Goal: Book appointment/travel/reservation

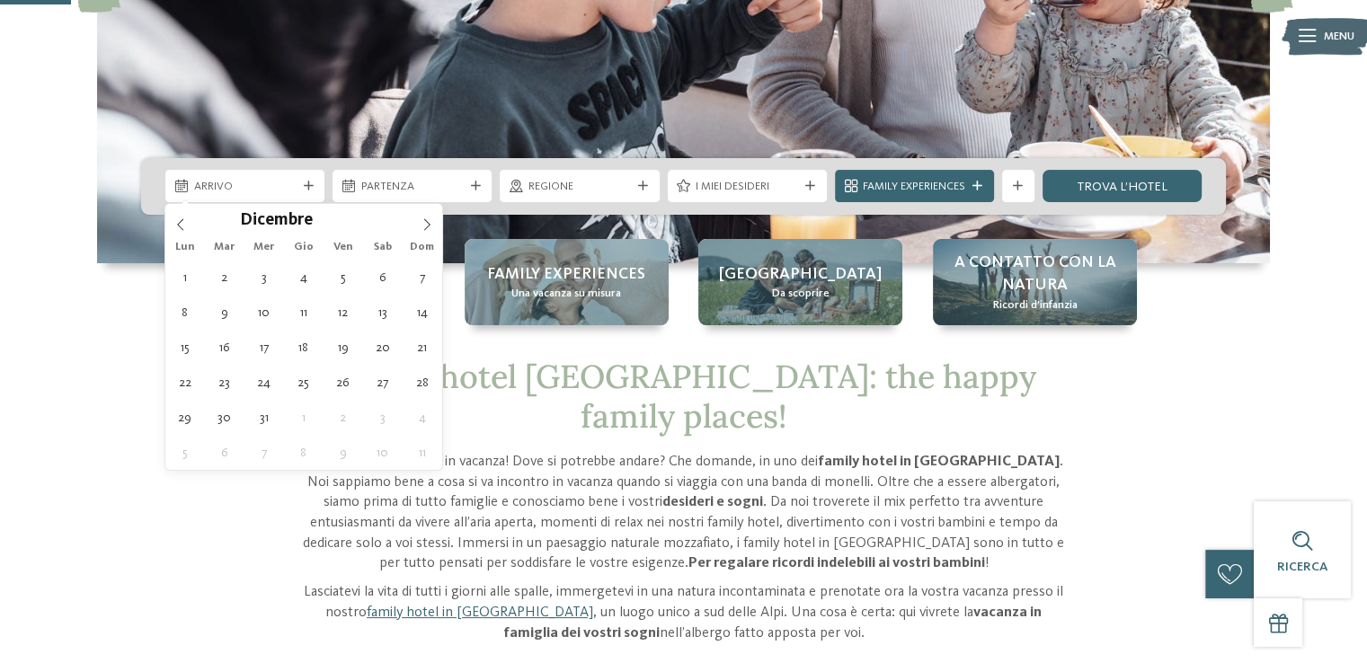
type input "****"
click at [428, 224] on icon at bounding box center [427, 224] width 13 height 13
type div "02.01.2026"
type input "****"
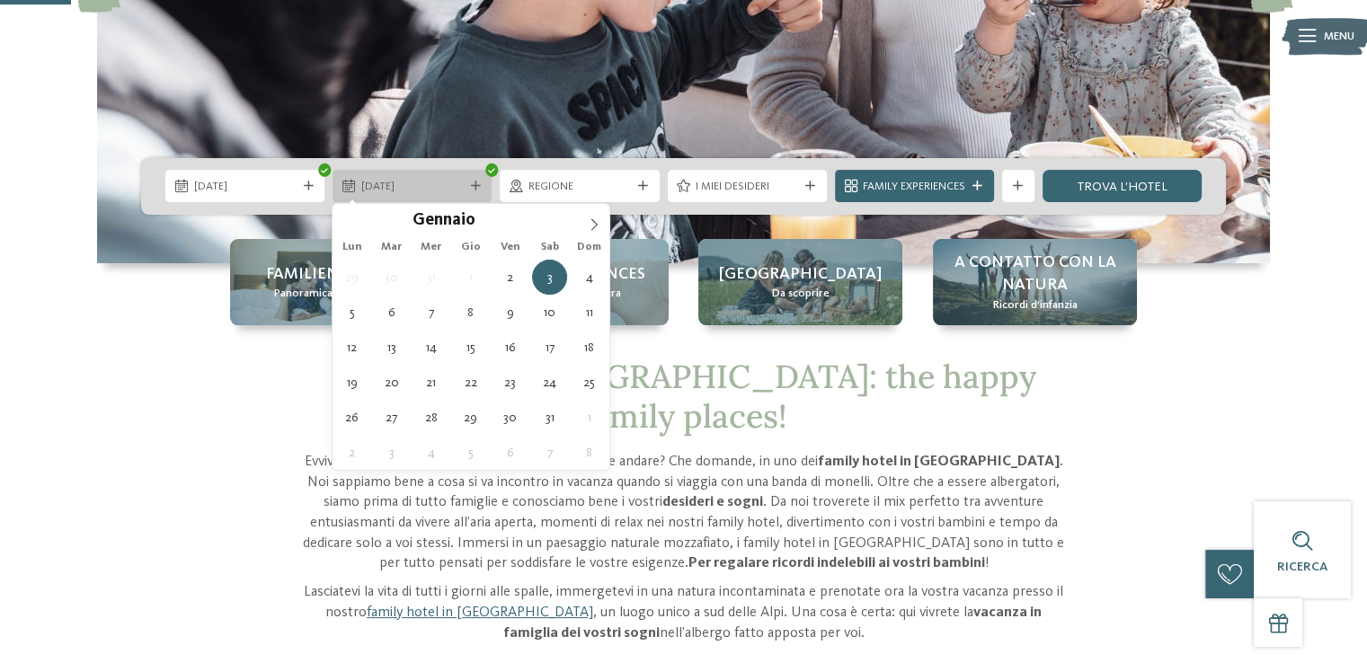
click at [405, 188] on span "03.01.2026" at bounding box center [412, 187] width 102 height 16
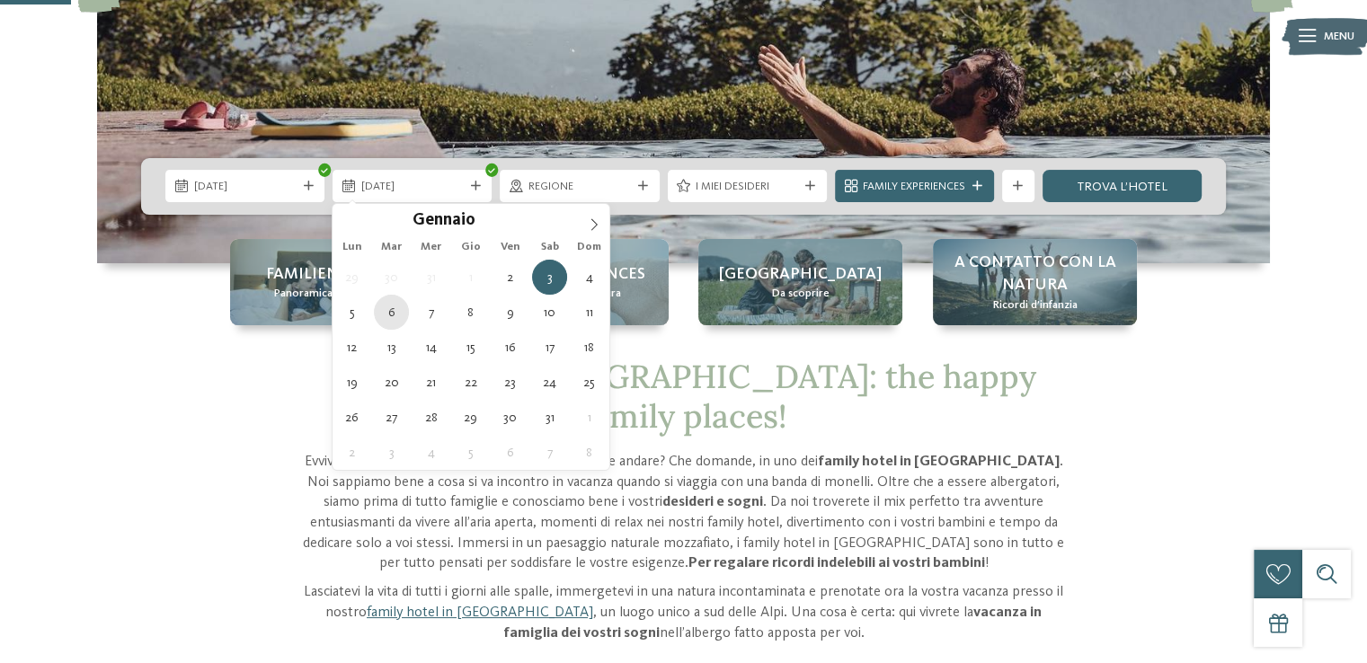
type div "06.01.2026"
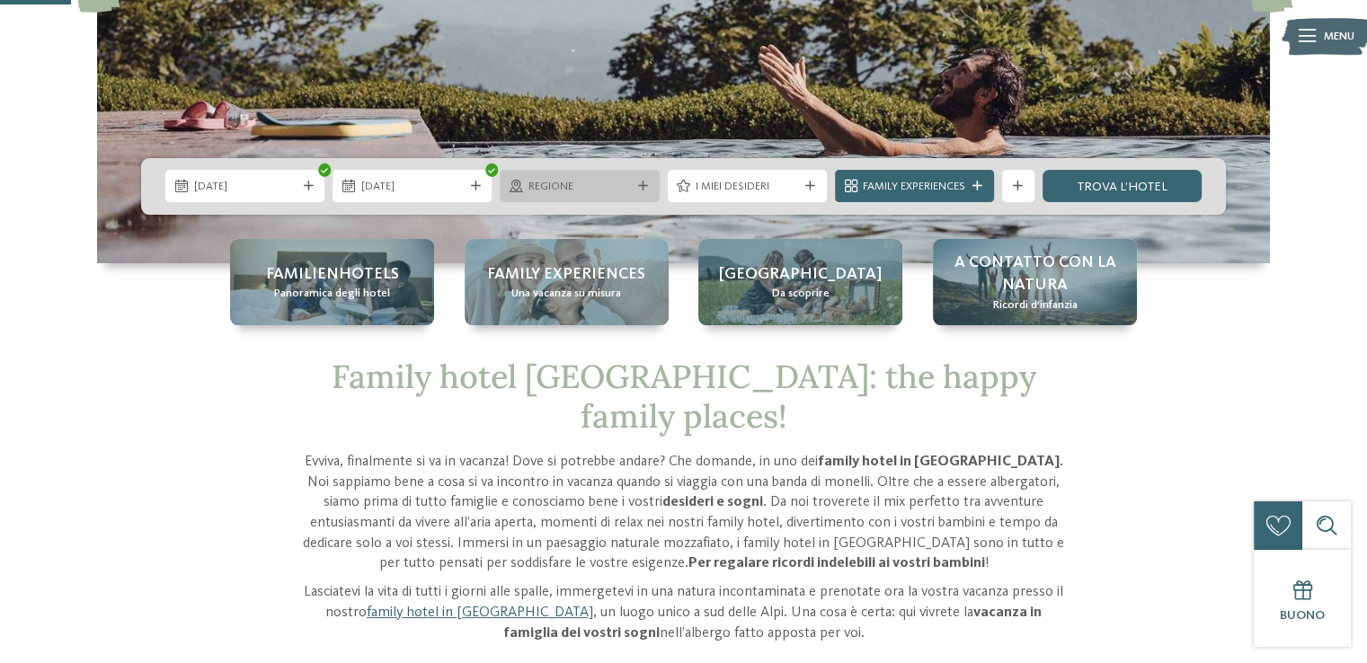
click at [571, 188] on span "Regione" at bounding box center [580, 187] width 102 height 16
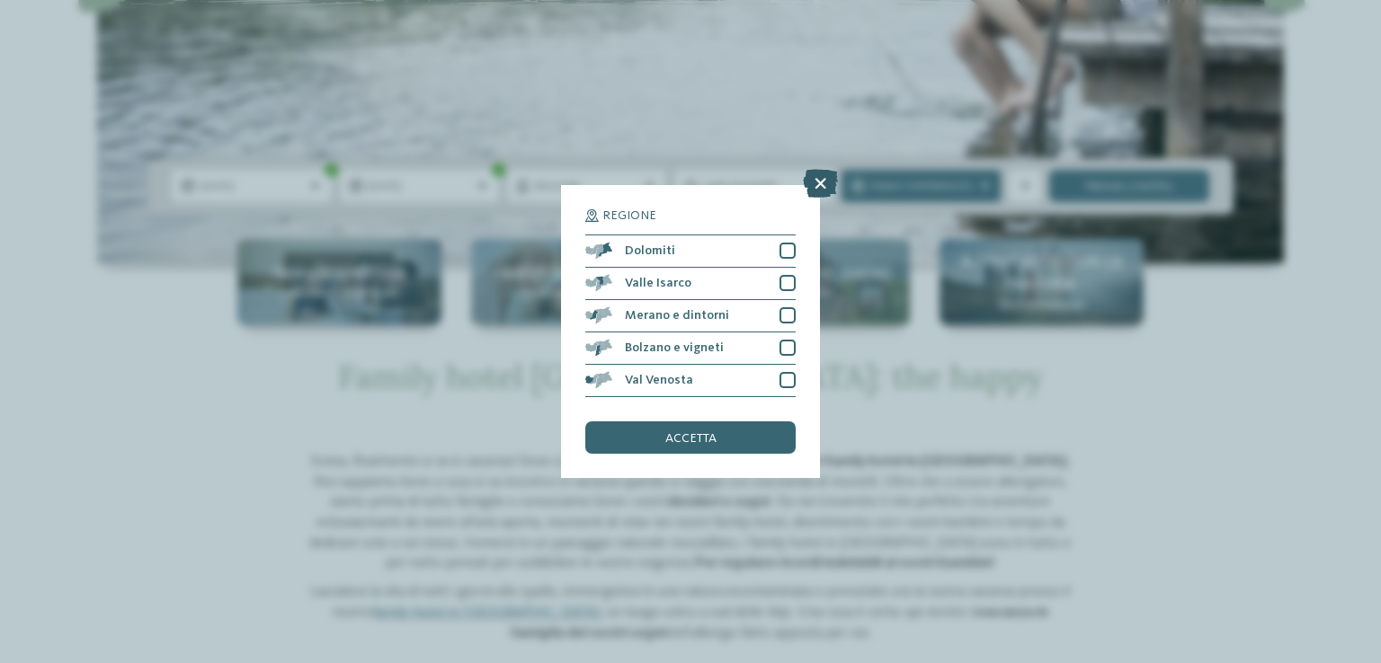
click at [827, 181] on icon at bounding box center [820, 183] width 35 height 29
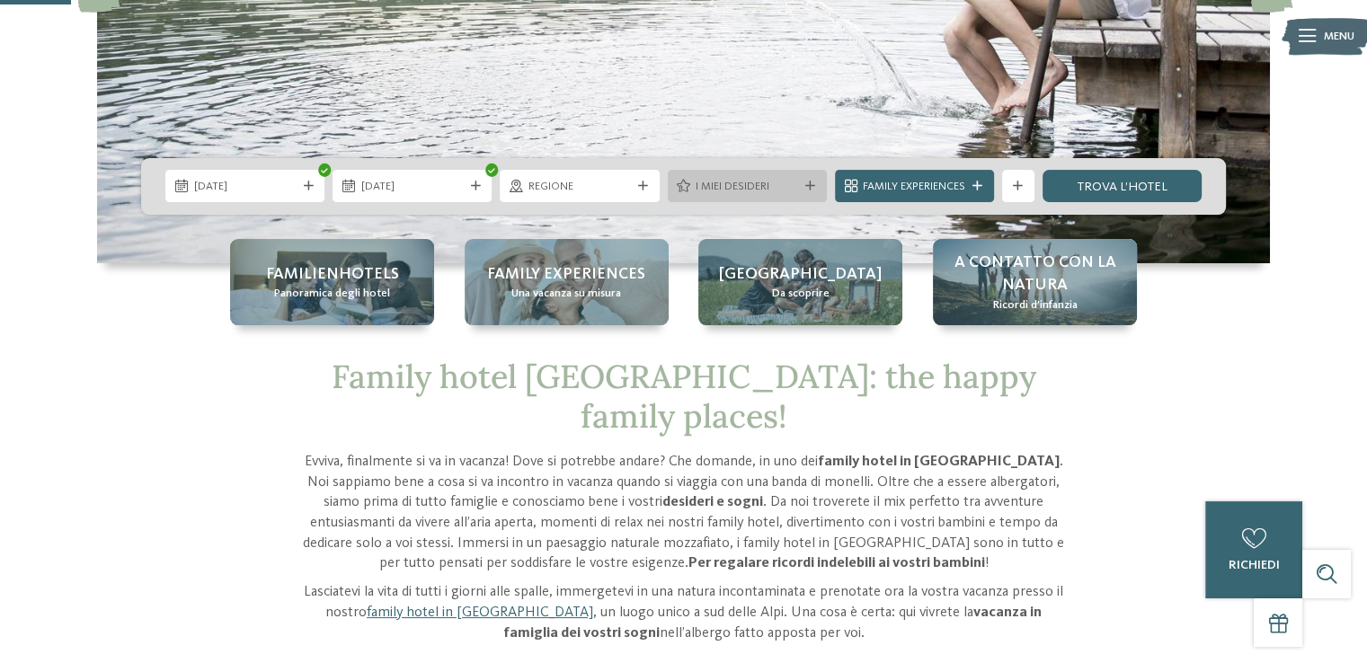
click at [780, 188] on span "I miei desideri" at bounding box center [747, 187] width 102 height 16
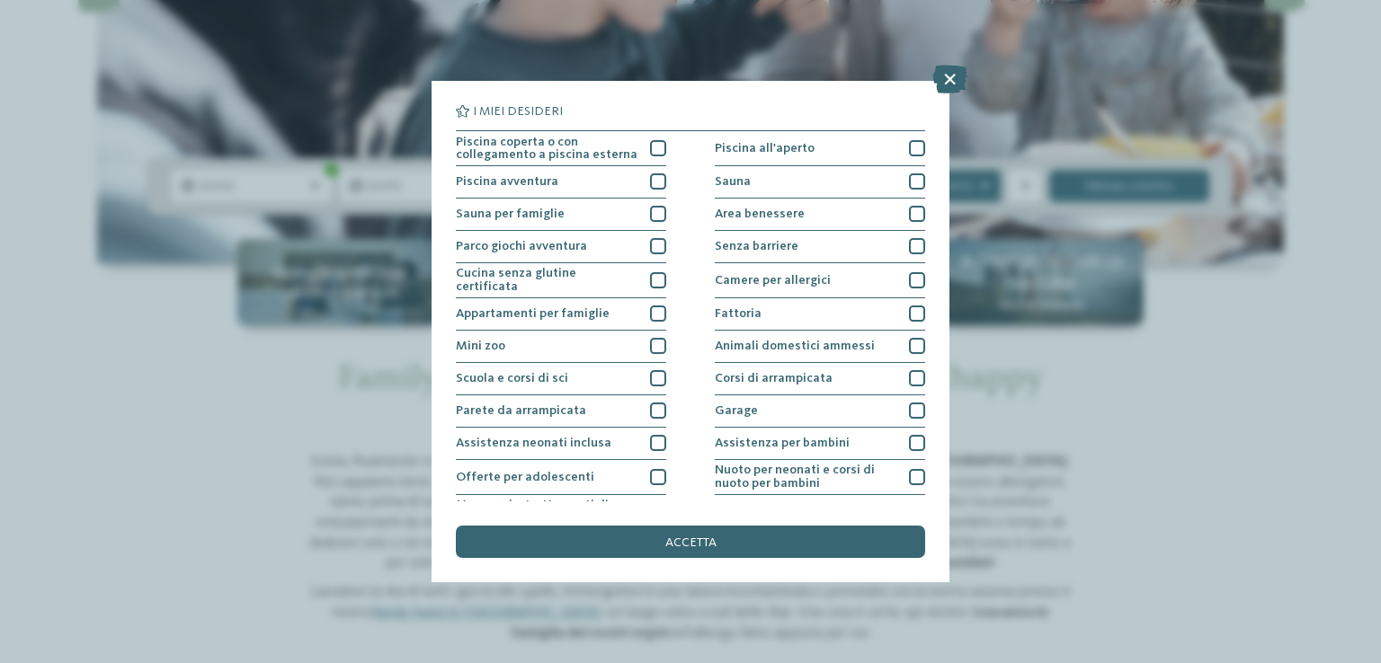
drag, startPoint x: 953, startPoint y: 71, endPoint x: 959, endPoint y: 79, distance: 10.2
click at [953, 71] on icon at bounding box center [949, 79] width 35 height 29
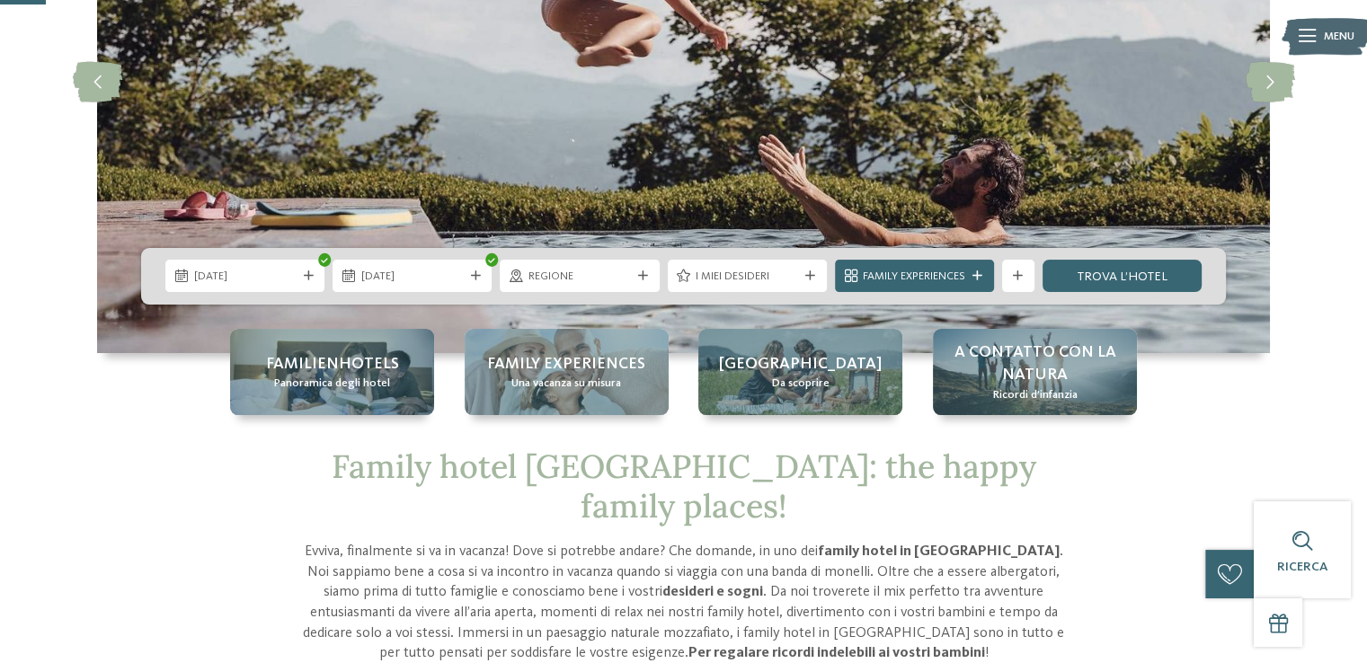
scroll to position [180, 0]
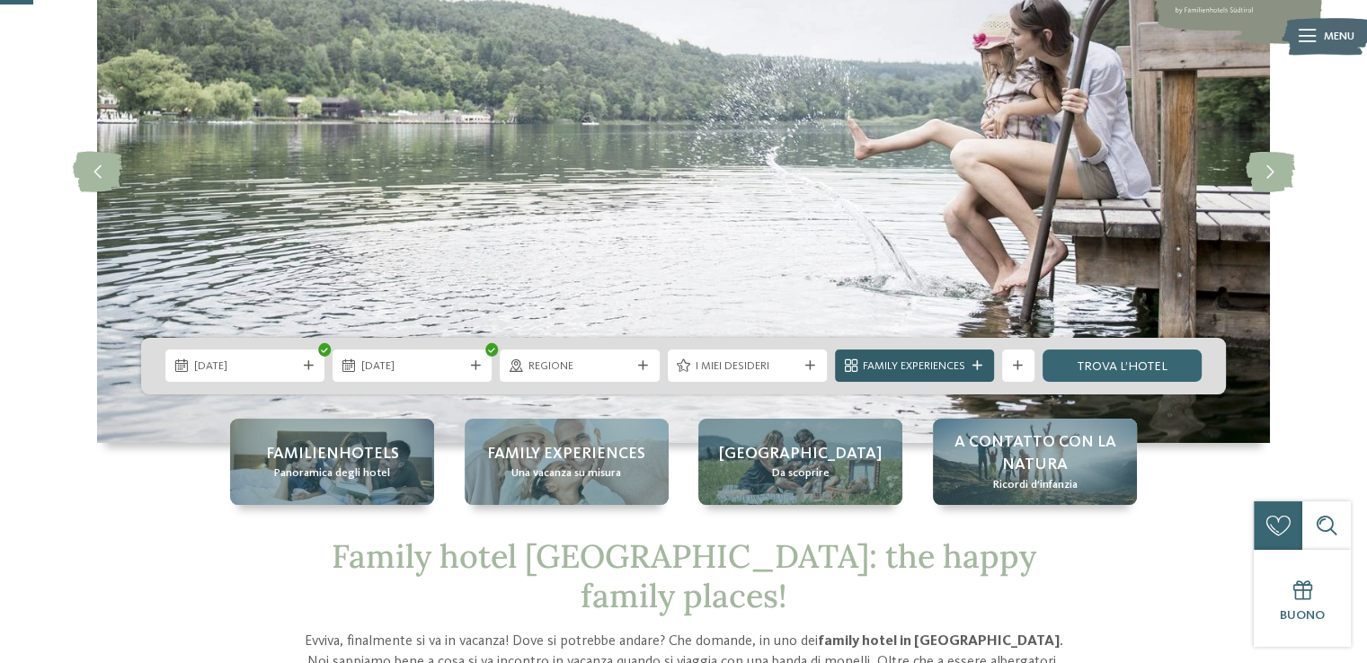
click at [929, 360] on span "Family Experiences" at bounding box center [914, 367] width 102 height 16
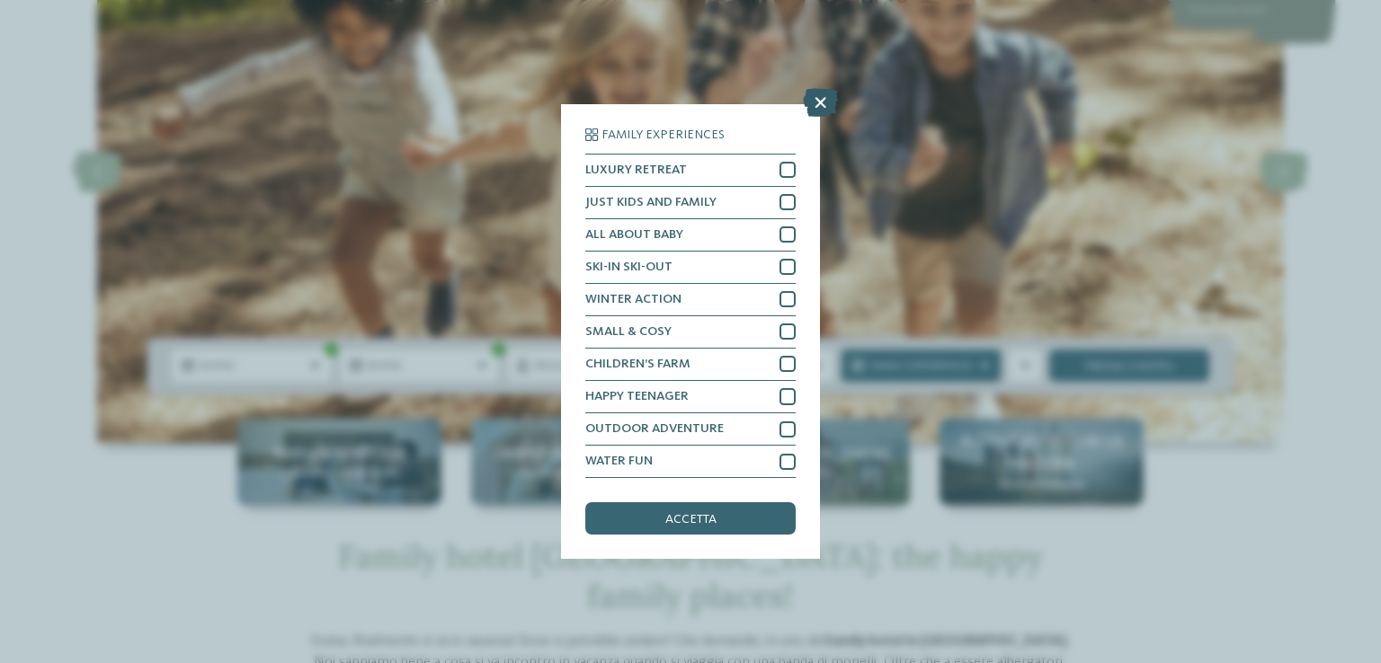
click at [826, 98] on icon at bounding box center [820, 102] width 35 height 29
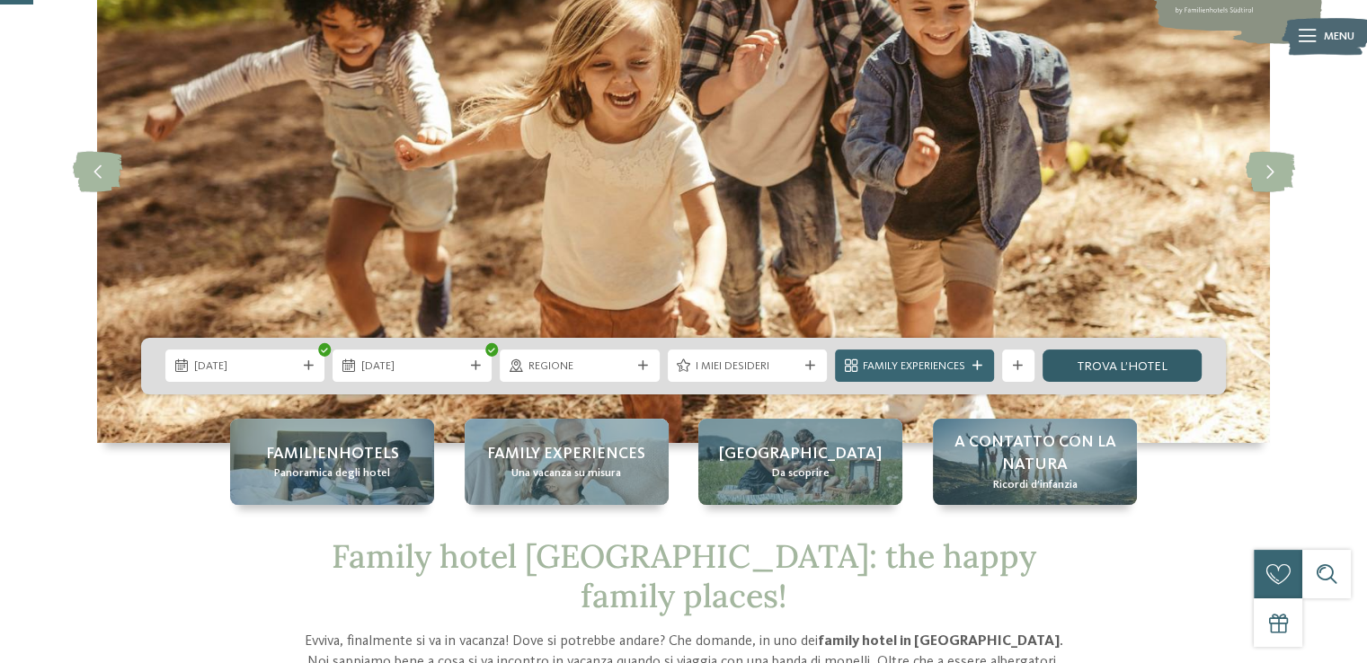
click at [1092, 368] on link "trova l’hotel" at bounding box center [1122, 366] width 159 height 32
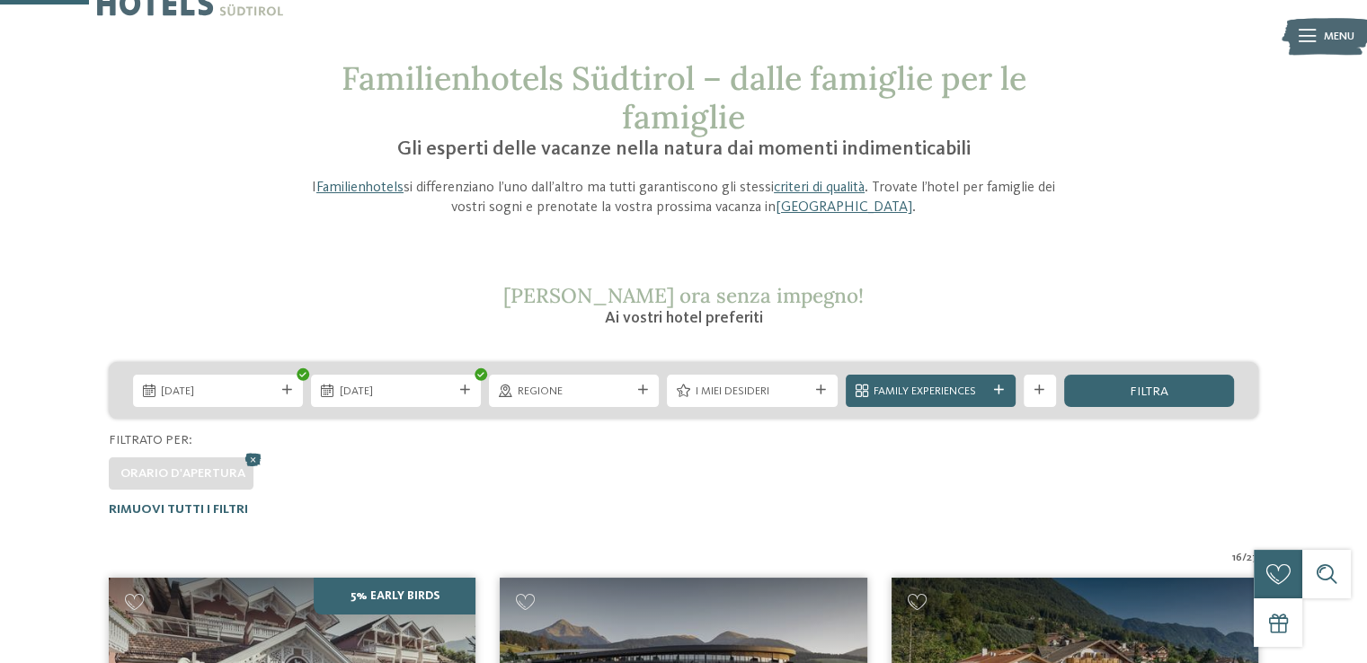
scroll to position [47, 0]
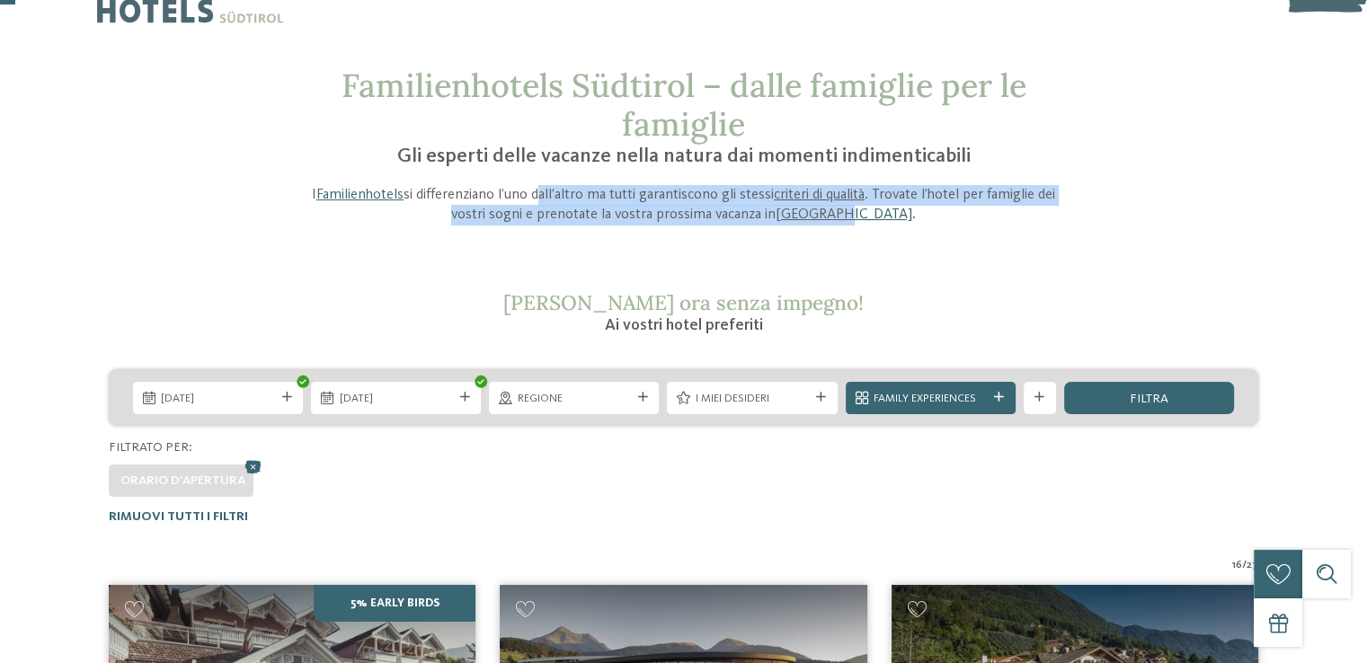
drag, startPoint x: 563, startPoint y: 191, endPoint x: 863, endPoint y: 221, distance: 301.7
click at [863, 221] on p "I Familienhotels si differenziano l’uno dall’altro ma tutti garantiscono gli st…" at bounding box center [683, 205] width 769 height 40
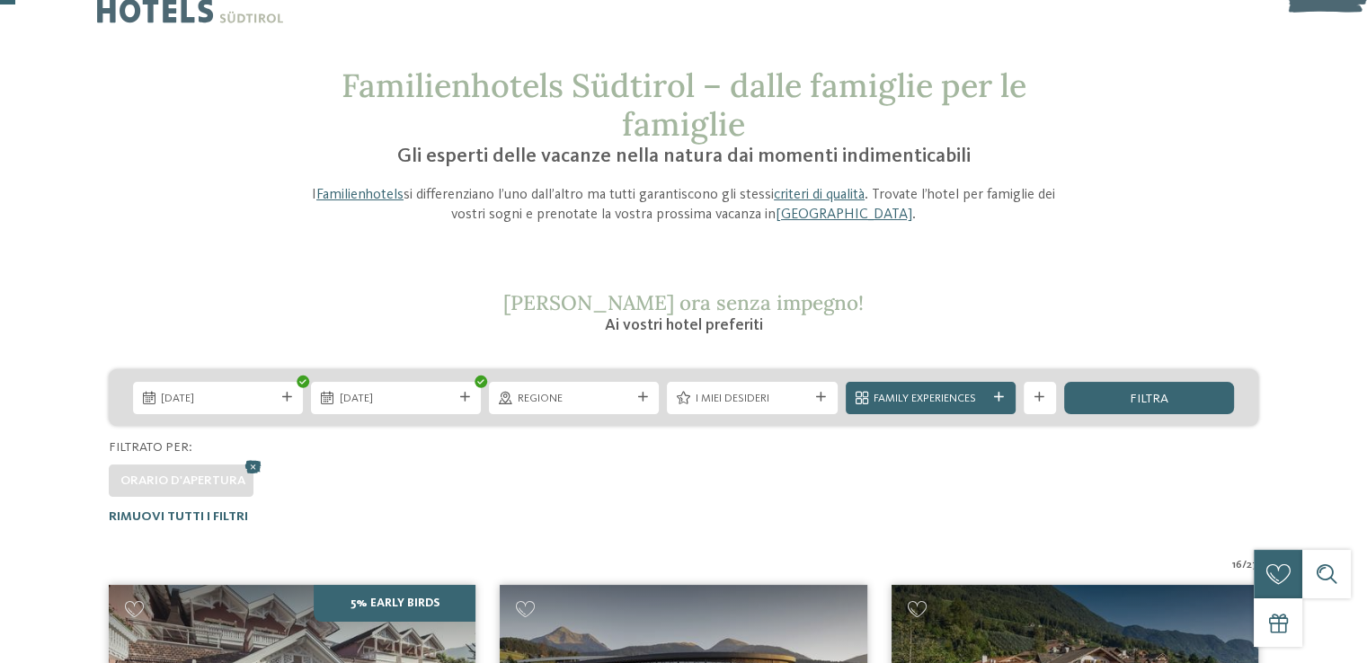
click at [964, 297] on h2 "Richiedi ora senza impegno!" at bounding box center [683, 302] width 769 height 24
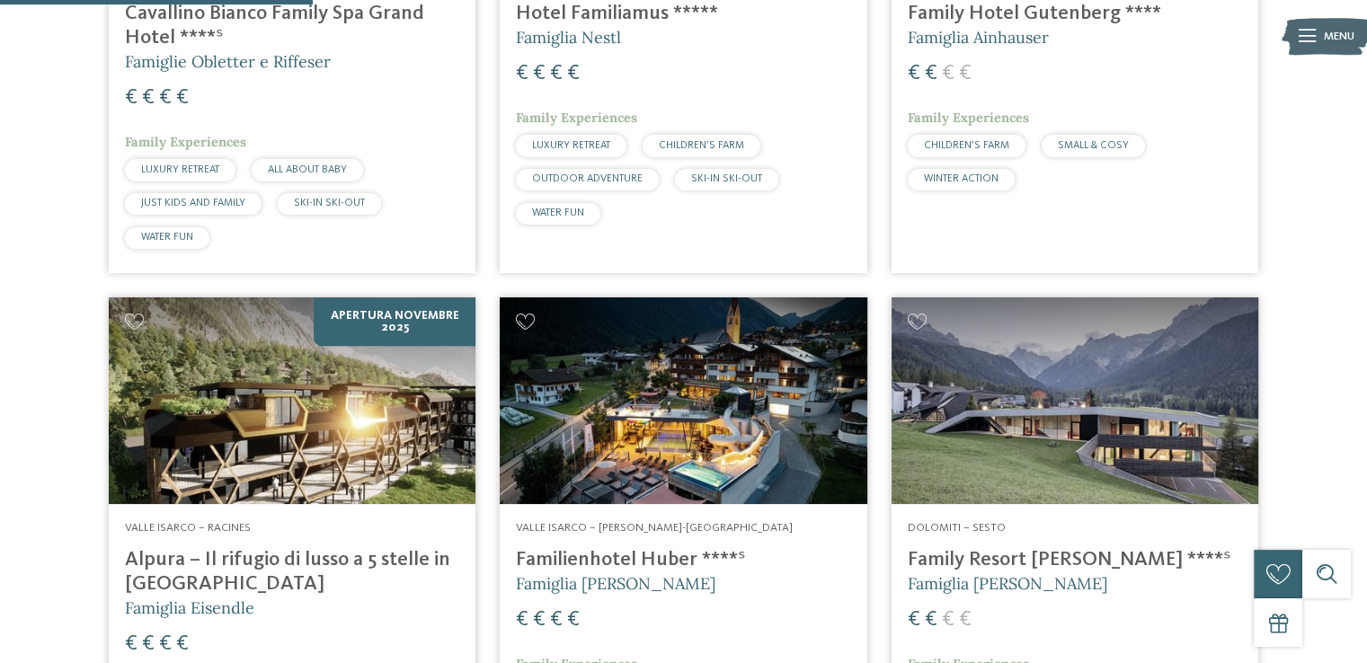
scroll to position [946, 0]
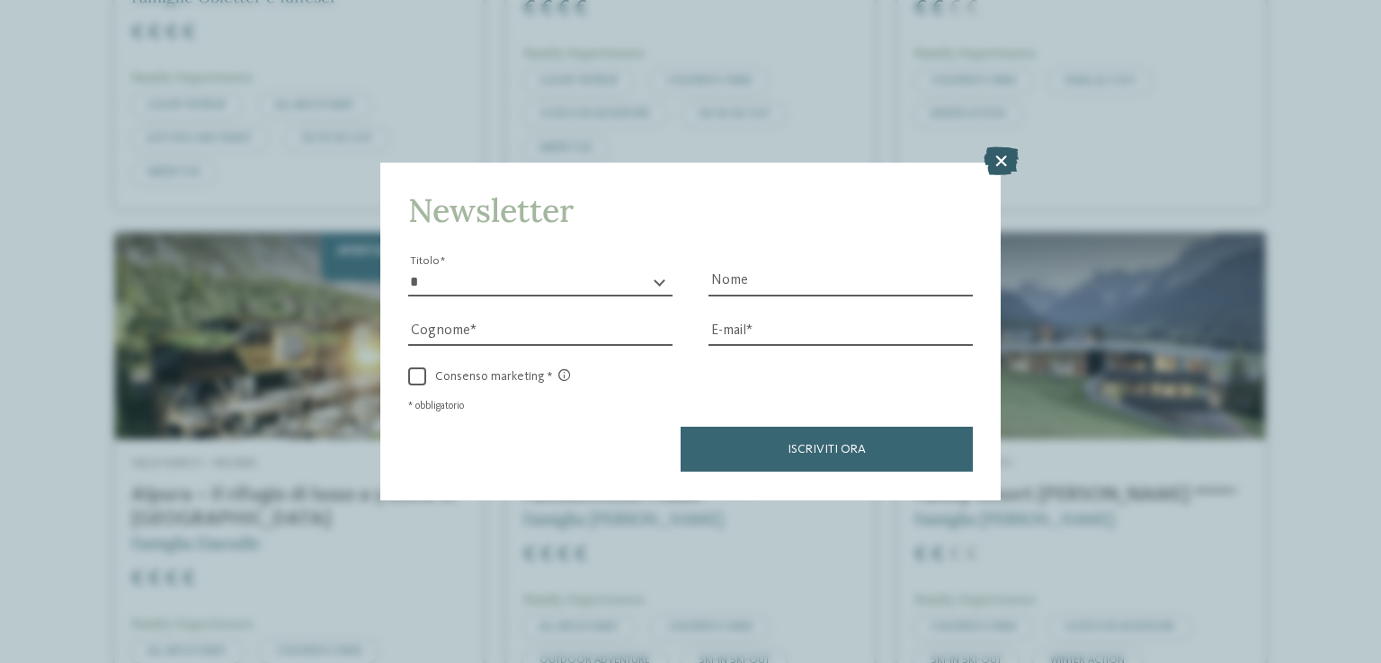
click at [1009, 167] on icon at bounding box center [1000, 161] width 35 height 29
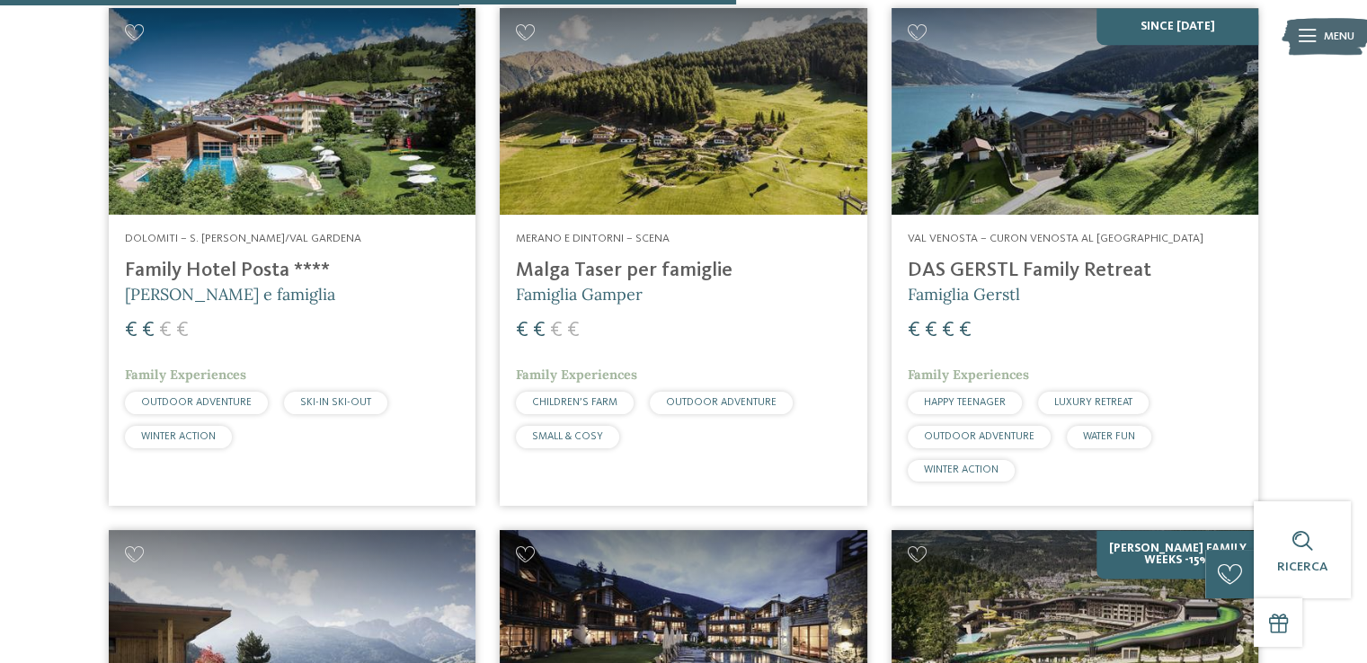
scroll to position [2204, 0]
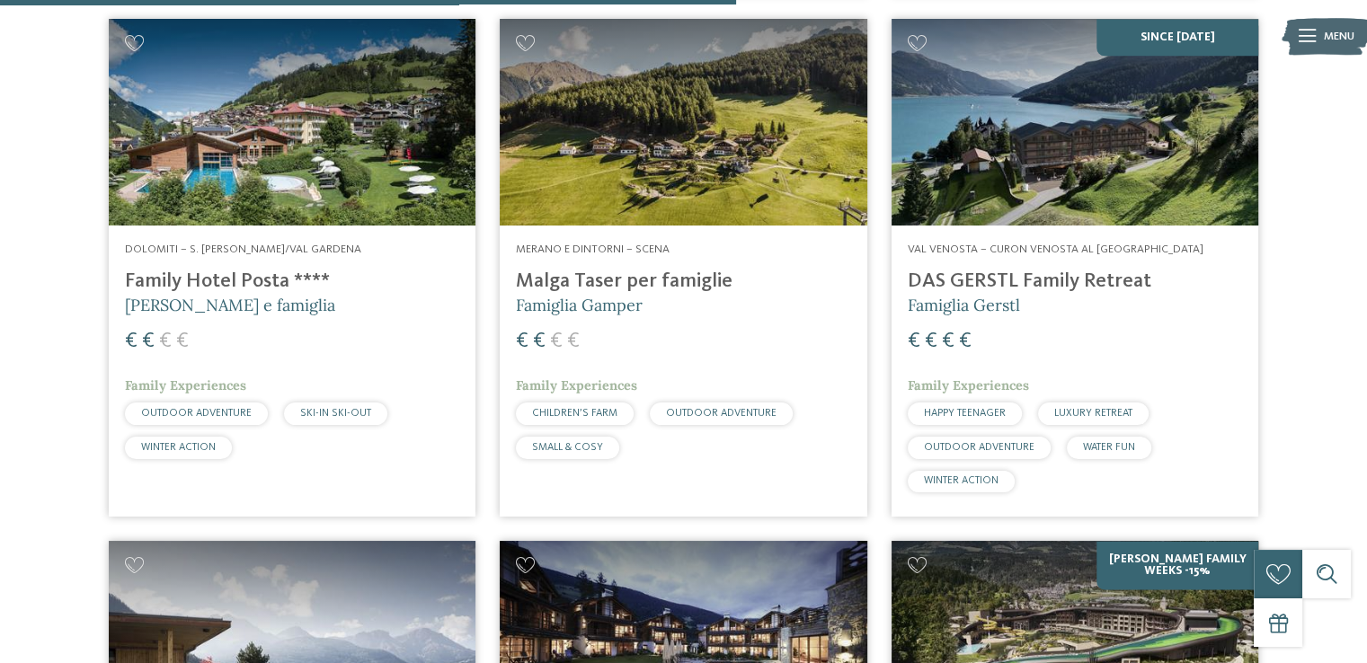
click at [240, 294] on h4 "Family Hotel Posta ****" at bounding box center [292, 282] width 334 height 24
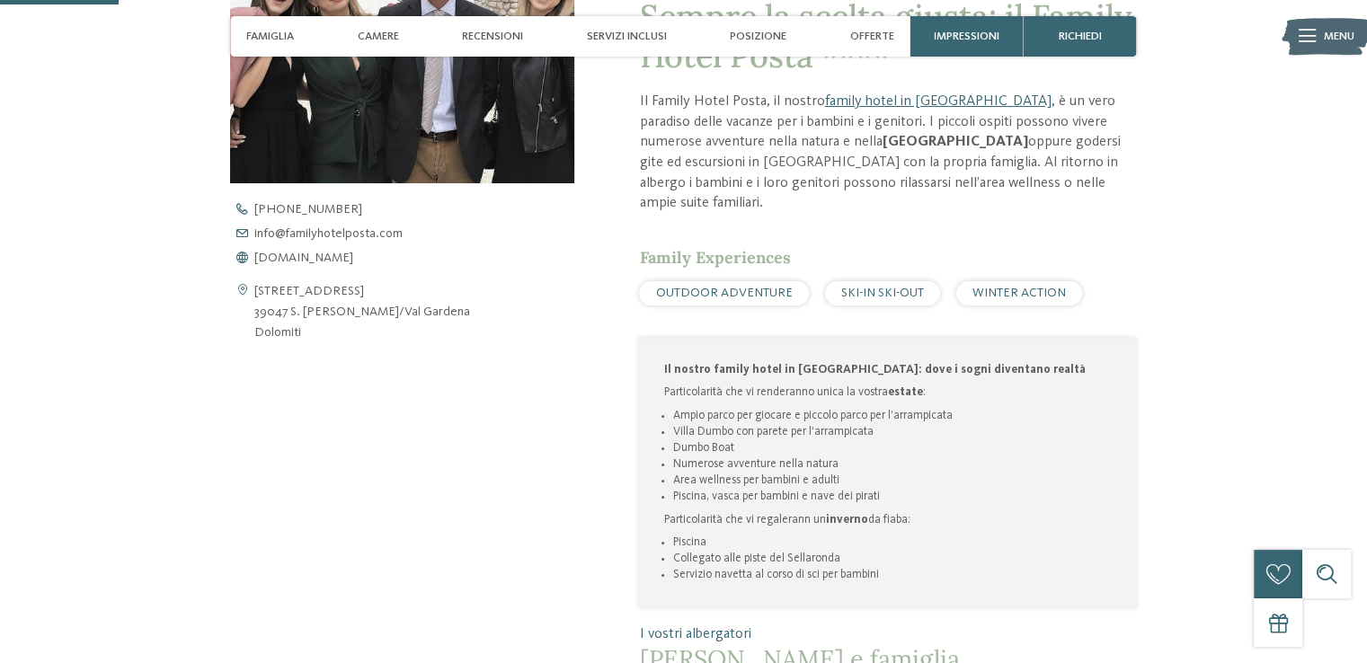
scroll to position [719, 0]
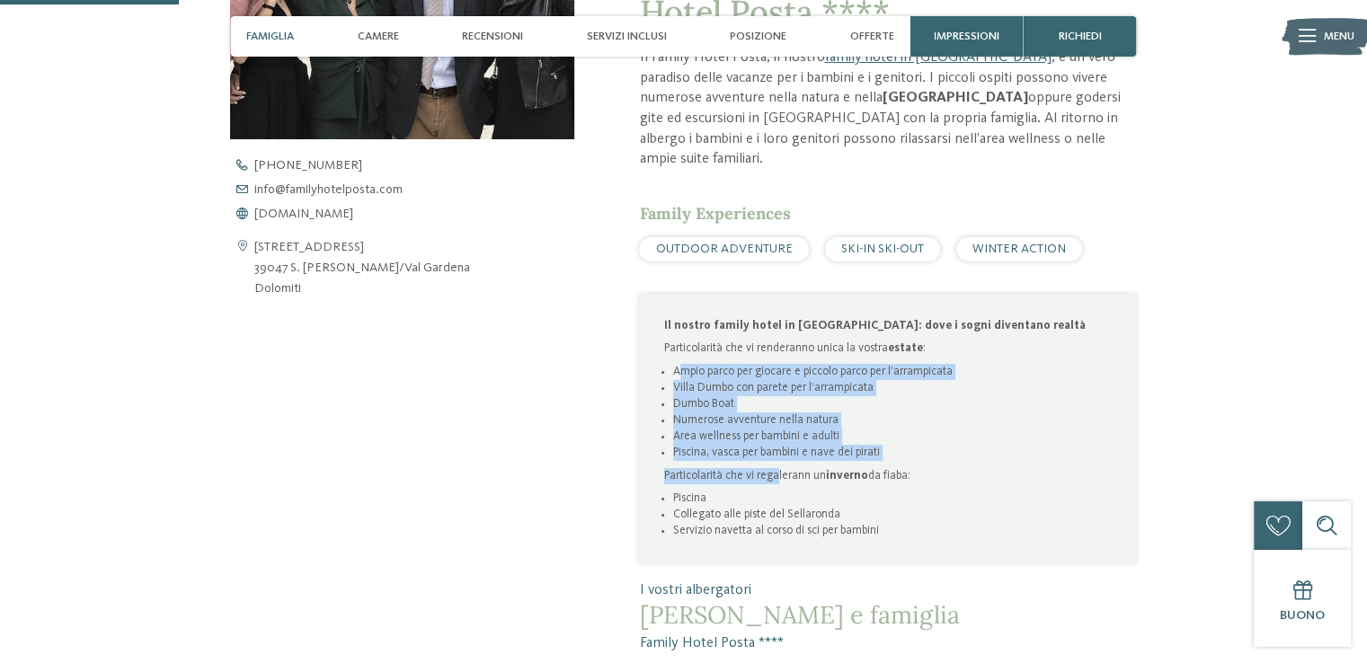
drag, startPoint x: 703, startPoint y: 371, endPoint x: 778, endPoint y: 455, distance: 112.1
click at [778, 455] on div "Il nostro family hotel in [GEOGRAPHIC_DATA]: dove i sogni diventano realtà Part…" at bounding box center [888, 429] width 449 height 222
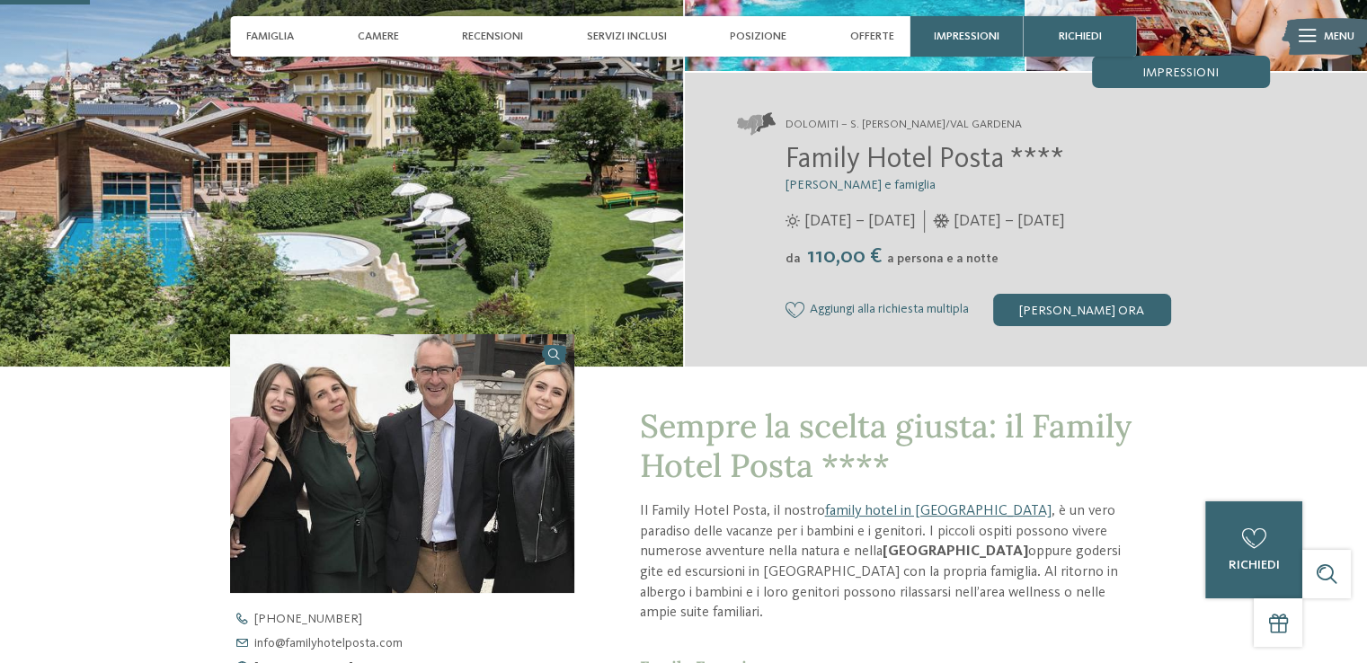
scroll to position [180, 0]
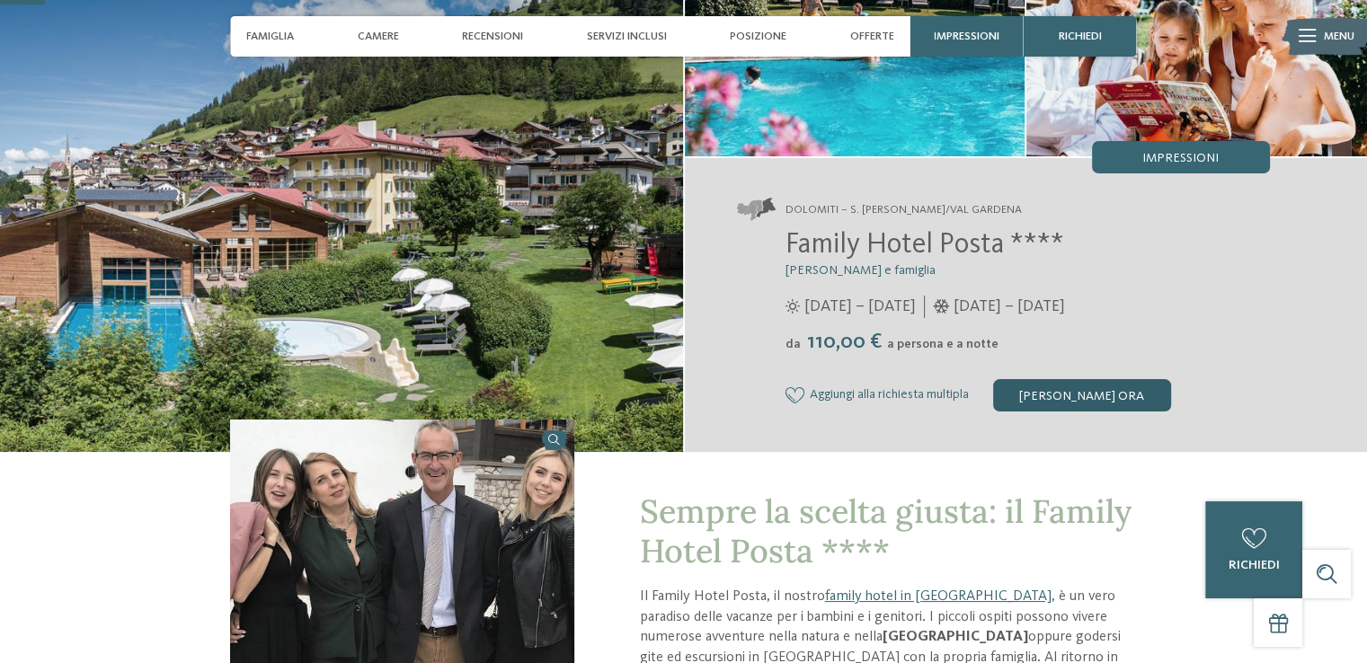
click at [1064, 379] on div "[PERSON_NAME] ora" at bounding box center [1082, 395] width 178 height 32
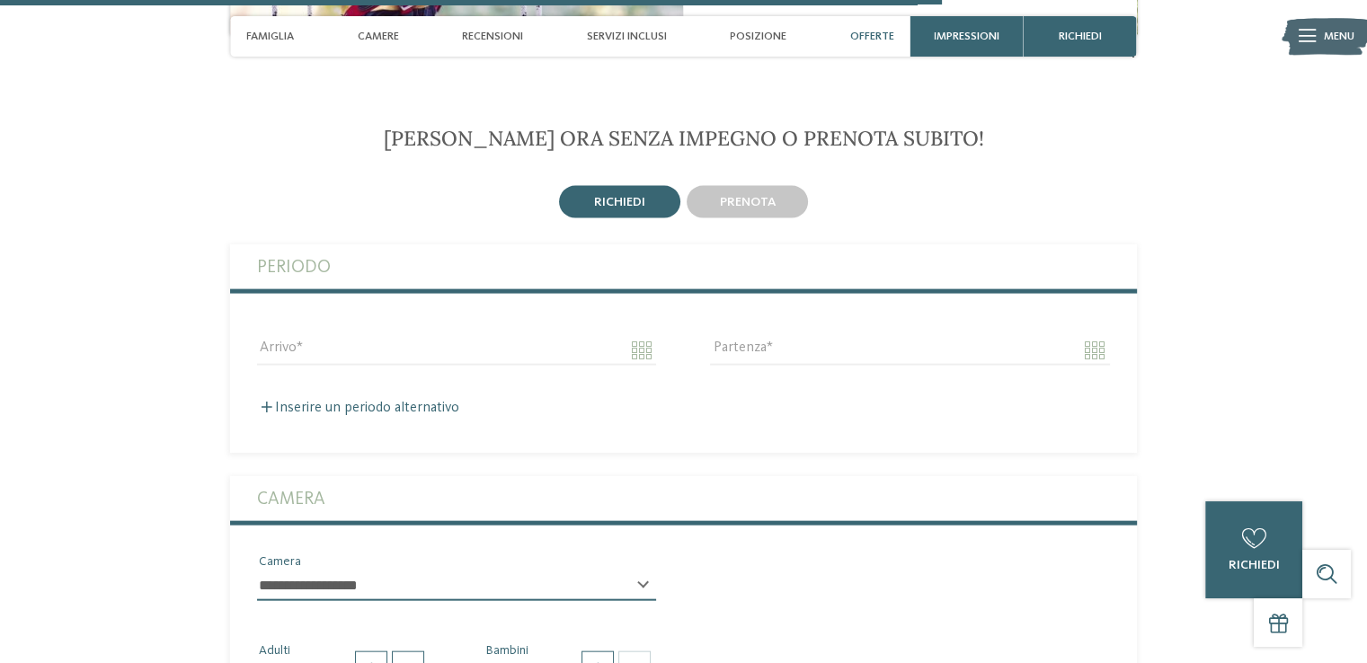
scroll to position [3804, 0]
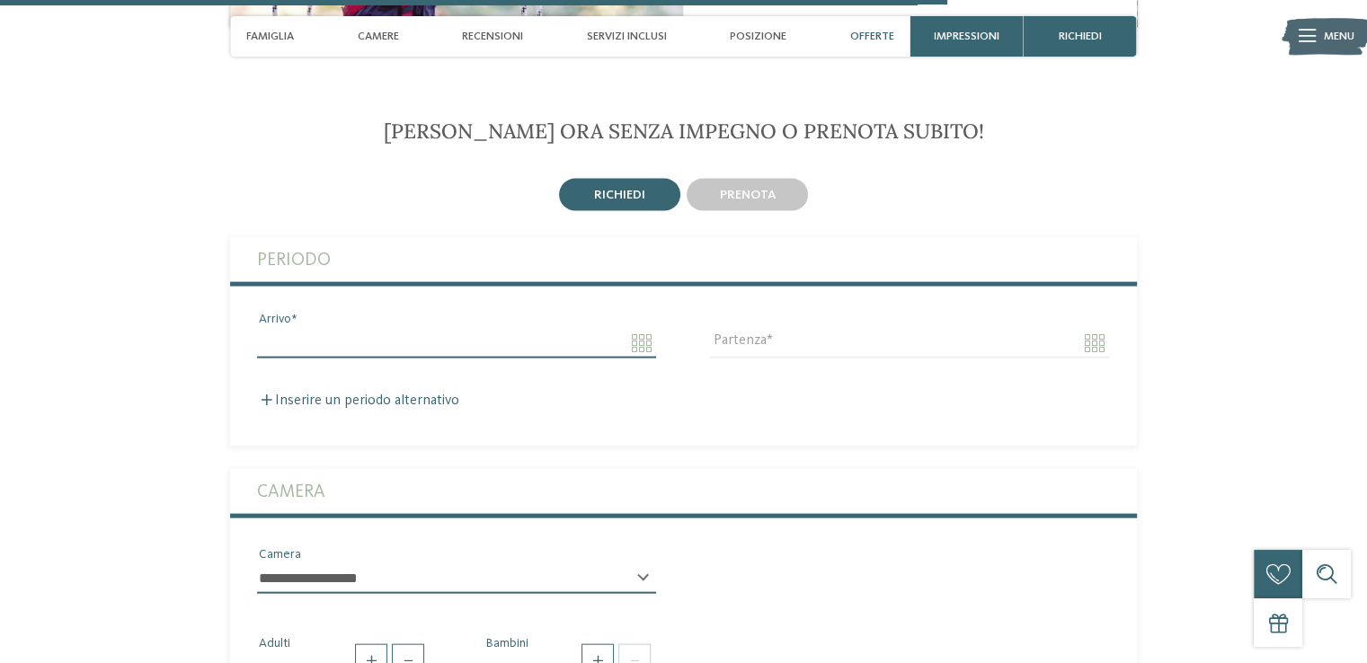
click at [384, 330] on input "Arrivo" at bounding box center [456, 343] width 399 height 31
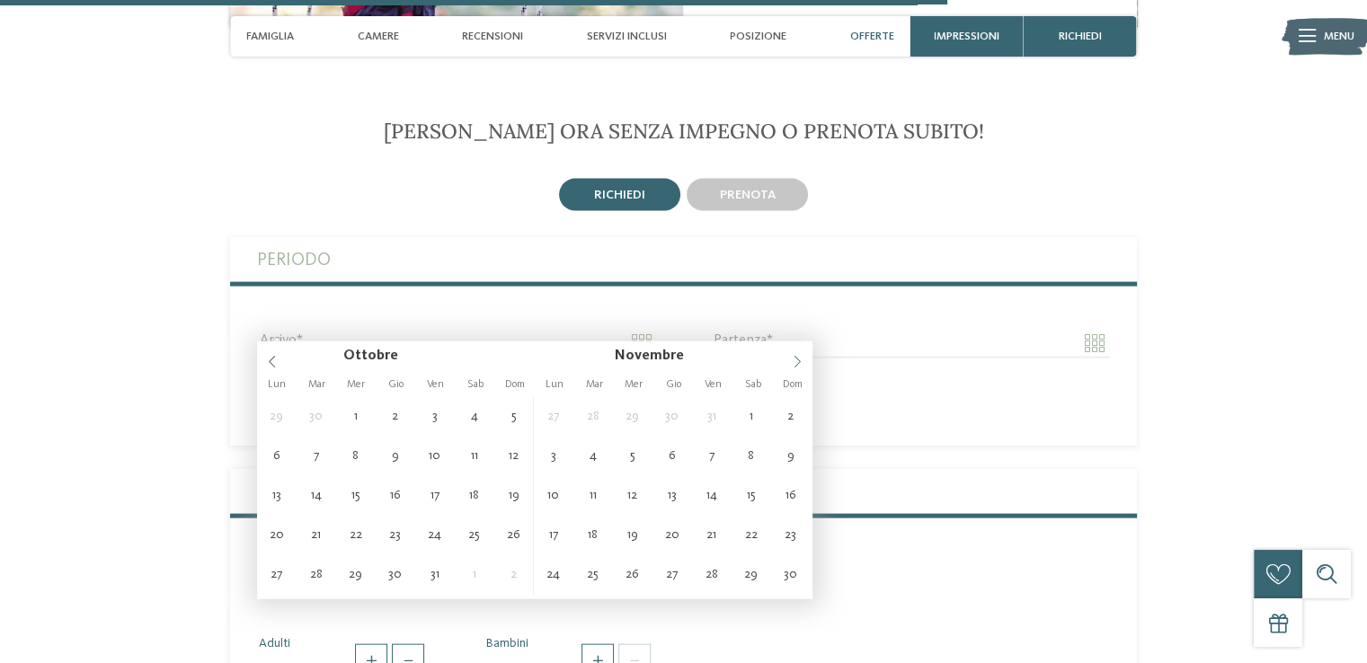
click at [805, 360] on span at bounding box center [797, 357] width 31 height 31
type input "****"
click at [806, 360] on span at bounding box center [797, 357] width 31 height 31
type input "**********"
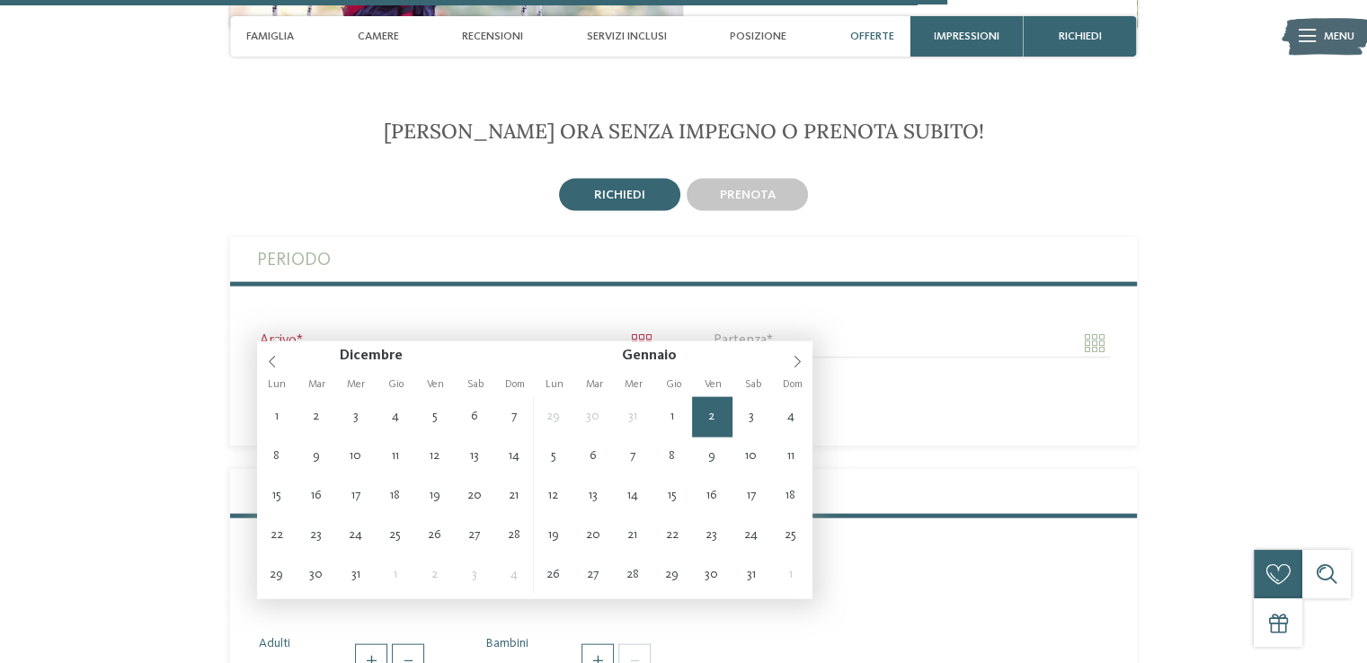
type input "****"
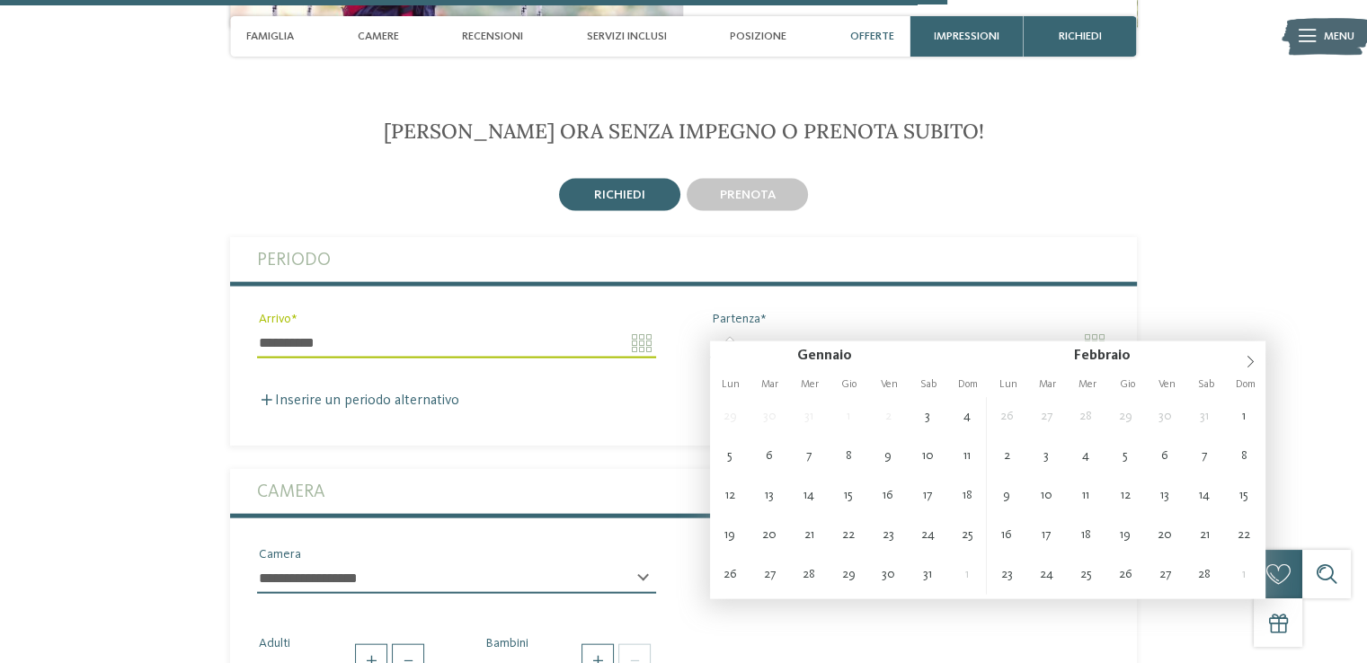
click at [770, 329] on input "Partenza" at bounding box center [909, 343] width 399 height 31
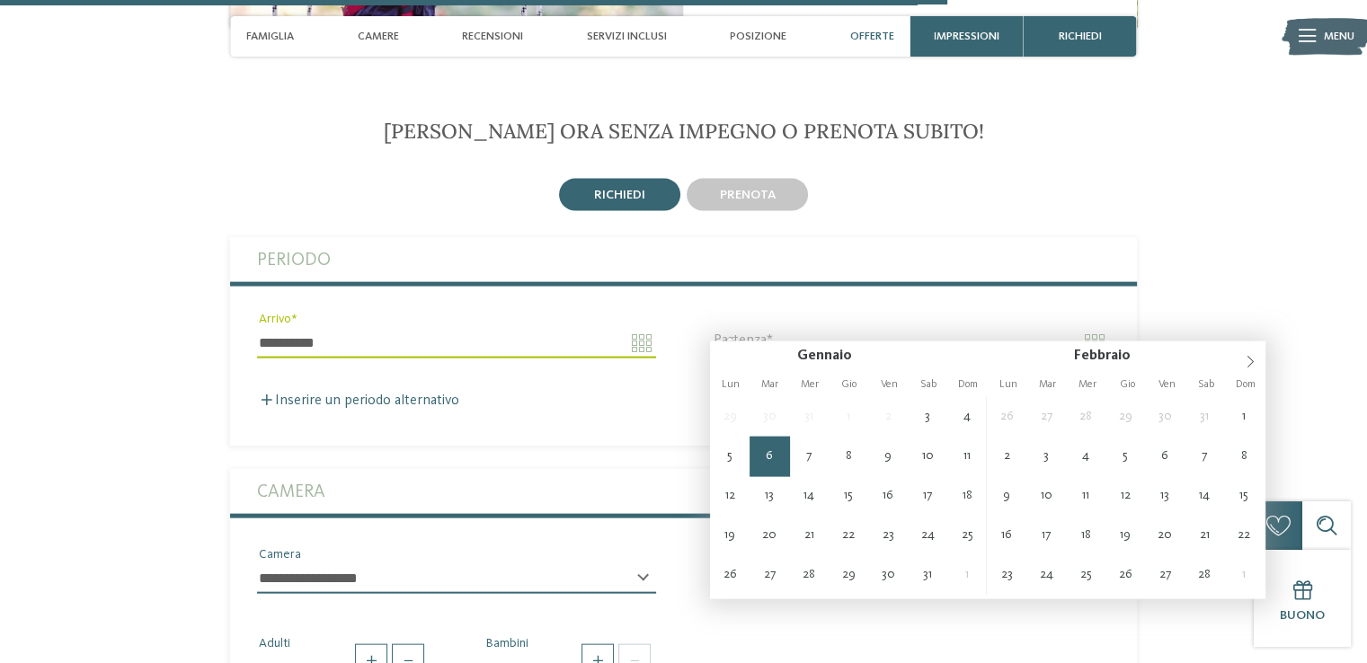
type input "**********"
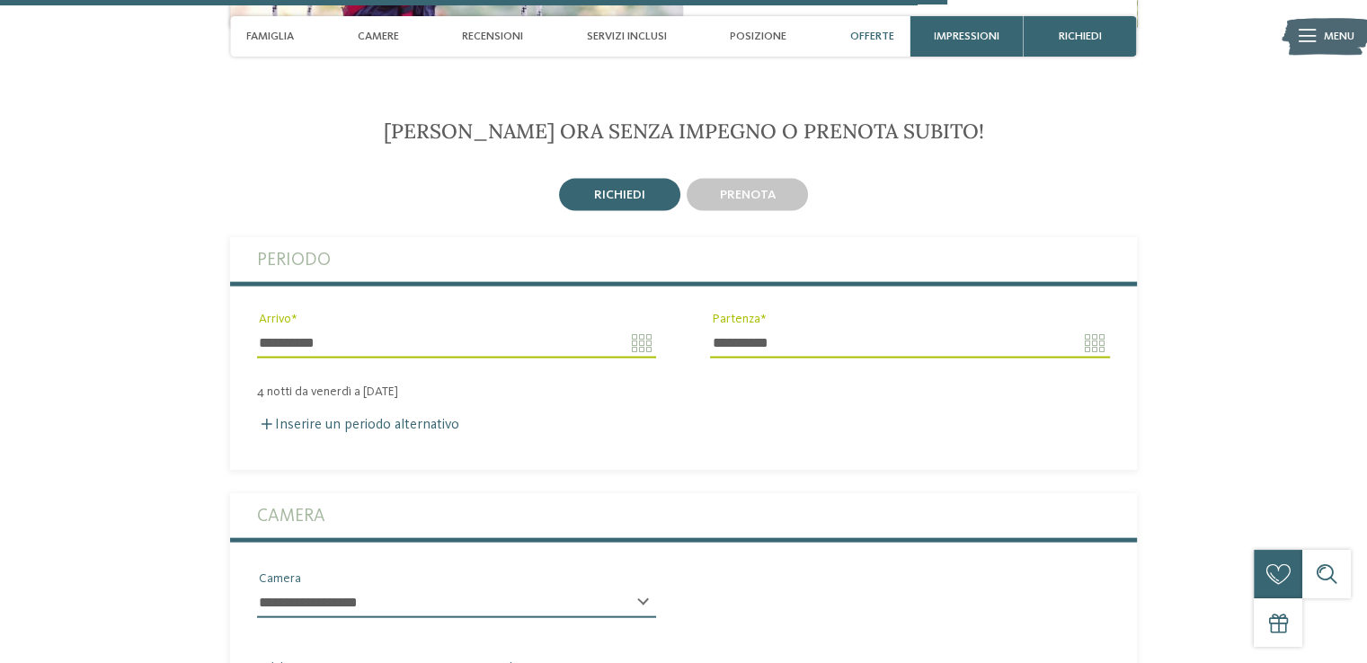
click at [351, 497] on label "Camera" at bounding box center [683, 516] width 853 height 45
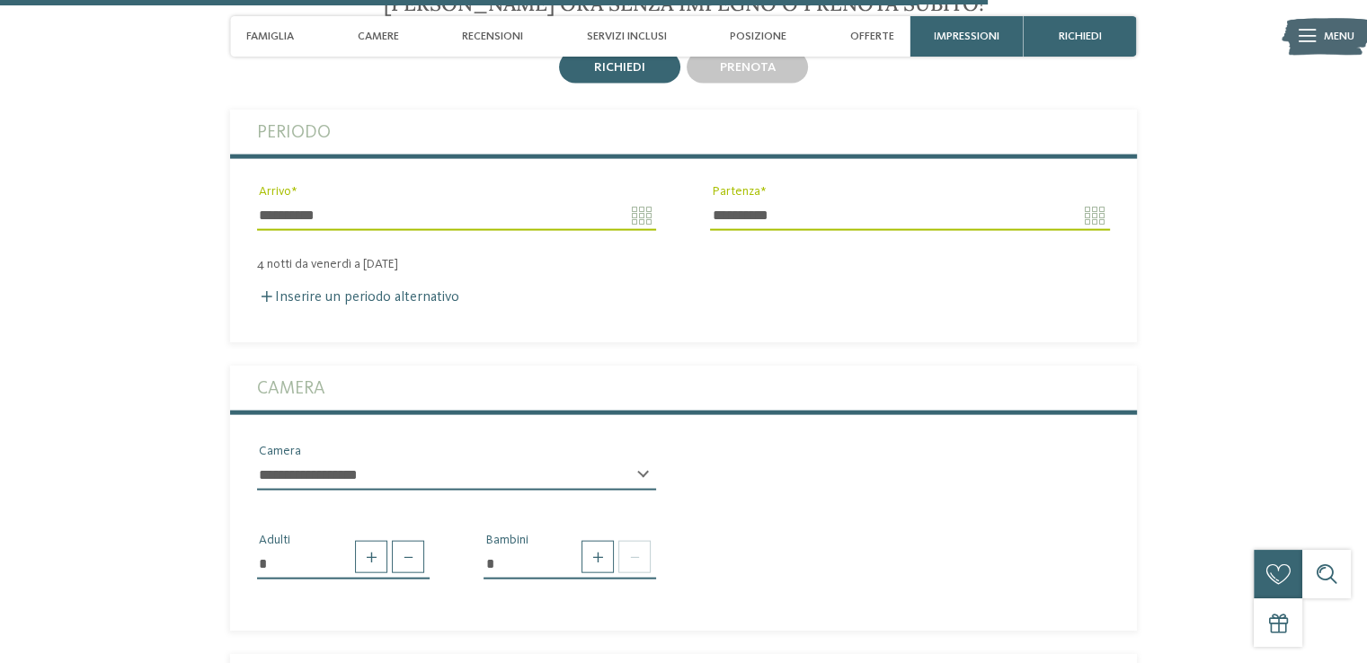
scroll to position [3984, 0]
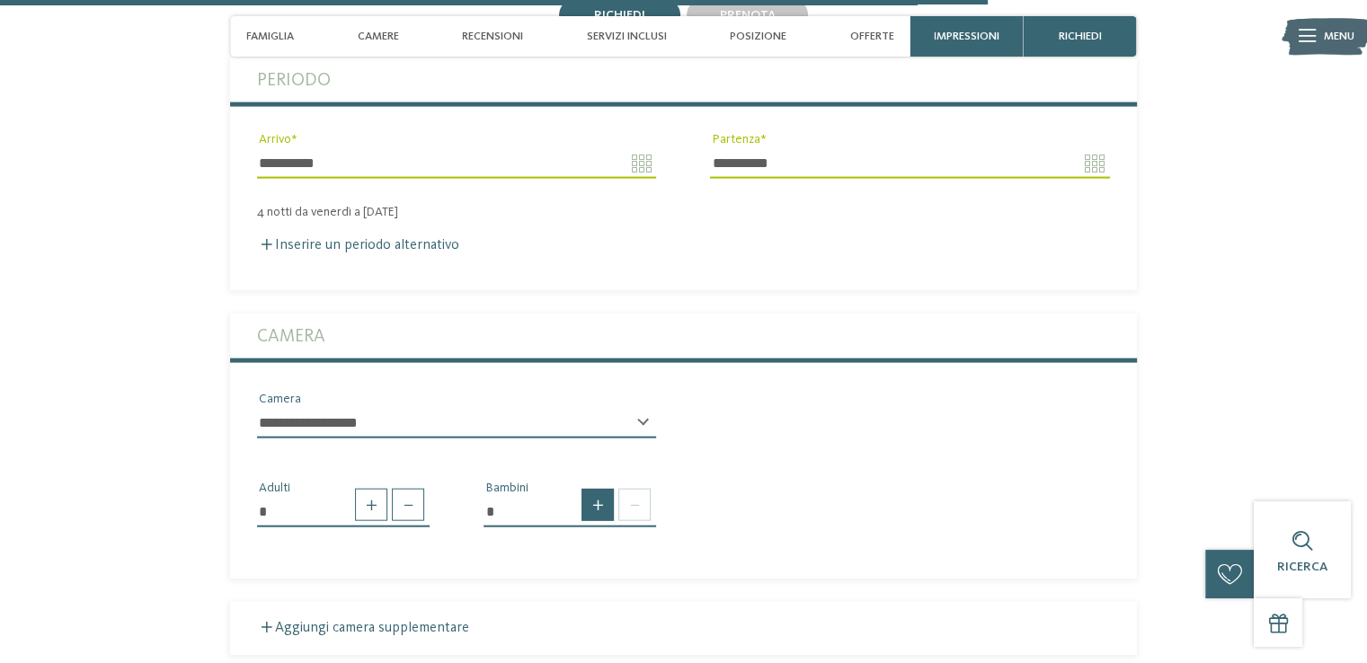
click at [595, 490] on span at bounding box center [598, 505] width 32 height 32
type input "*"
click at [557, 569] on select "* * * * * * * * * * * ** ** ** ** ** ** ** **" at bounding box center [570, 575] width 173 height 31
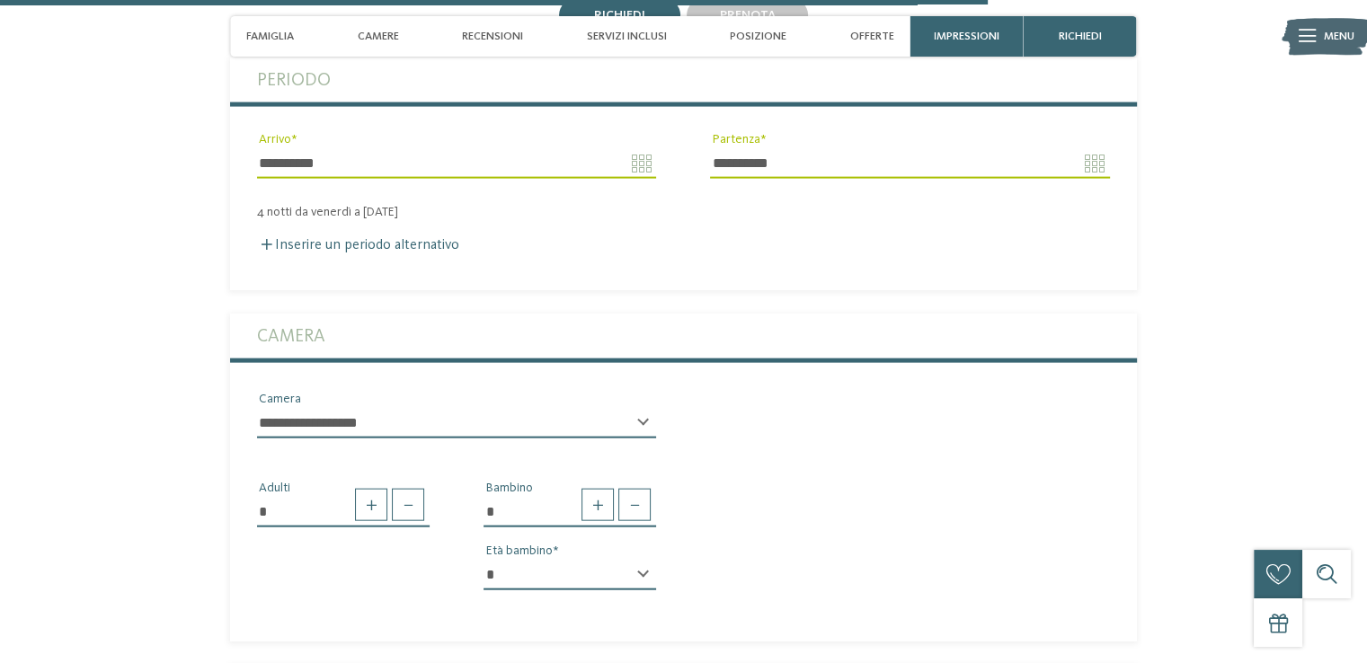
select select "*"
click at [484, 560] on select "* * * * * * * * * * * ** ** ** ** ** ** ** **" at bounding box center [570, 575] width 173 height 31
click at [383, 408] on select "**********" at bounding box center [456, 423] width 399 height 31
click at [384, 408] on select "**********" at bounding box center [456, 423] width 399 height 31
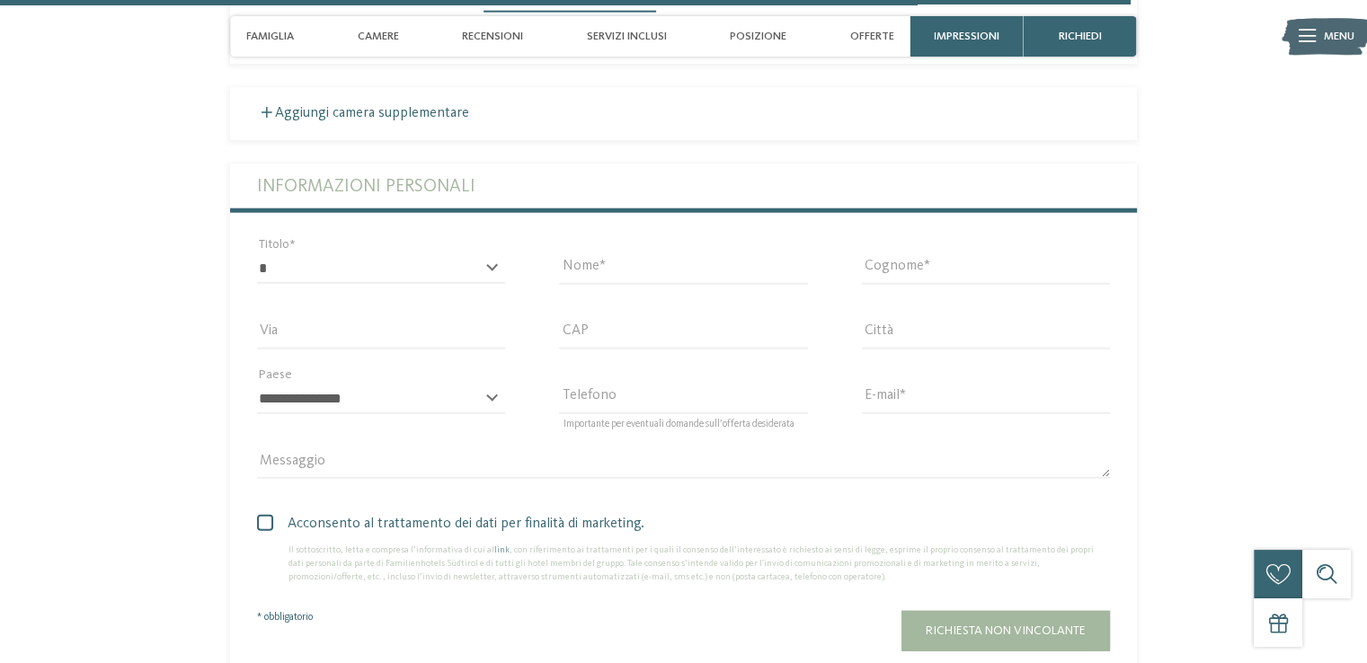
scroll to position [4613, 0]
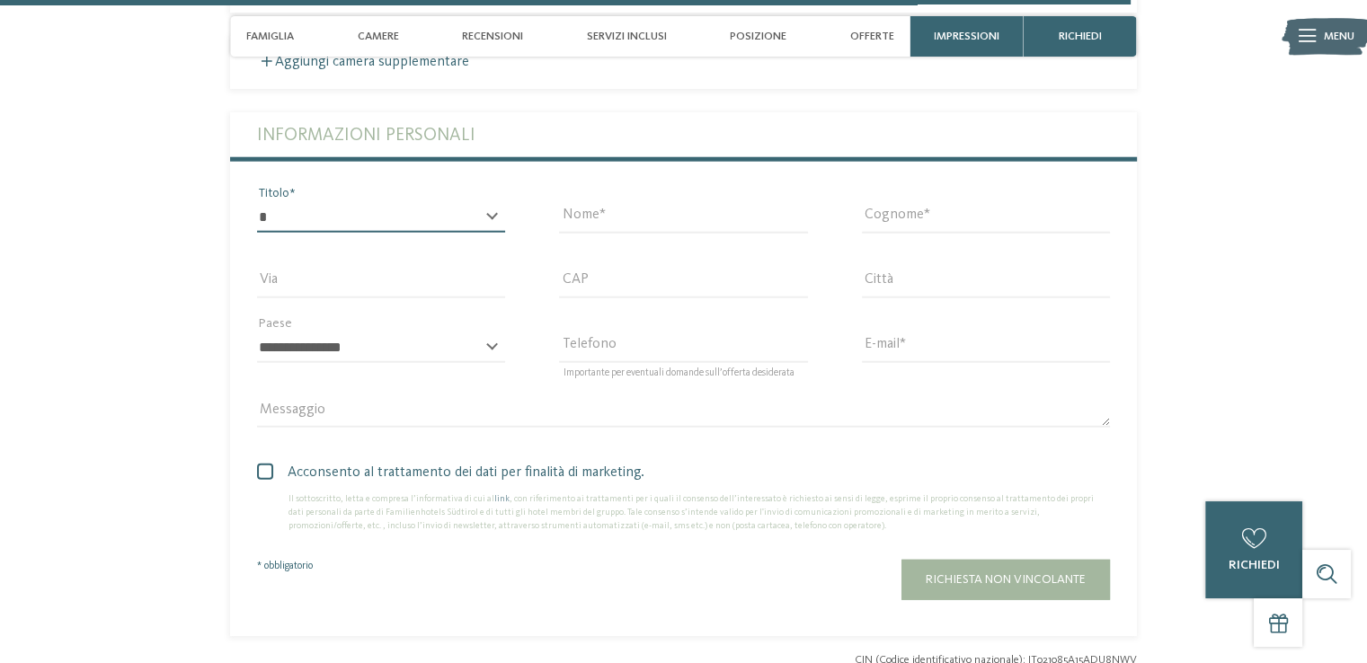
click at [421, 202] on select "* ****** ******* ******** ******" at bounding box center [381, 217] width 248 height 31
select select "*"
click at [257, 202] on select "* ****** ******* ******** ******" at bounding box center [381, 217] width 248 height 31
click at [586, 202] on input "Nome" at bounding box center [683, 217] width 248 height 31
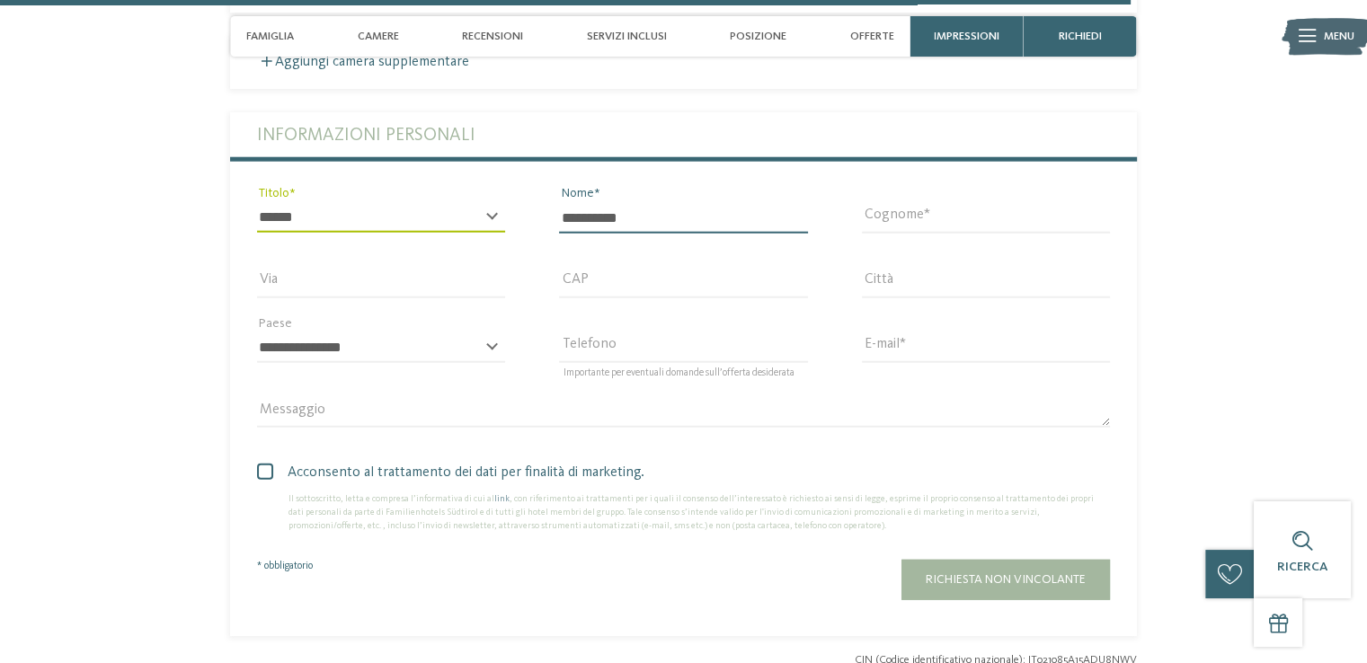
type input "**********"
click at [888, 202] on input "Cognome" at bounding box center [986, 217] width 248 height 31
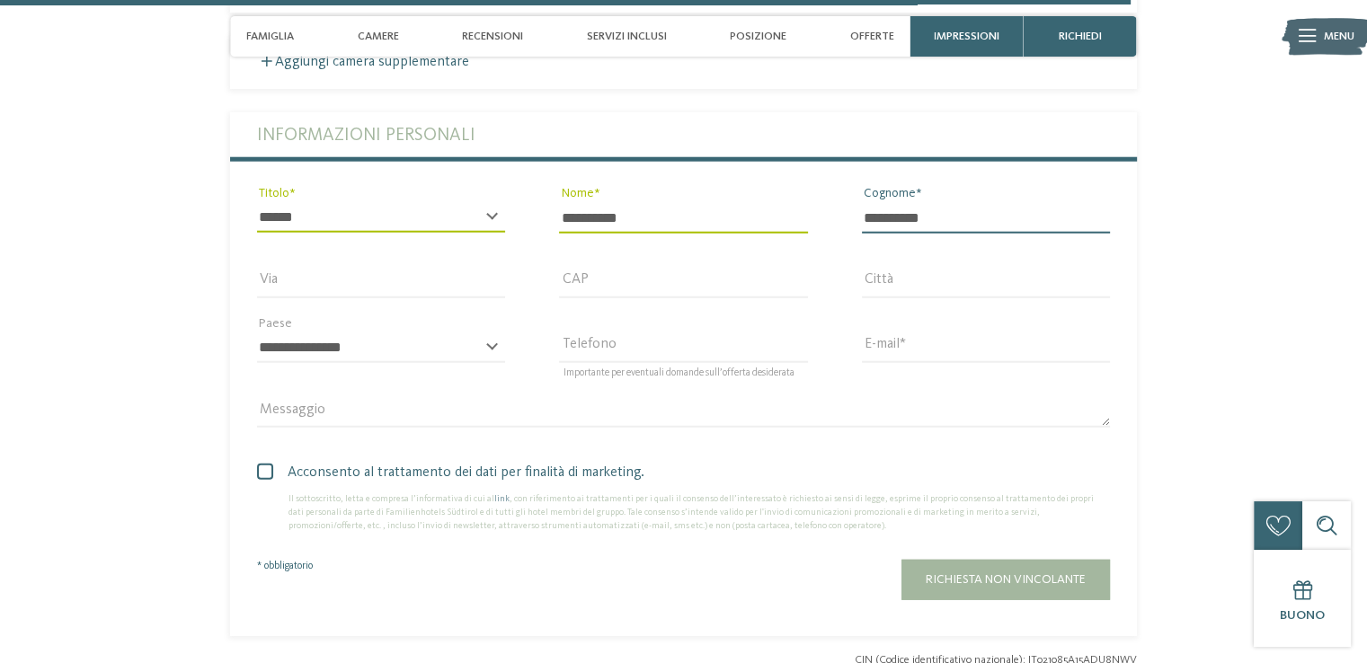
type input "**********"
click at [857, 331] on div "E-mail" at bounding box center [986, 347] width 302 height 65
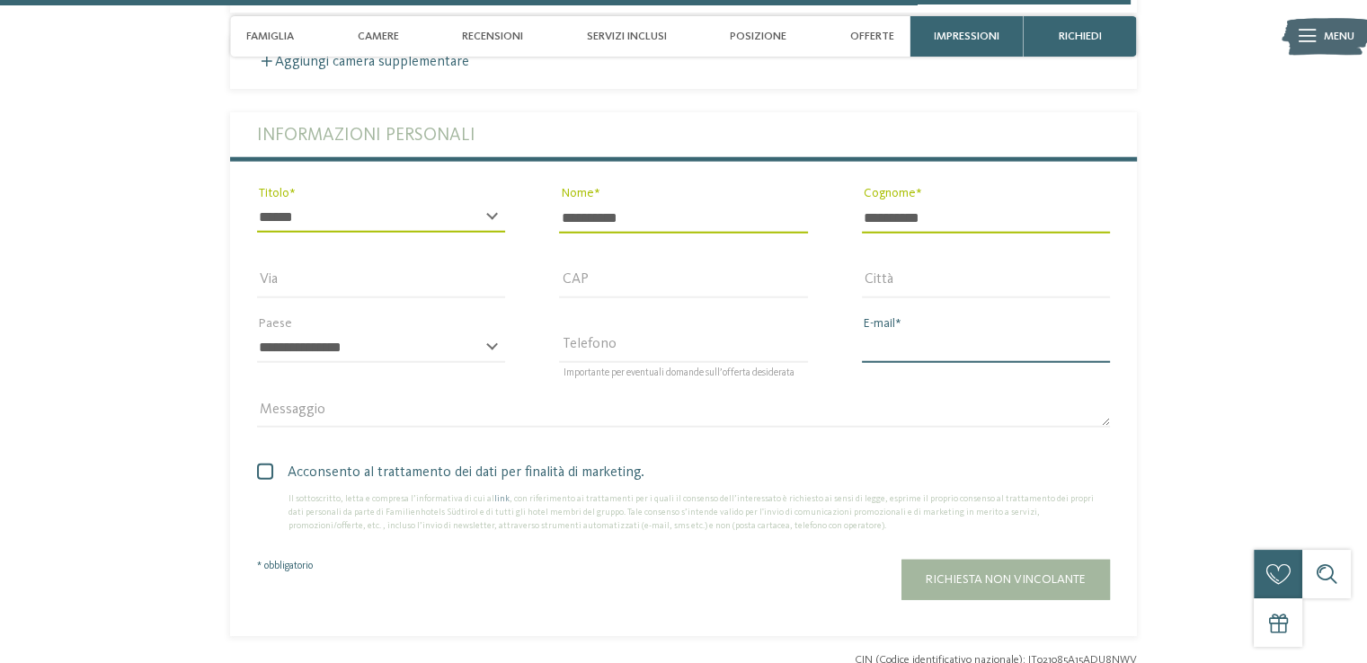
click at [870, 333] on input "E-mail" at bounding box center [986, 348] width 248 height 31
type input "**********"
click at [567, 268] on input "CAP" at bounding box center [683, 283] width 248 height 31
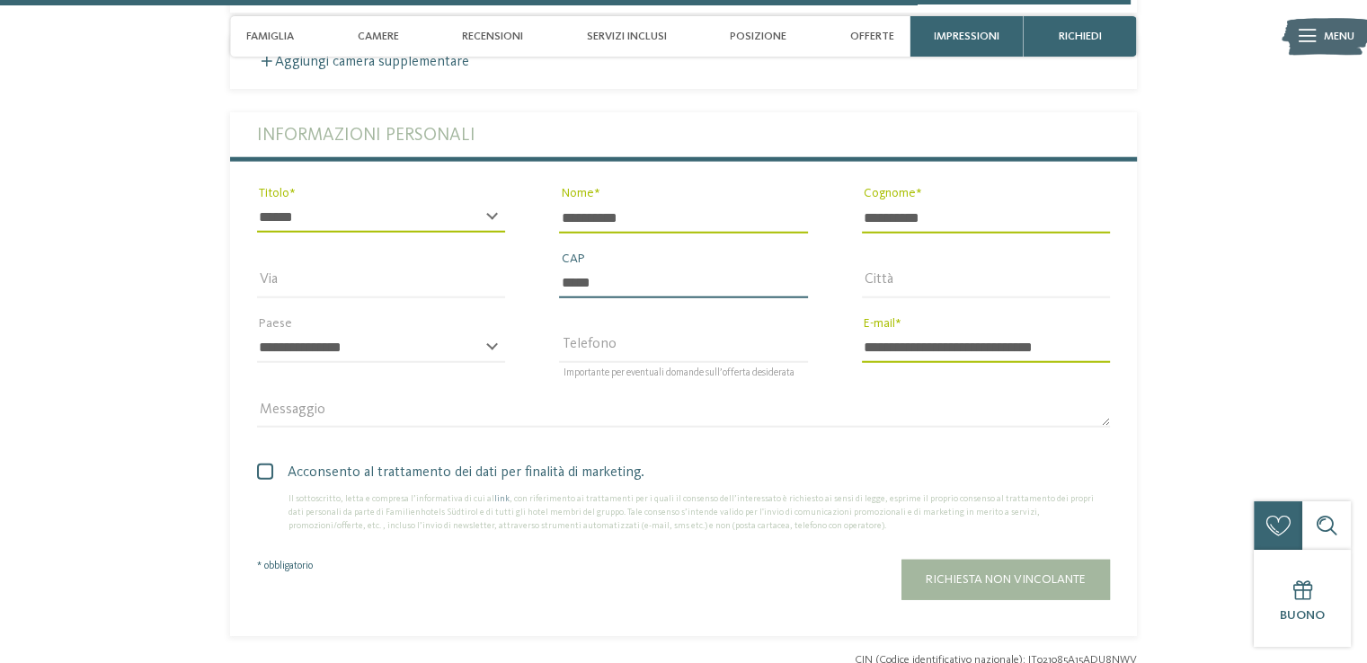
type input "*****"
click at [378, 333] on select "**********" at bounding box center [381, 348] width 248 height 31
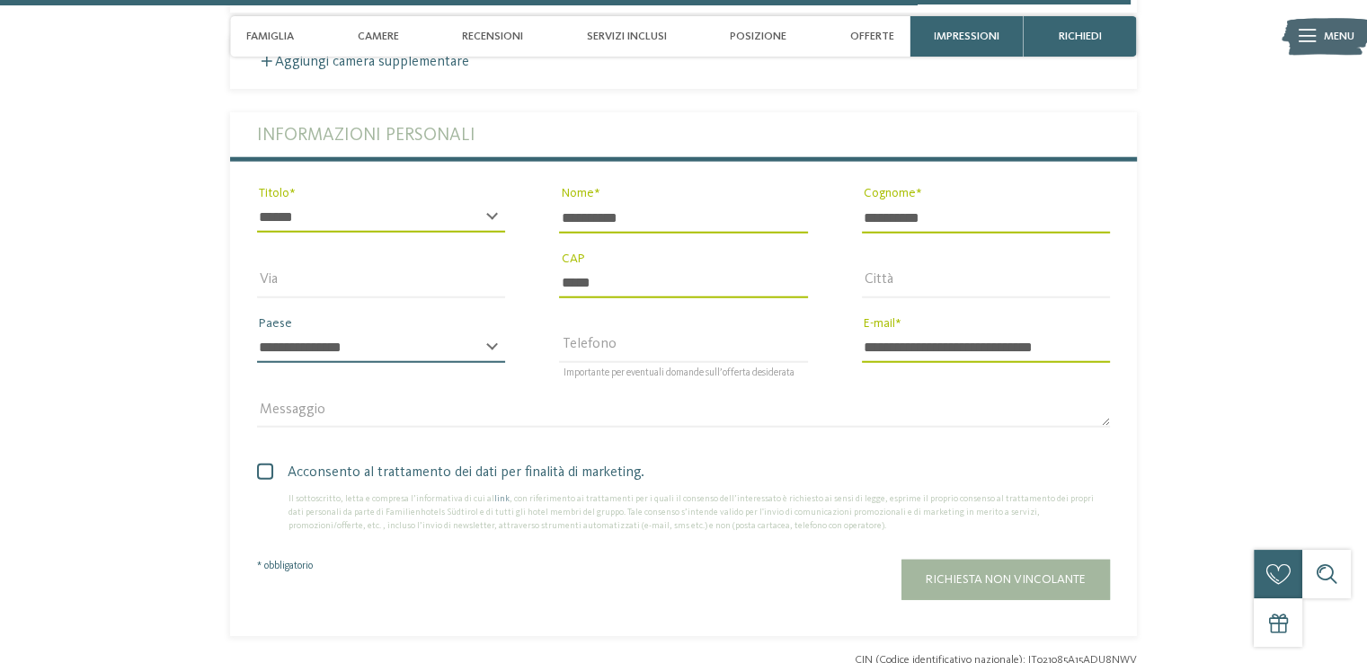
select select "**"
click at [257, 333] on select "**********" at bounding box center [381, 348] width 248 height 31
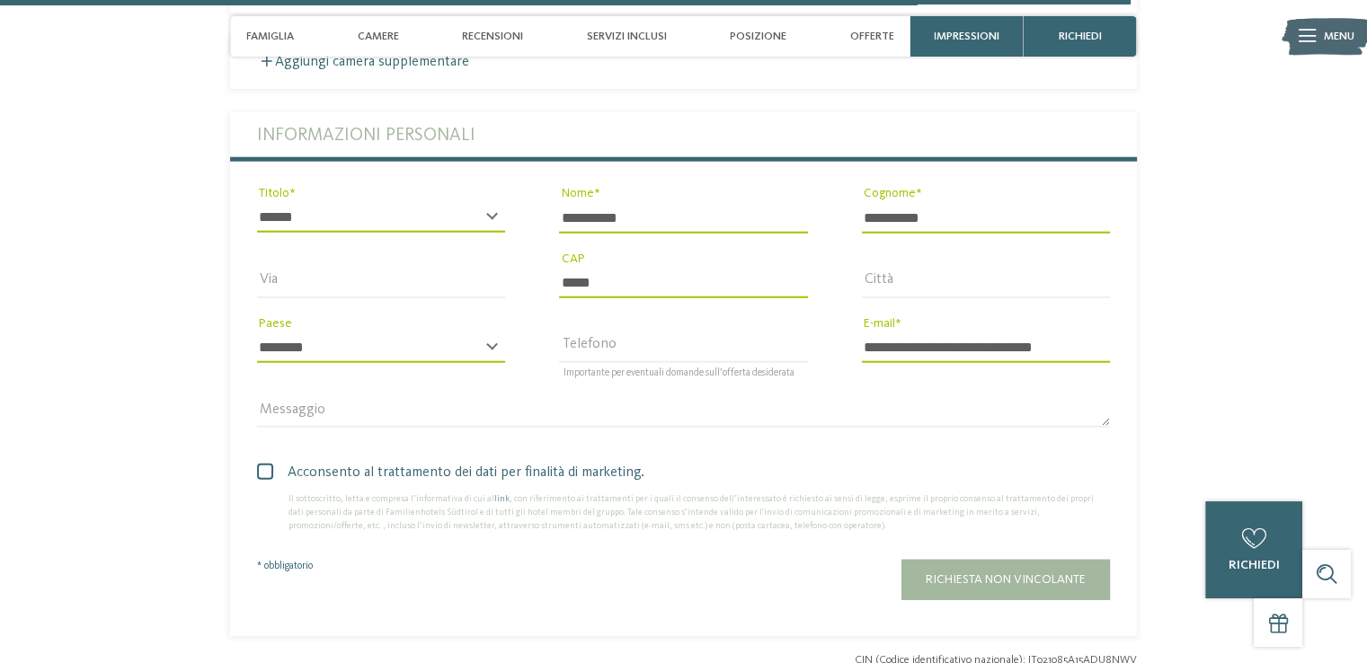
click at [267, 464] on span at bounding box center [265, 472] width 16 height 16
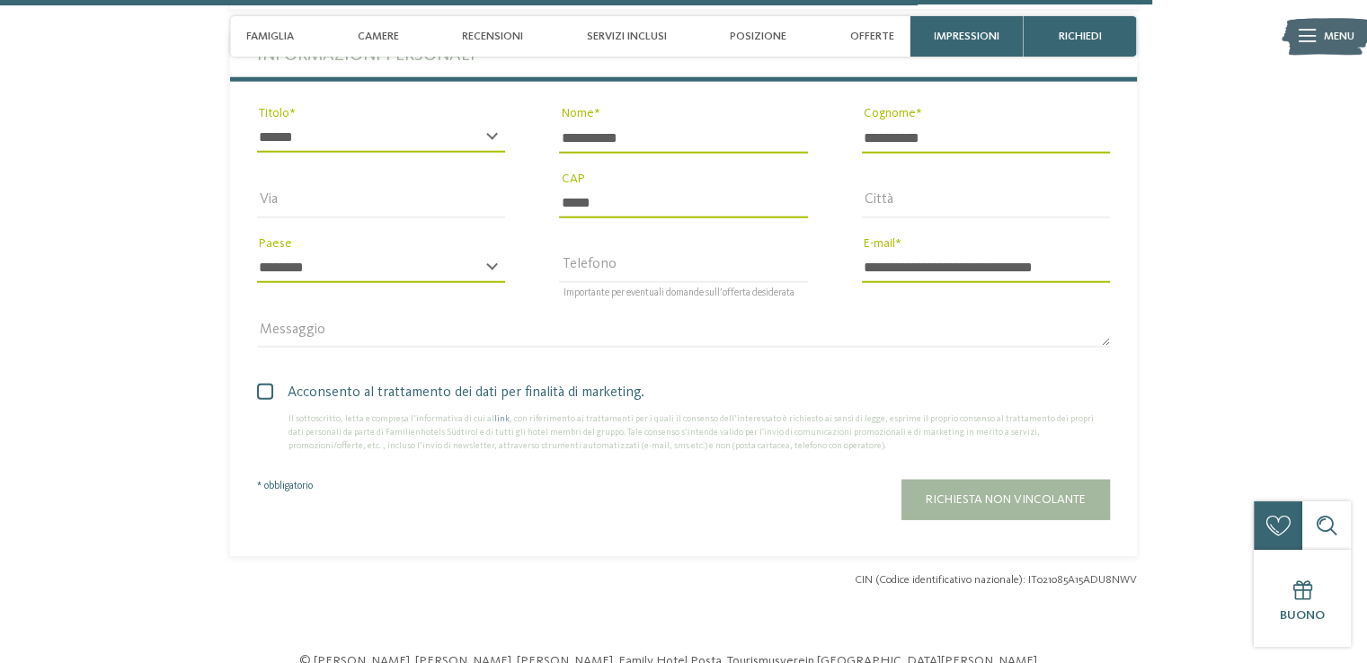
scroll to position [4703, 0]
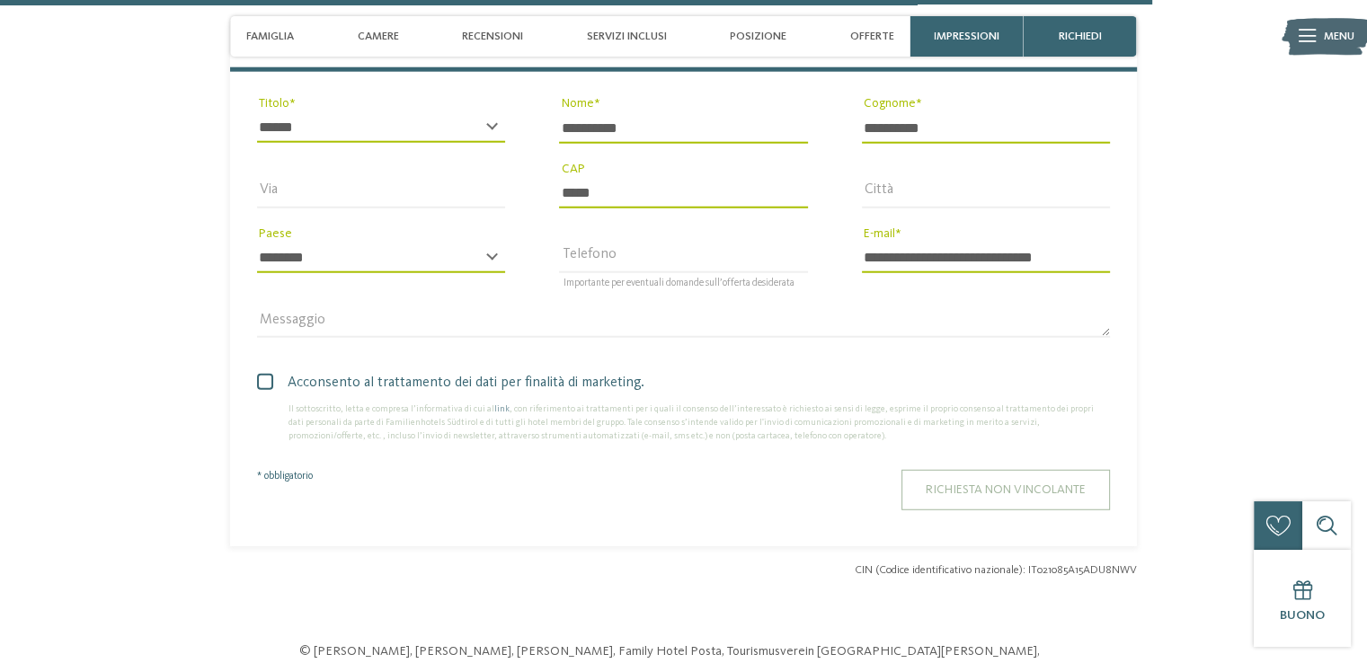
click at [1027, 487] on button "Richiesta non vincolante" at bounding box center [1006, 490] width 209 height 40
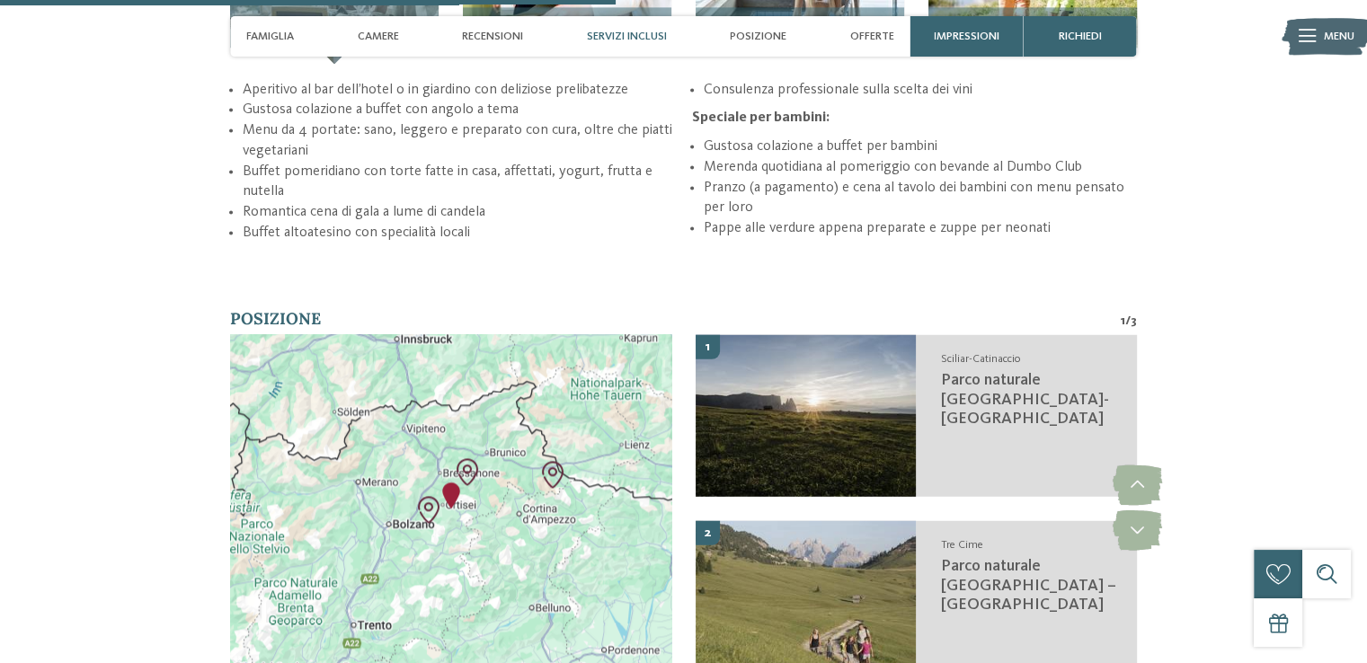
scroll to position [2183, 0]
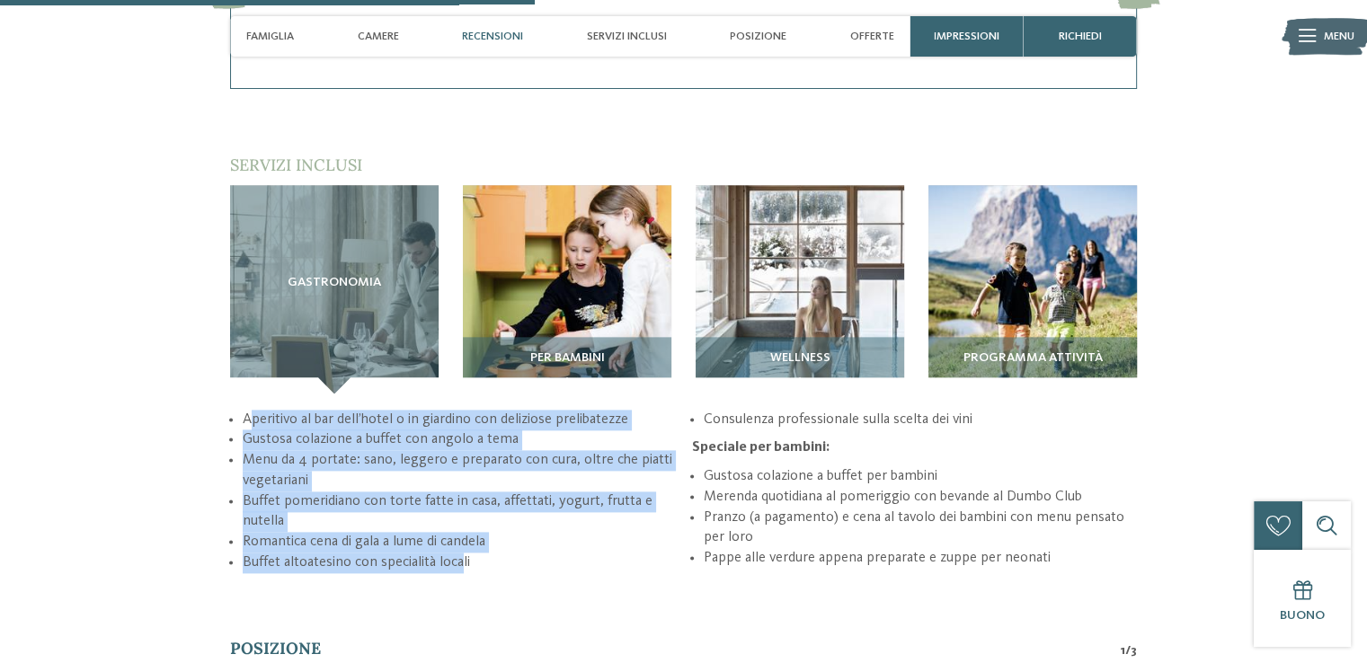
drag, startPoint x: 253, startPoint y: 398, endPoint x: 459, endPoint y: 544, distance: 252.2
click at [459, 544] on ul "Aperitivo al bar dell’hotel o in giardino con deliziose prelibatezze Gustosa co…" at bounding box center [683, 492] width 907 height 164
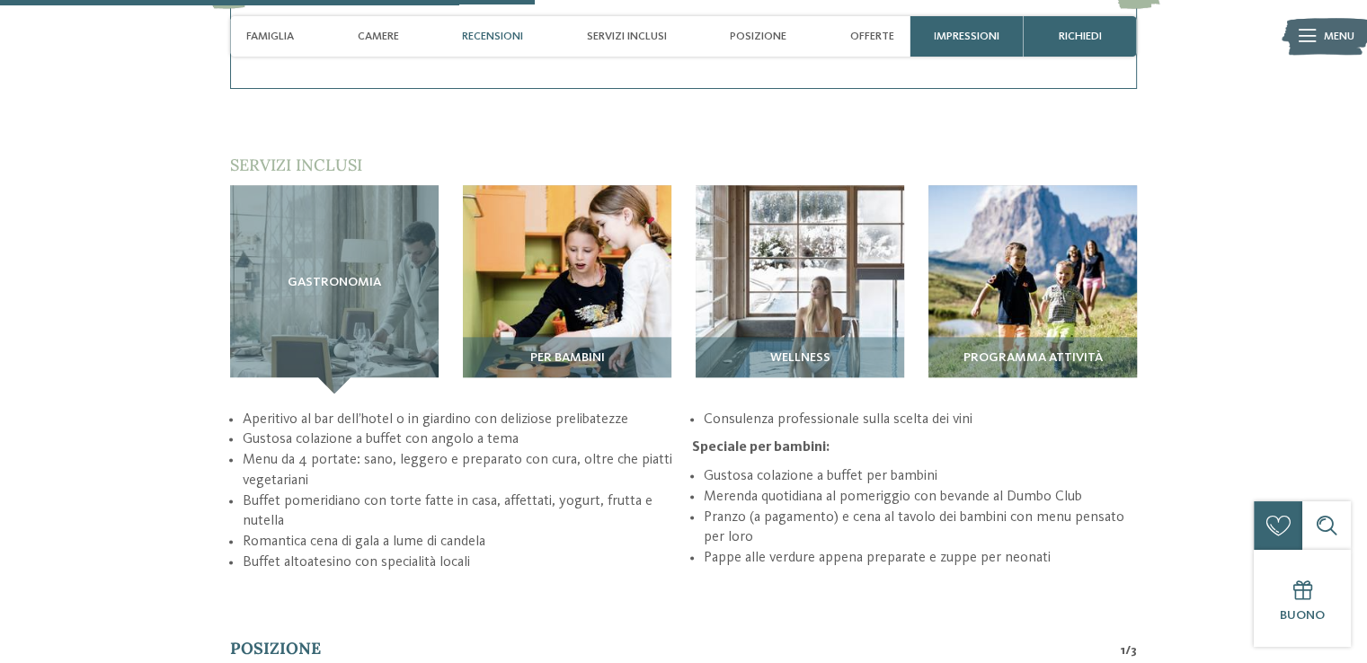
click at [560, 577] on div "torna alla panoramica degli alberghi da Impressioni" at bounding box center [683, 548] width 1367 height 5302
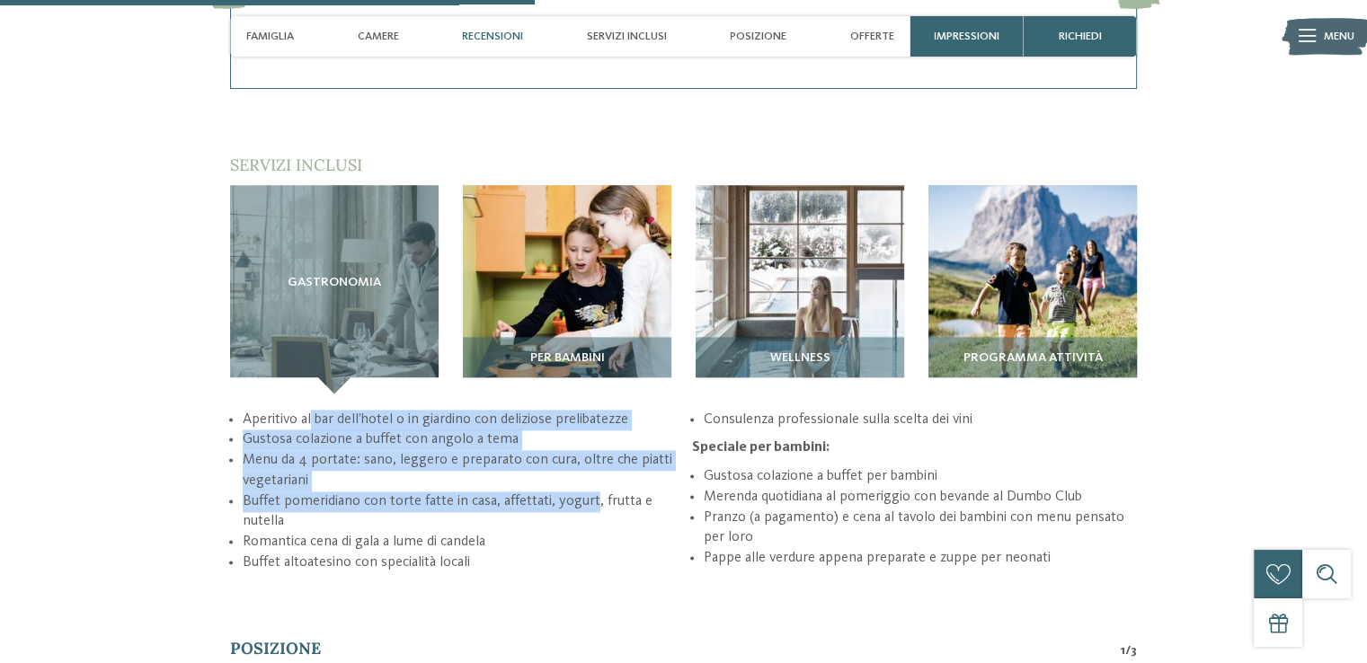
drag, startPoint x: 311, startPoint y: 396, endPoint x: 595, endPoint y: 479, distance: 296.1
click at [595, 479] on ul "Aperitivo al bar dell’hotel o in giardino con deliziose prelibatezze Gustosa co…" at bounding box center [683, 492] width 907 height 164
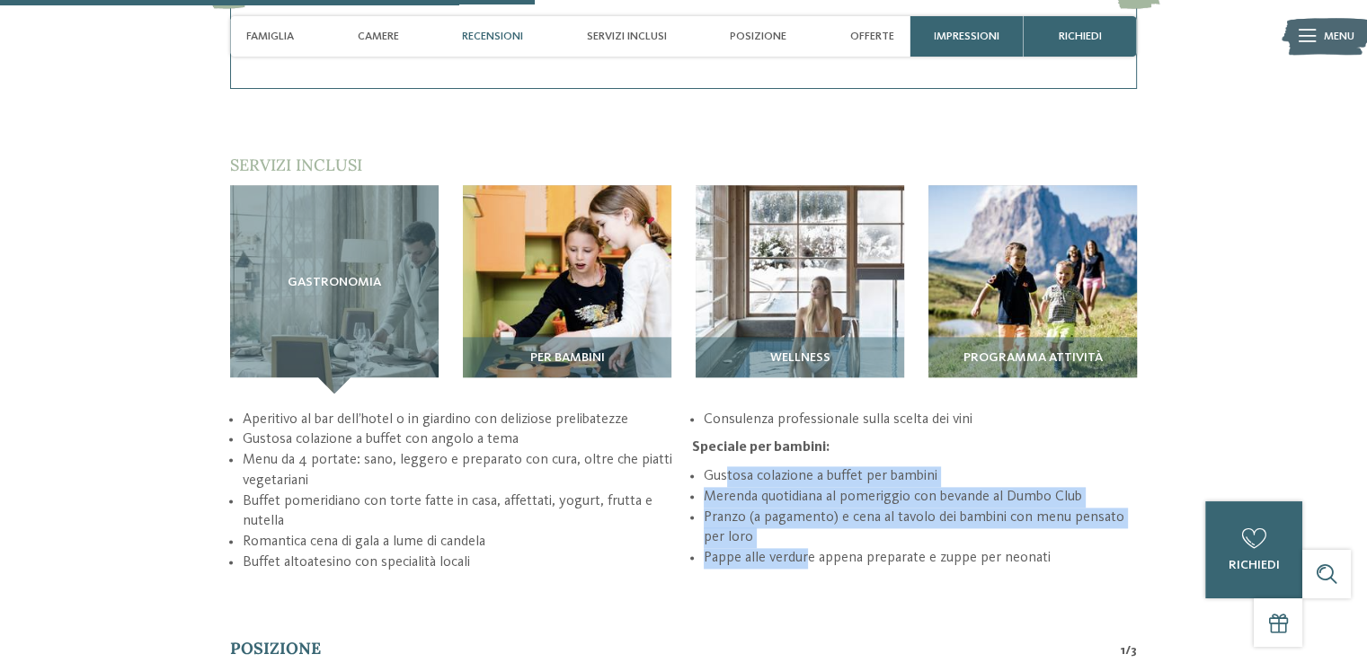
drag, startPoint x: 729, startPoint y: 452, endPoint x: 809, endPoint y: 543, distance: 121.0
click at [809, 543] on ul "Gustosa colazione a buffet per bambini Merenda quotidiana al pomeriggio con bev…" at bounding box center [914, 518] width 445 height 102
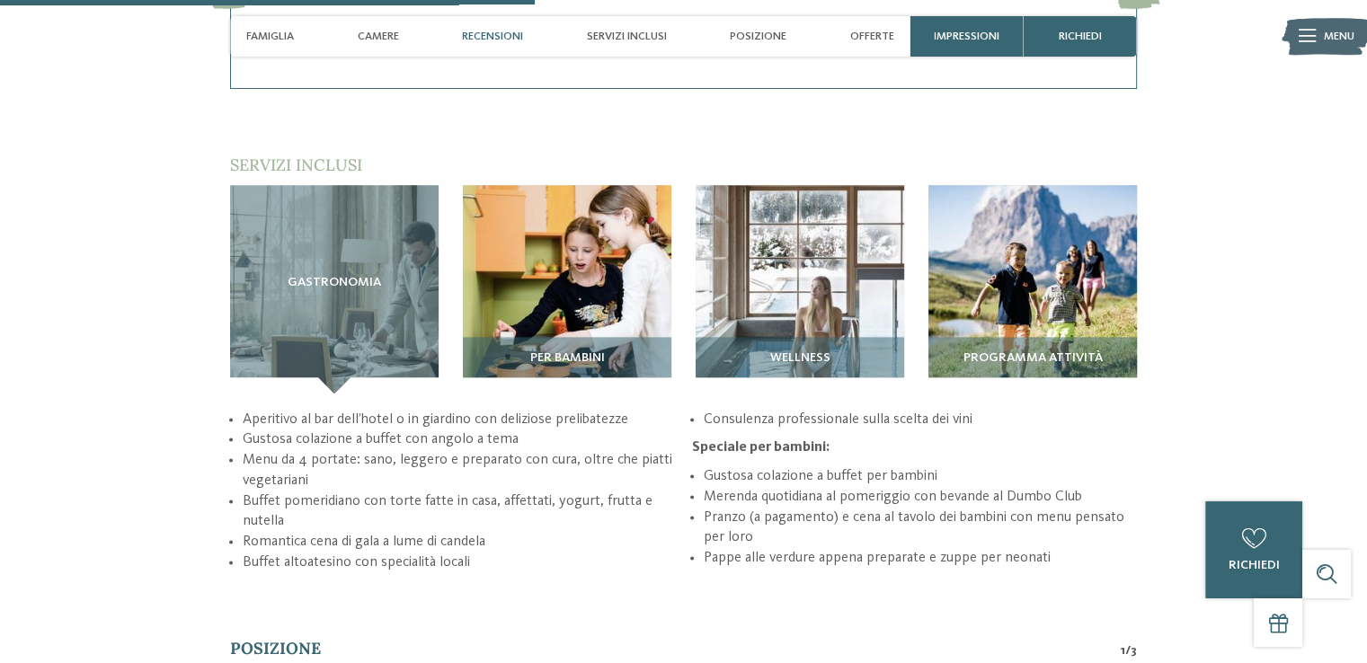
click at [826, 555] on div "torna alla panoramica degli alberghi da Impressioni" at bounding box center [683, 548] width 1367 height 5302
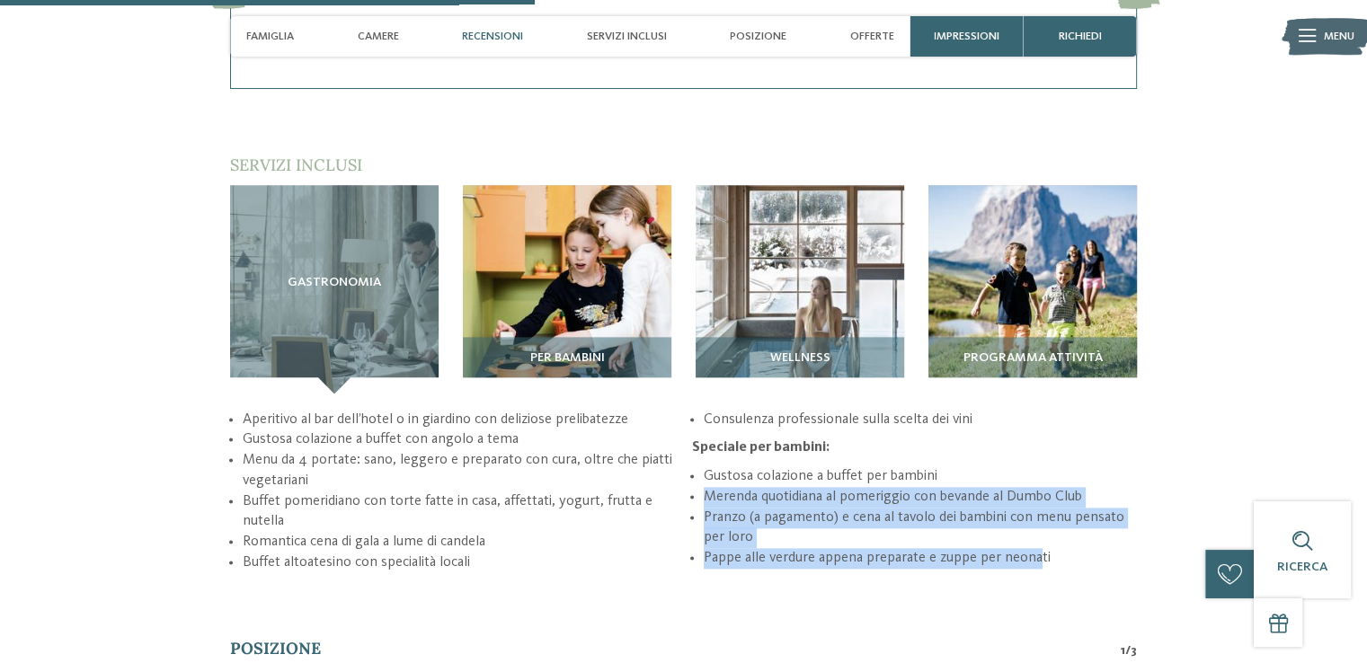
drag, startPoint x: 704, startPoint y: 477, endPoint x: 1034, endPoint y: 551, distance: 338.0
click at [1034, 551] on div "Aperitivo al bar dell’hotel o in giardino con deliziose prelibatezze Gustosa co…" at bounding box center [683, 492] width 907 height 164
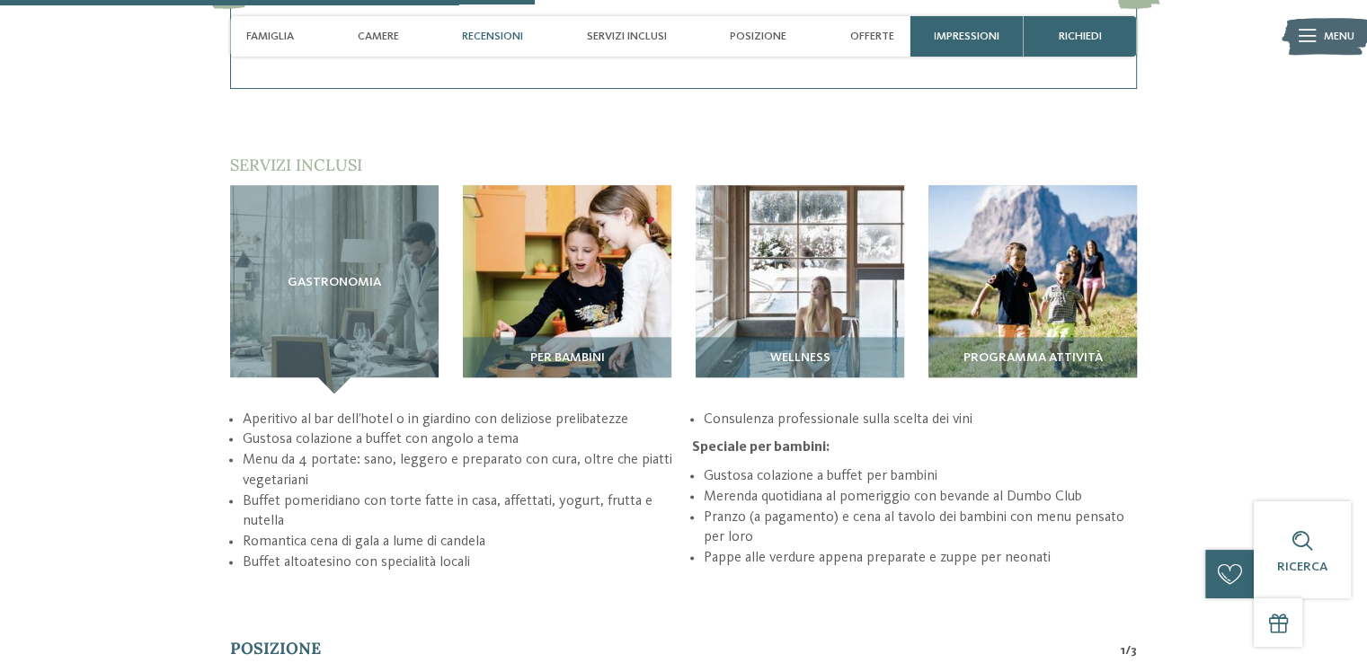
click at [1036, 569] on div "torna alla panoramica degli alberghi da Impressioni" at bounding box center [683, 548] width 1367 height 5302
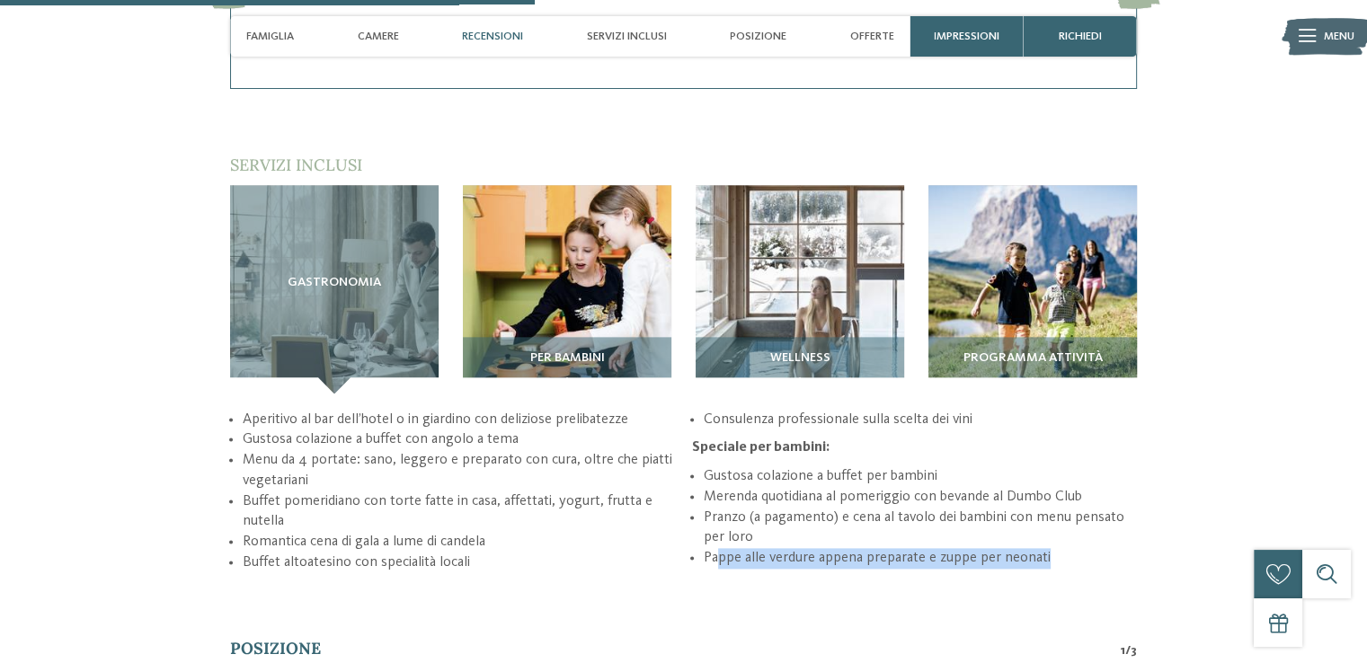
drag, startPoint x: 717, startPoint y: 540, endPoint x: 1057, endPoint y: 547, distance: 339.8
click at [1057, 548] on li "Pappe alle verdure appena preparate e zuppe per neonati" at bounding box center [920, 558] width 433 height 21
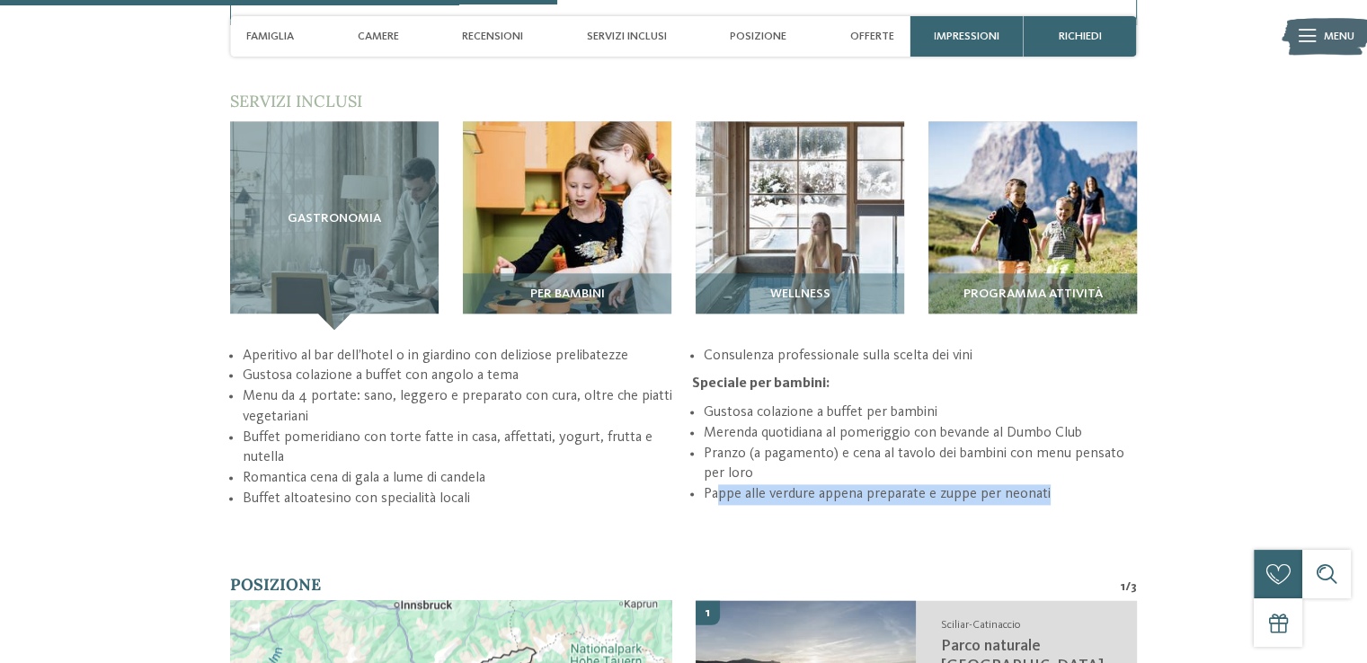
scroll to position [2273, 0]
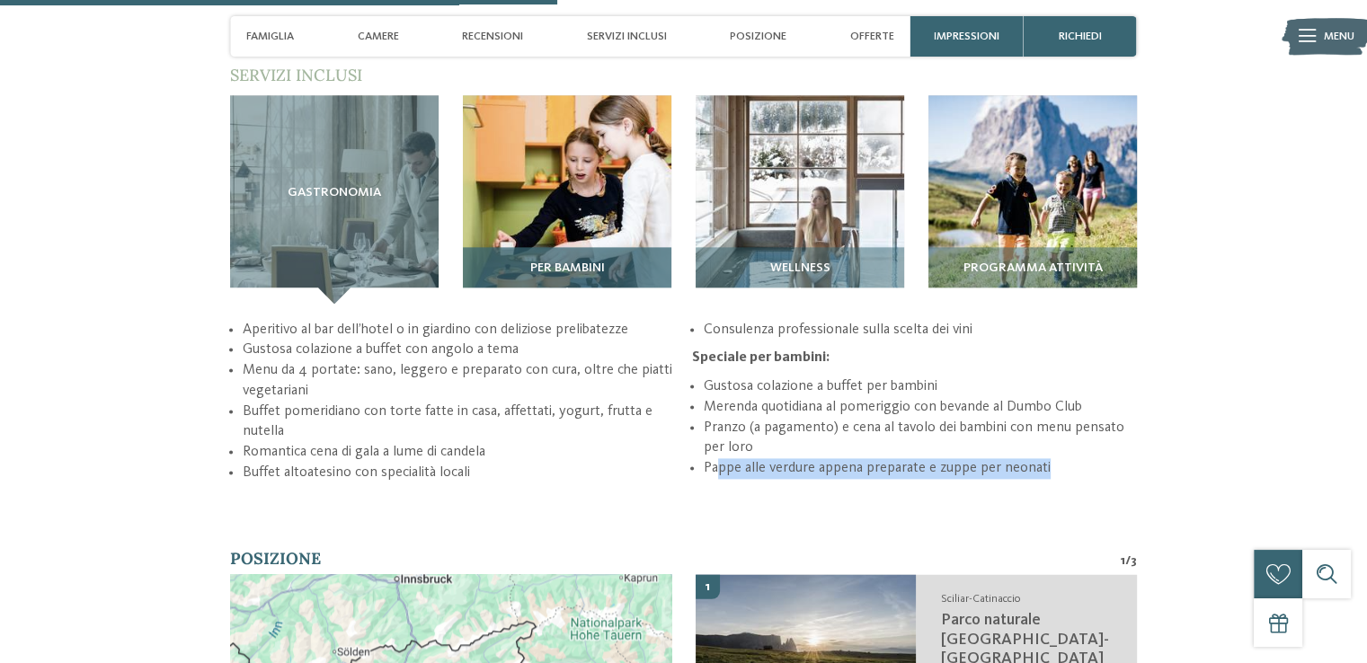
click at [544, 211] on img at bounding box center [567, 199] width 209 height 209
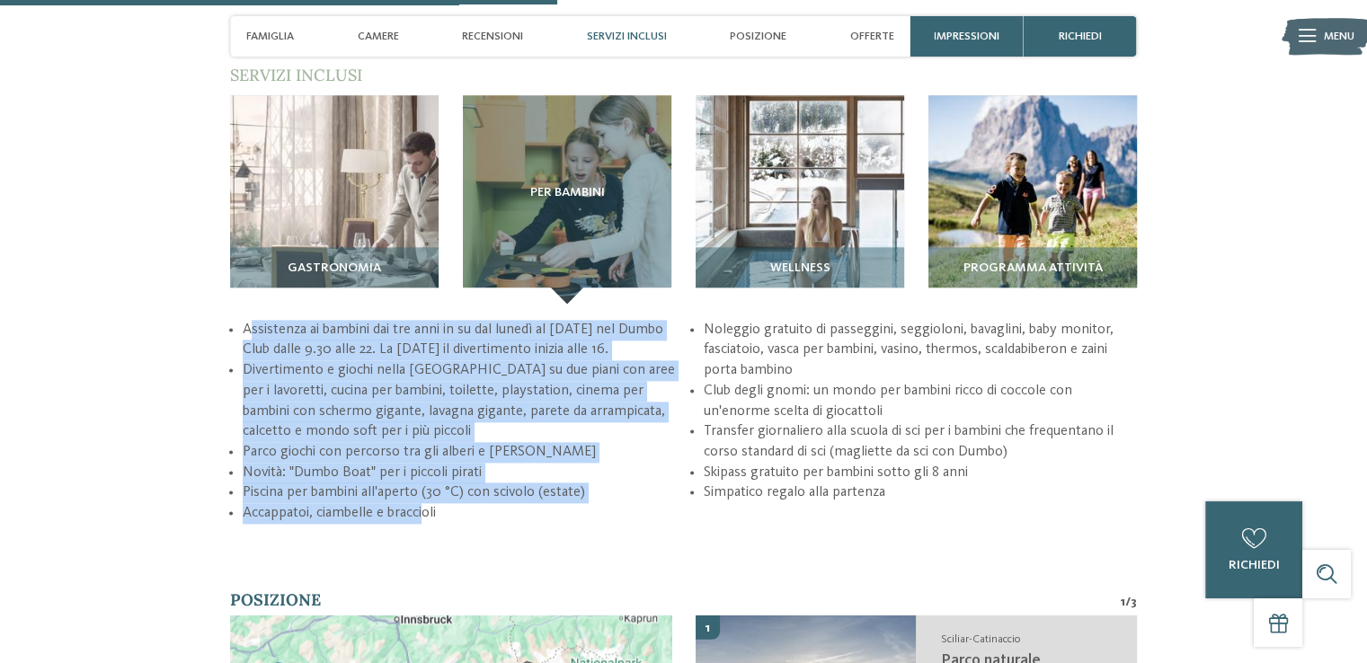
drag, startPoint x: 253, startPoint y: 308, endPoint x: 426, endPoint y: 501, distance: 259.0
click at [426, 501] on ul "Assistenza ai bambini dai tre anni in su dal lunedì al [DATE] nel Dumbo Club da…" at bounding box center [683, 422] width 907 height 204
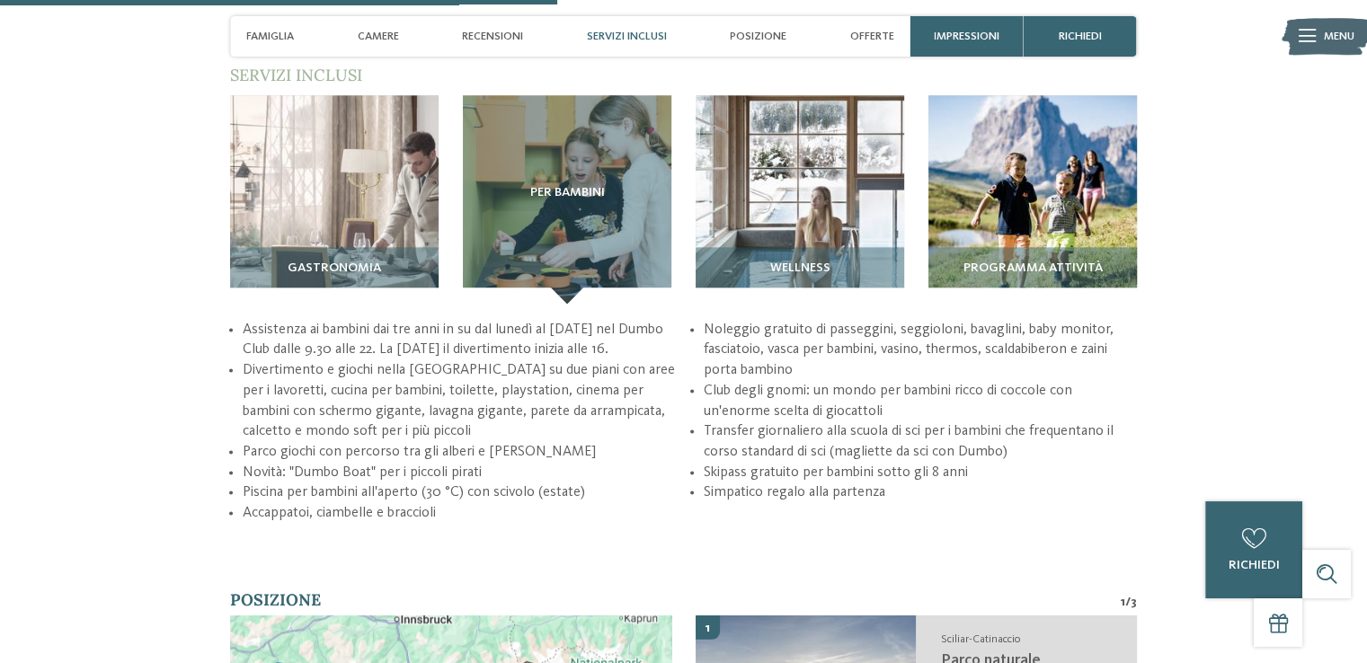
click at [471, 547] on div "torna alla panoramica degli alberghi da Impressioni" at bounding box center [683, 479] width 1367 height 5342
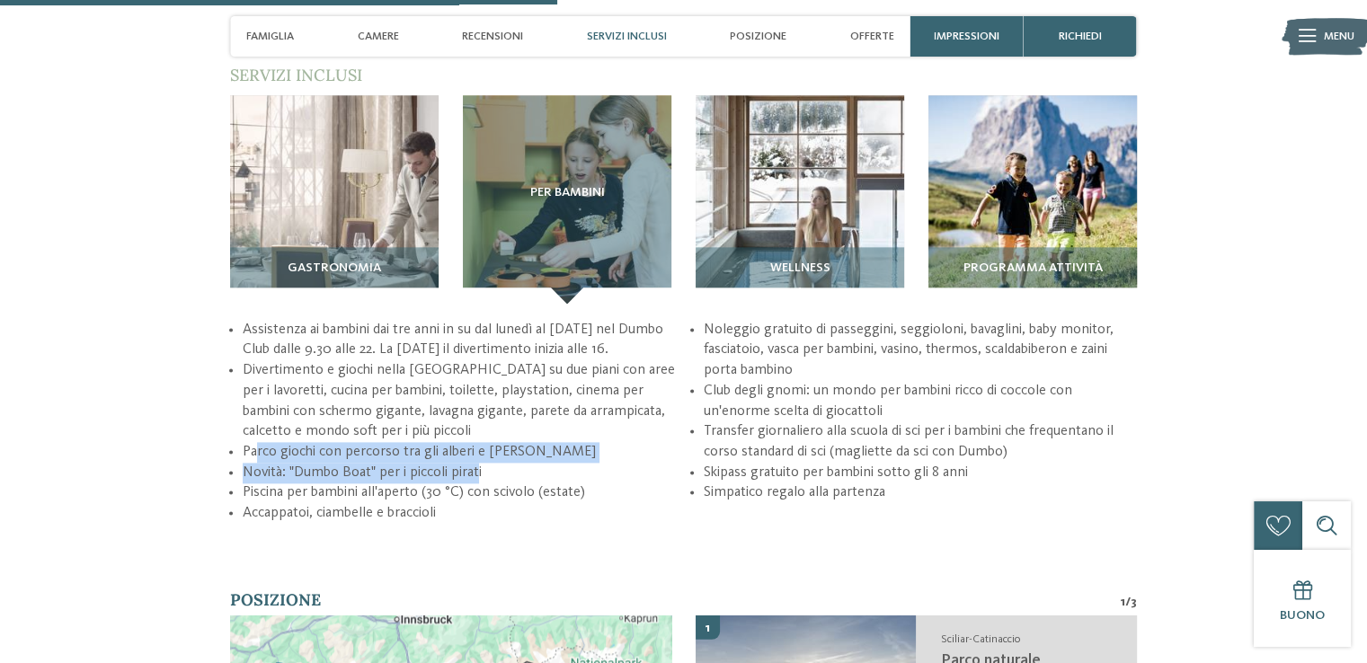
drag, startPoint x: 283, startPoint y: 431, endPoint x: 479, endPoint y: 454, distance: 197.2
click at [479, 454] on ul "Assistenza ai bambini dai tre anni in su dal lunedì al [DATE] nel Dumbo Club da…" at bounding box center [683, 422] width 907 height 204
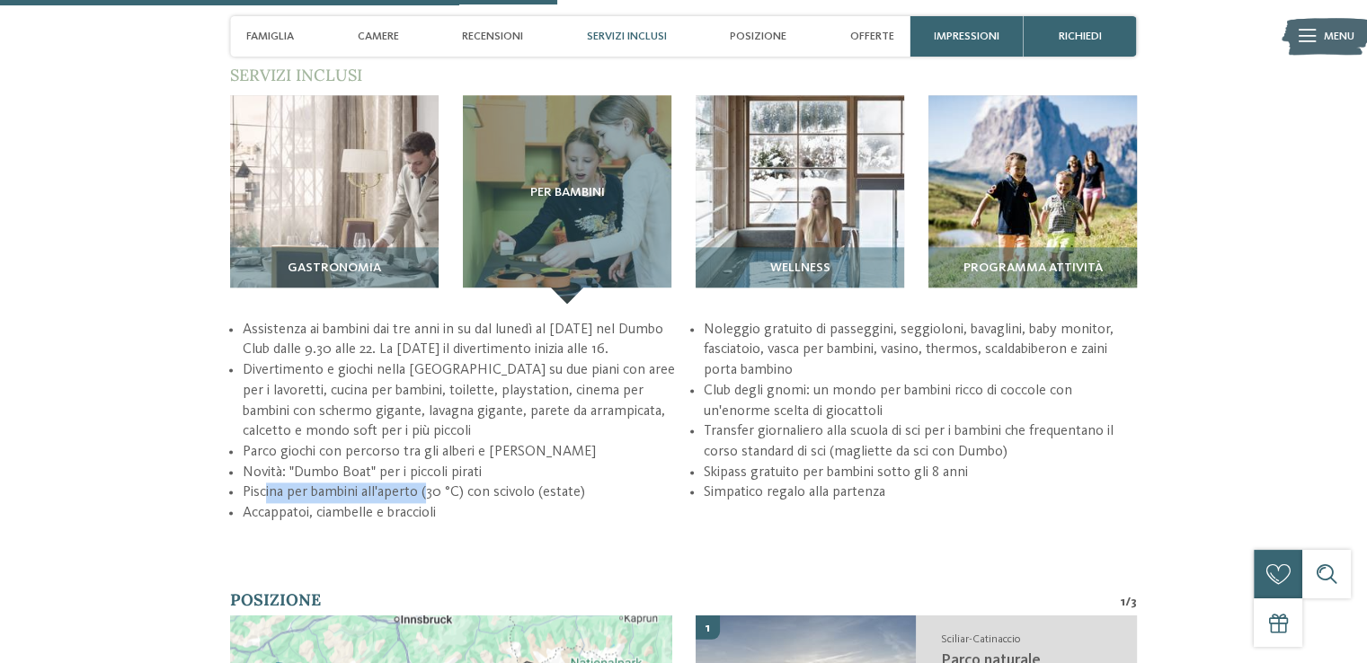
drag, startPoint x: 263, startPoint y: 472, endPoint x: 424, endPoint y: 470, distance: 160.9
click at [424, 483] on li "Piscina per bambini all'aperto (30 °C) con scivolo (estate)" at bounding box center [459, 493] width 433 height 21
click at [502, 529] on div "torna alla panoramica degli alberghi da Impressioni" at bounding box center [683, 479] width 1367 height 5342
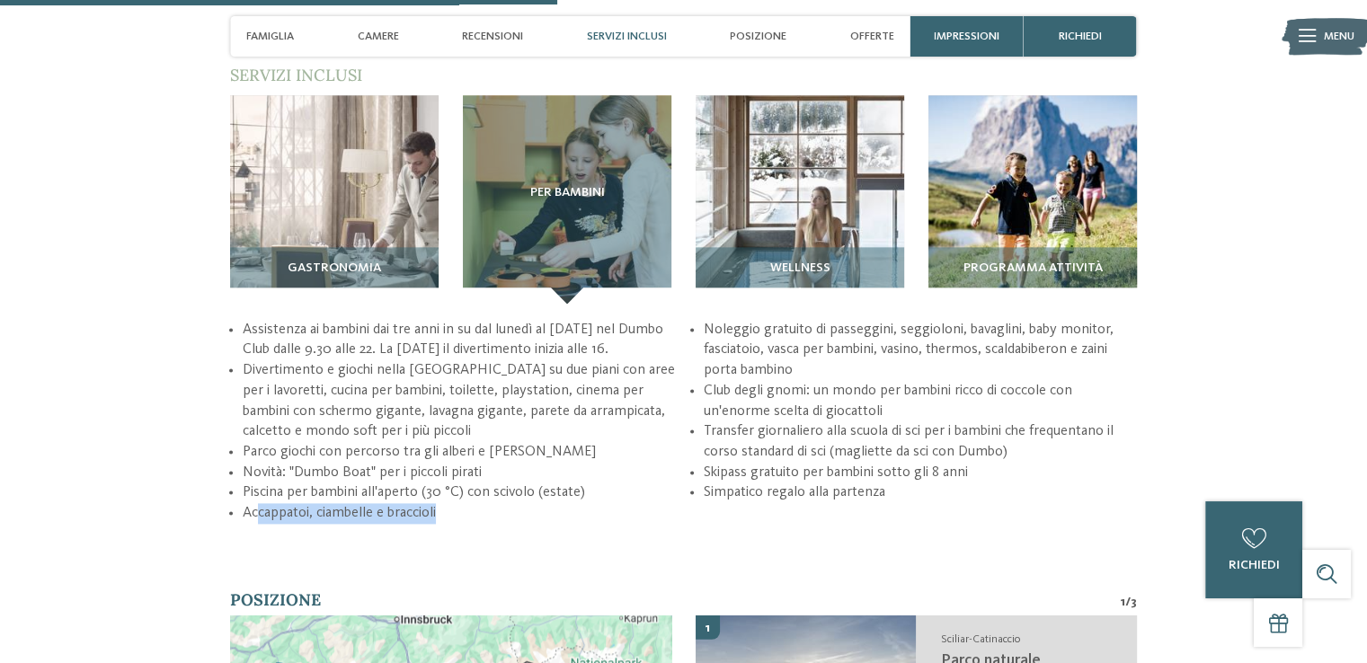
drag, startPoint x: 260, startPoint y: 494, endPoint x: 453, endPoint y: 485, distance: 193.4
click at [453, 503] on li "Accappatoi, ciambelle e braccioli" at bounding box center [459, 513] width 433 height 21
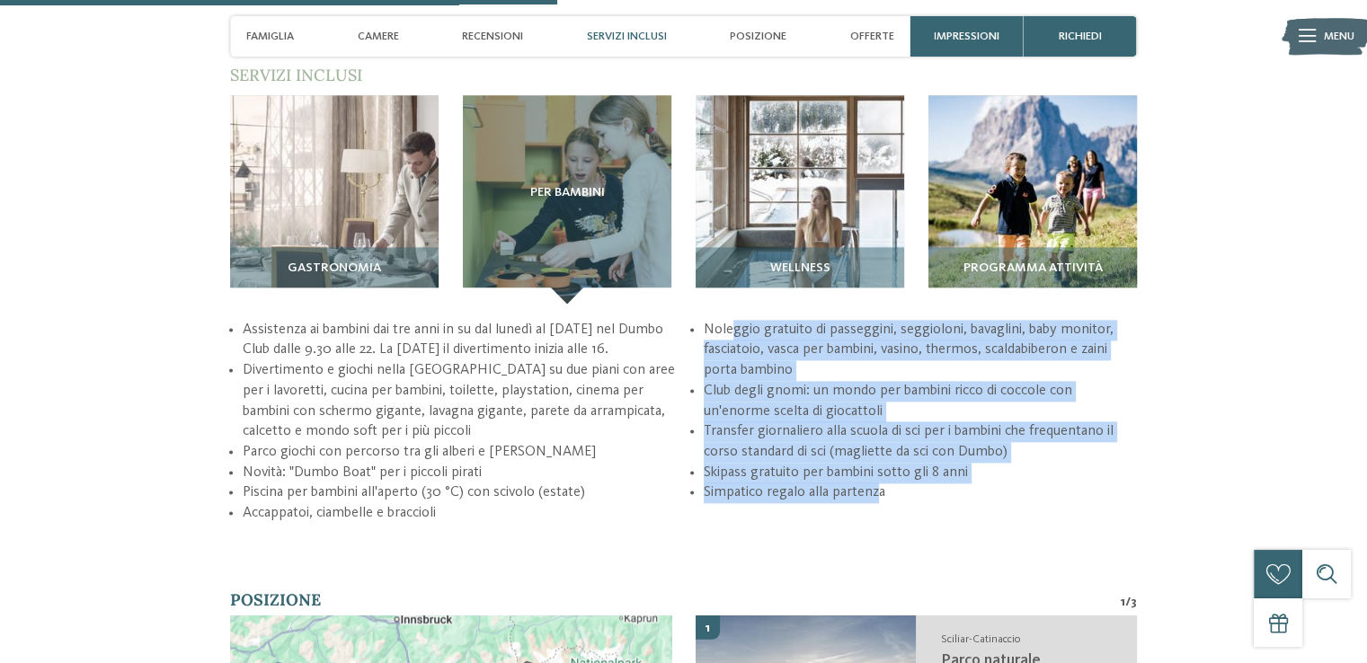
drag, startPoint x: 736, startPoint y: 303, endPoint x: 881, endPoint y: 507, distance: 250.2
click at [877, 491] on div "Assistenza ai bambini dai tre anni in su dal lunedì al [DATE] nel Dumbo Club da…" at bounding box center [683, 422] width 907 height 204
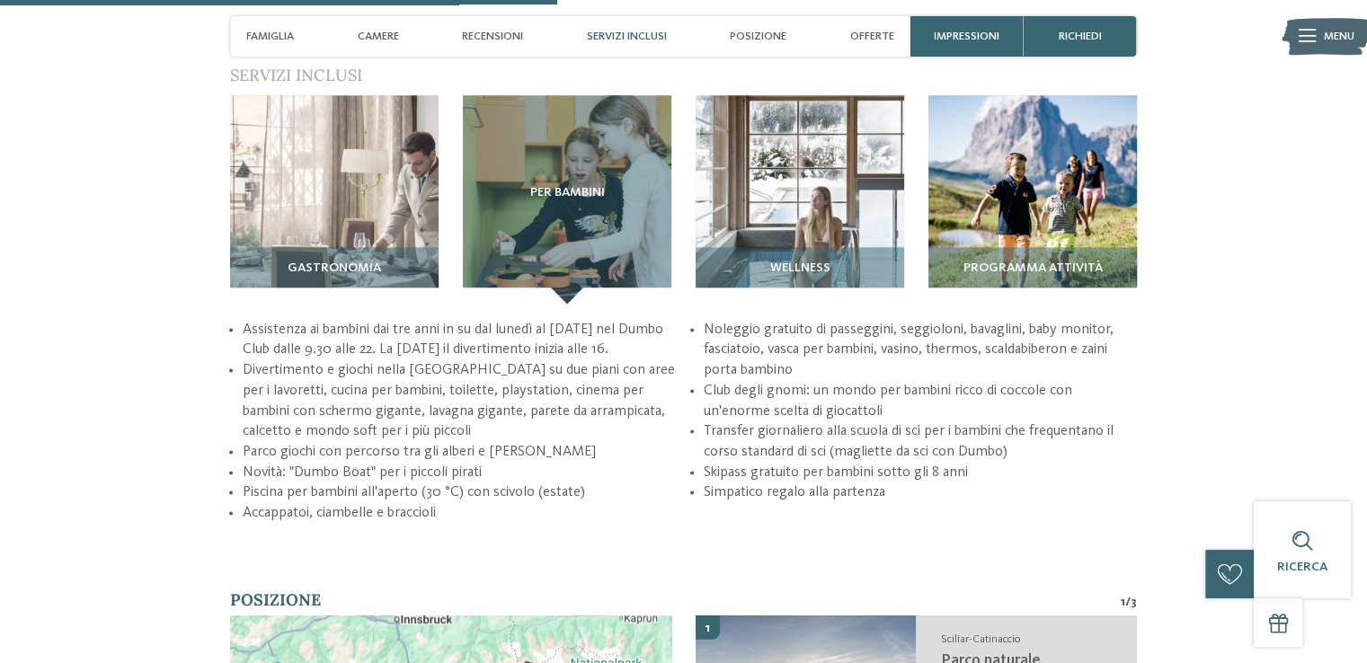
click at [890, 528] on div "torna alla panoramica degli alberghi da Impressioni" at bounding box center [683, 479] width 1367 height 5342
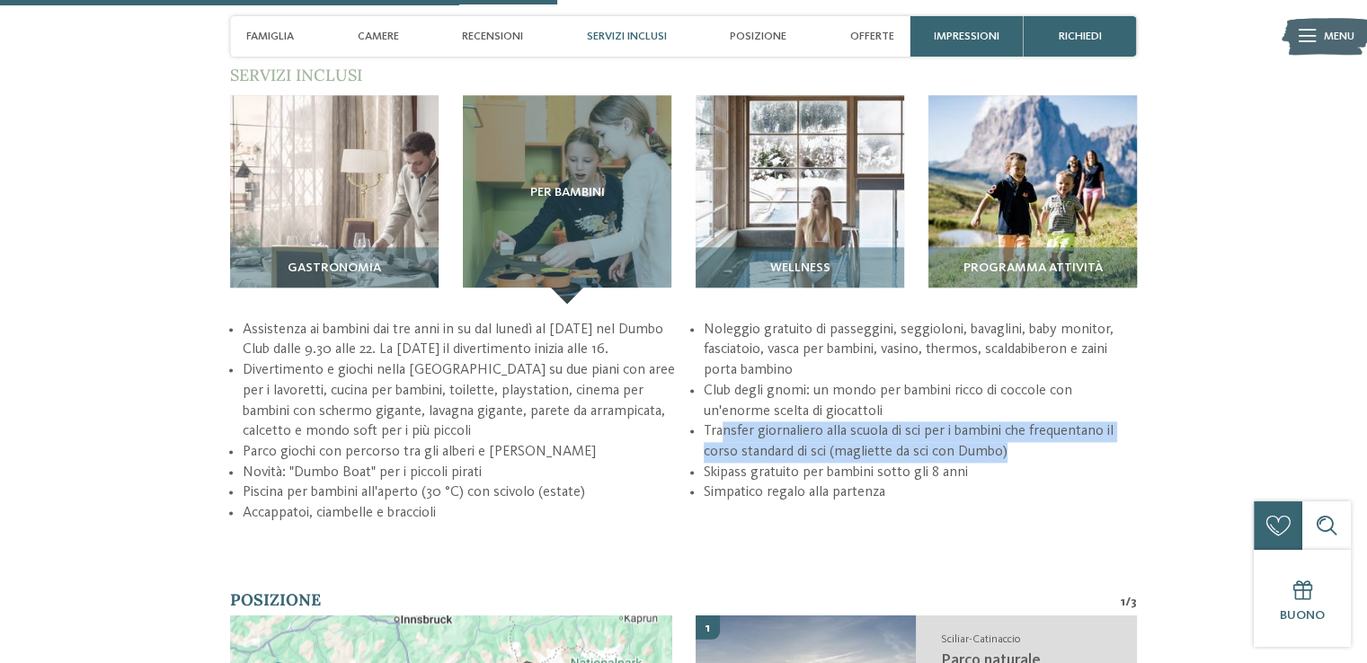
drag, startPoint x: 719, startPoint y: 420, endPoint x: 1026, endPoint y: 431, distance: 306.8
click at [1026, 431] on li "Transfer giornaliero alla scuola di sci per i bambini che frequentano il corso …" at bounding box center [920, 442] width 433 height 40
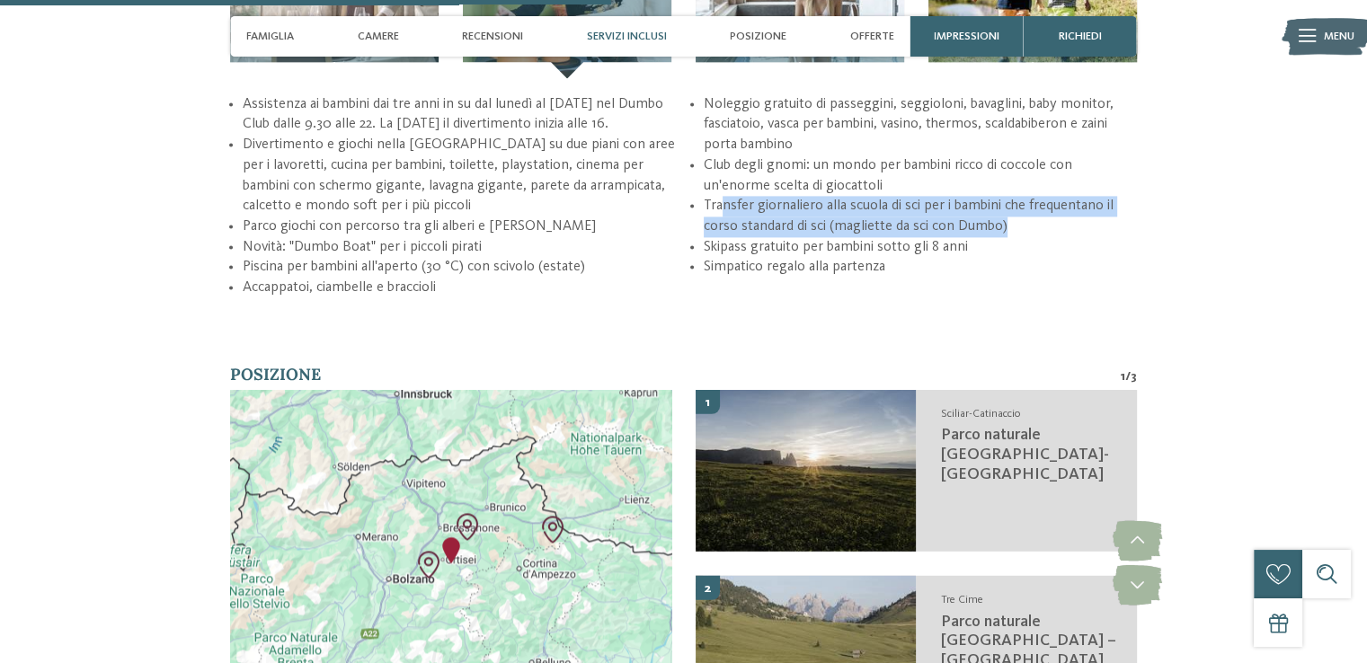
scroll to position [2543, 0]
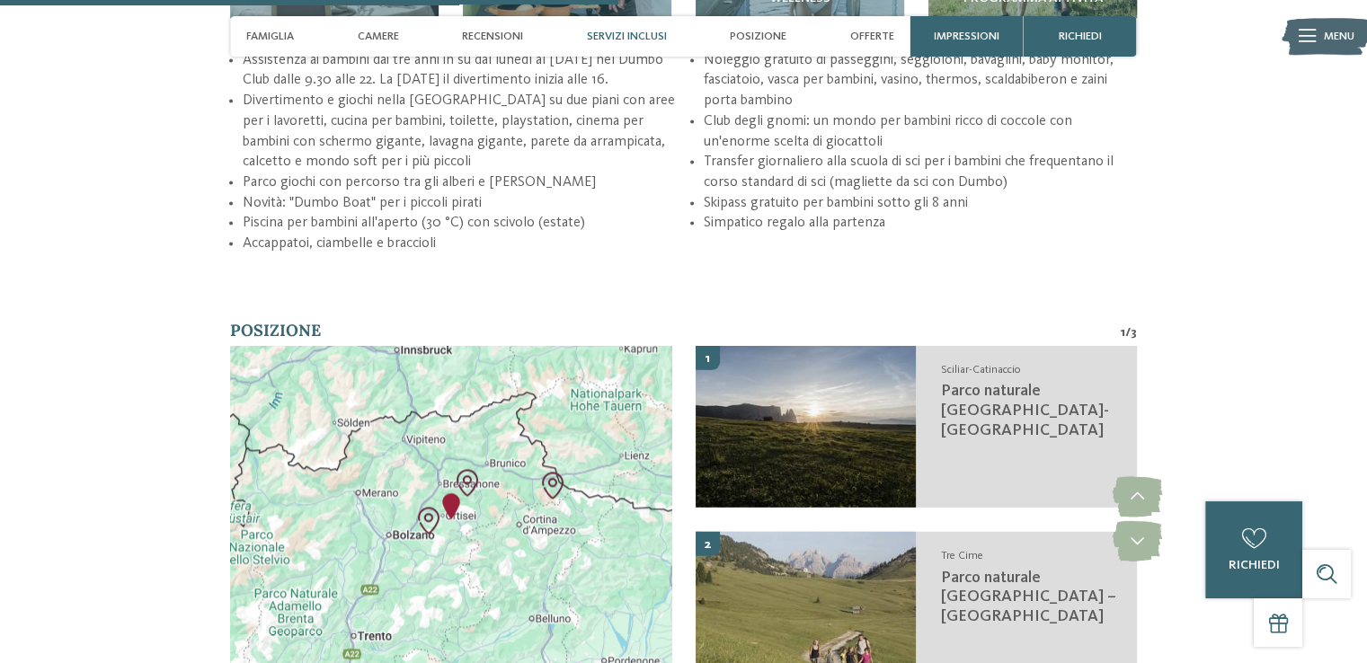
click at [1247, 386] on div "torna alla panoramica degli alberghi da Impressioni" at bounding box center [683, 209] width 1367 height 5342
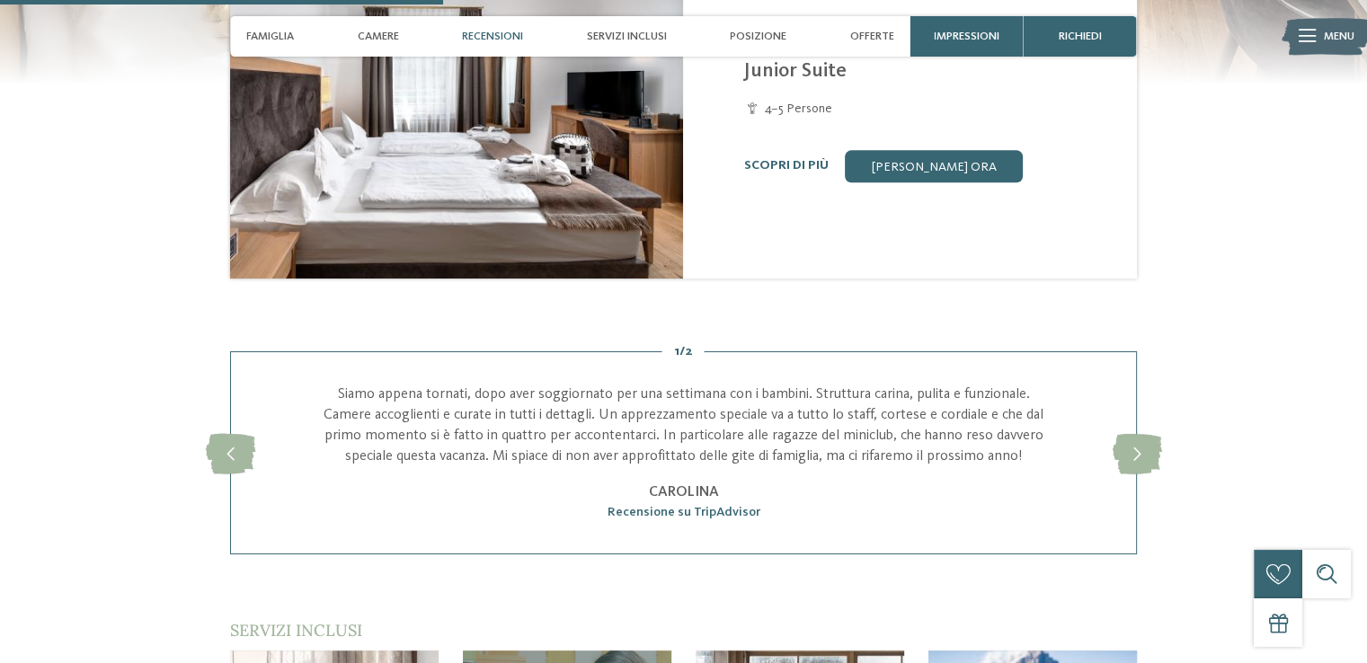
scroll to position [1824, 0]
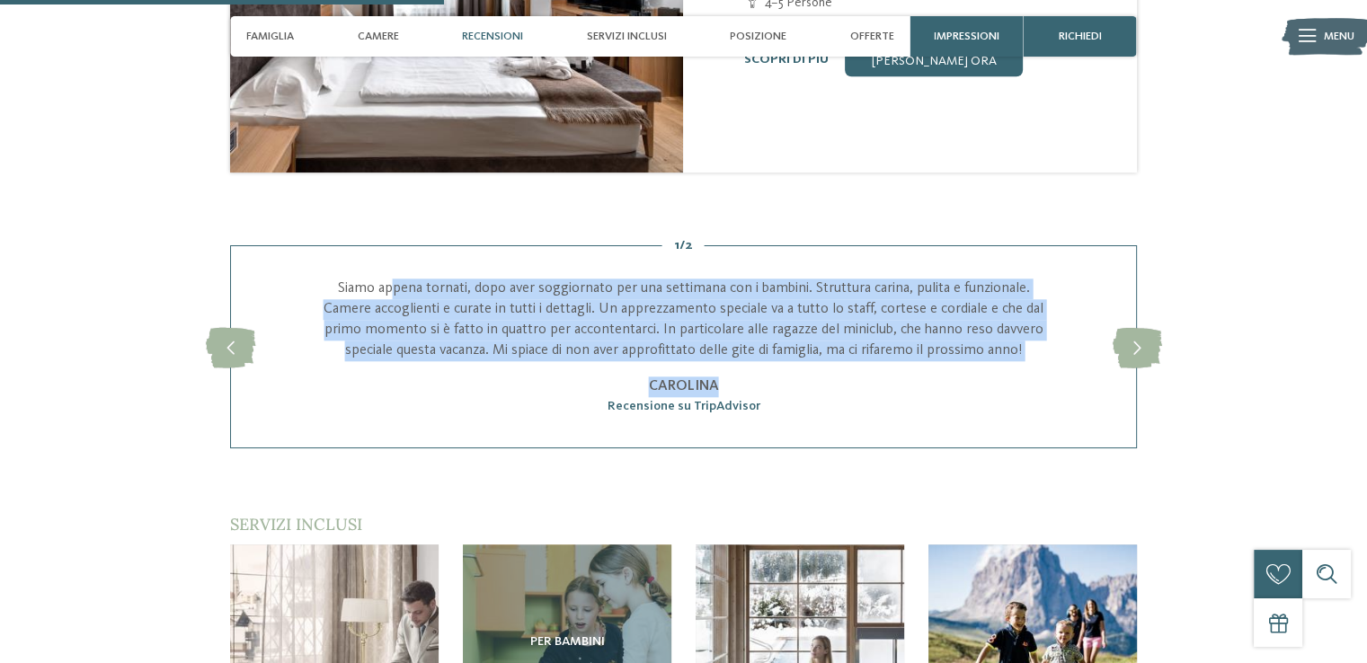
drag, startPoint x: 416, startPoint y: 271, endPoint x: 835, endPoint y: 342, distance: 424.7
click at [835, 342] on div "Siamo appena tornati, dopo aver soggiornato per una settimana con i bambini. St…" at bounding box center [683, 347] width 743 height 137
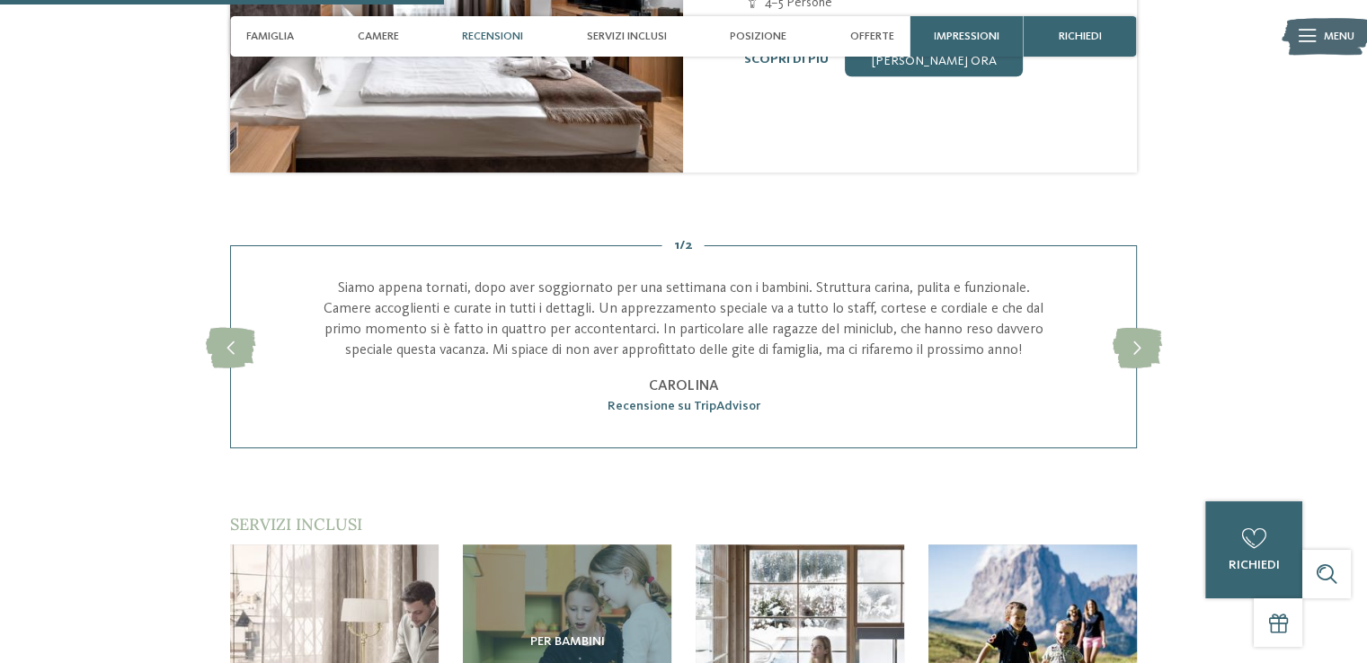
click at [895, 401] on div "slide 3 of 2 Siamo appena tornati, dopo aver soggiornato per una settimana con …" at bounding box center [683, 346] width 907 height 203
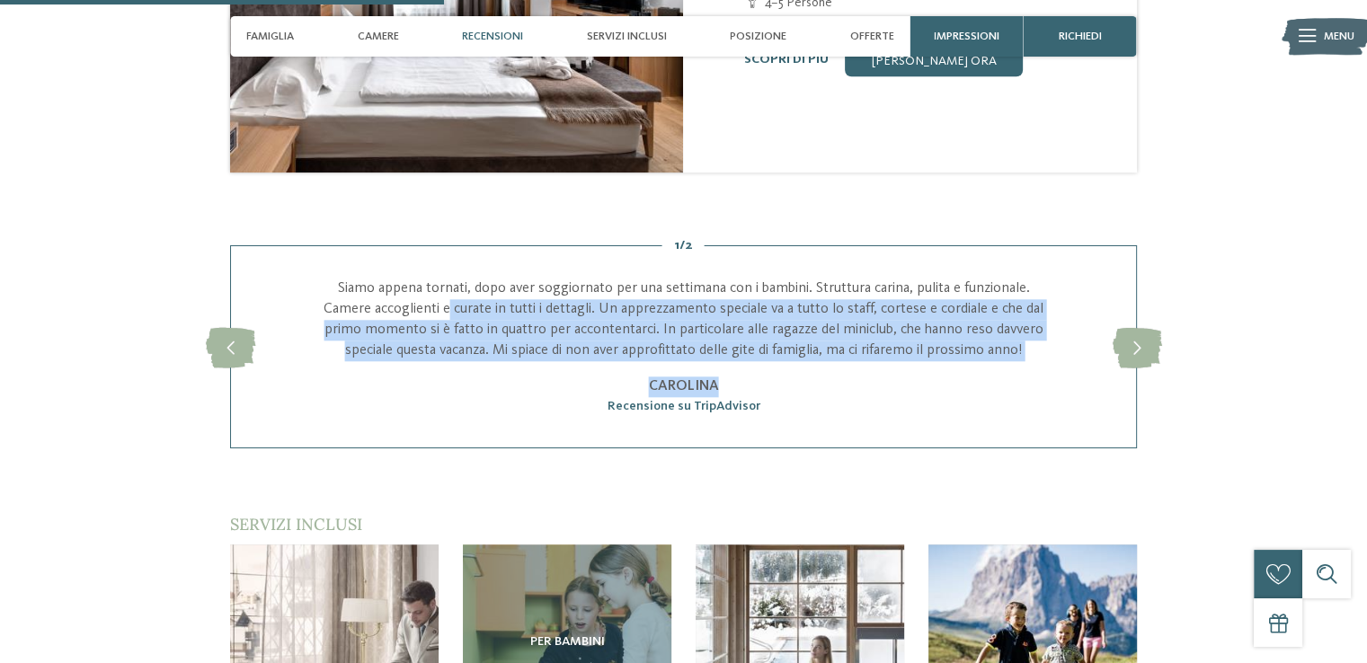
drag, startPoint x: 410, startPoint y: 296, endPoint x: 1026, endPoint y: 351, distance: 618.3
click at [1026, 351] on div "Siamo appena tornati, dopo aver soggiornato per una settimana con i bambini. St…" at bounding box center [683, 347] width 743 height 137
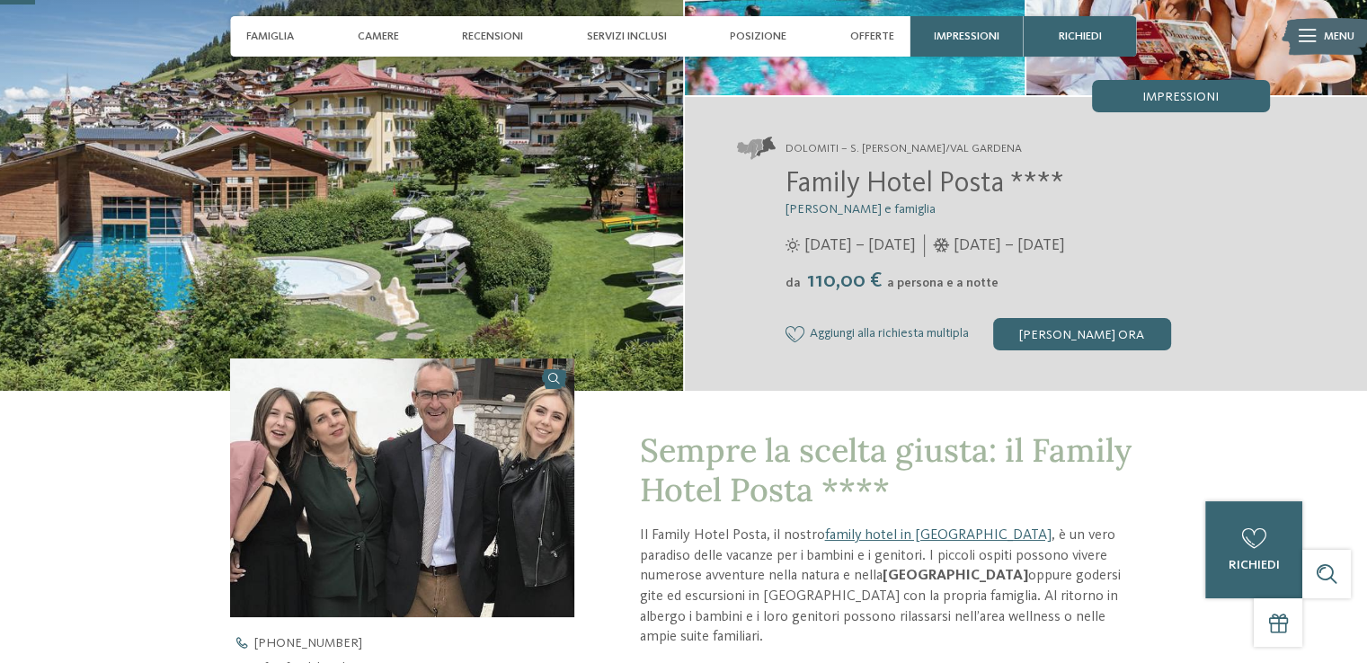
scroll to position [116, 0]
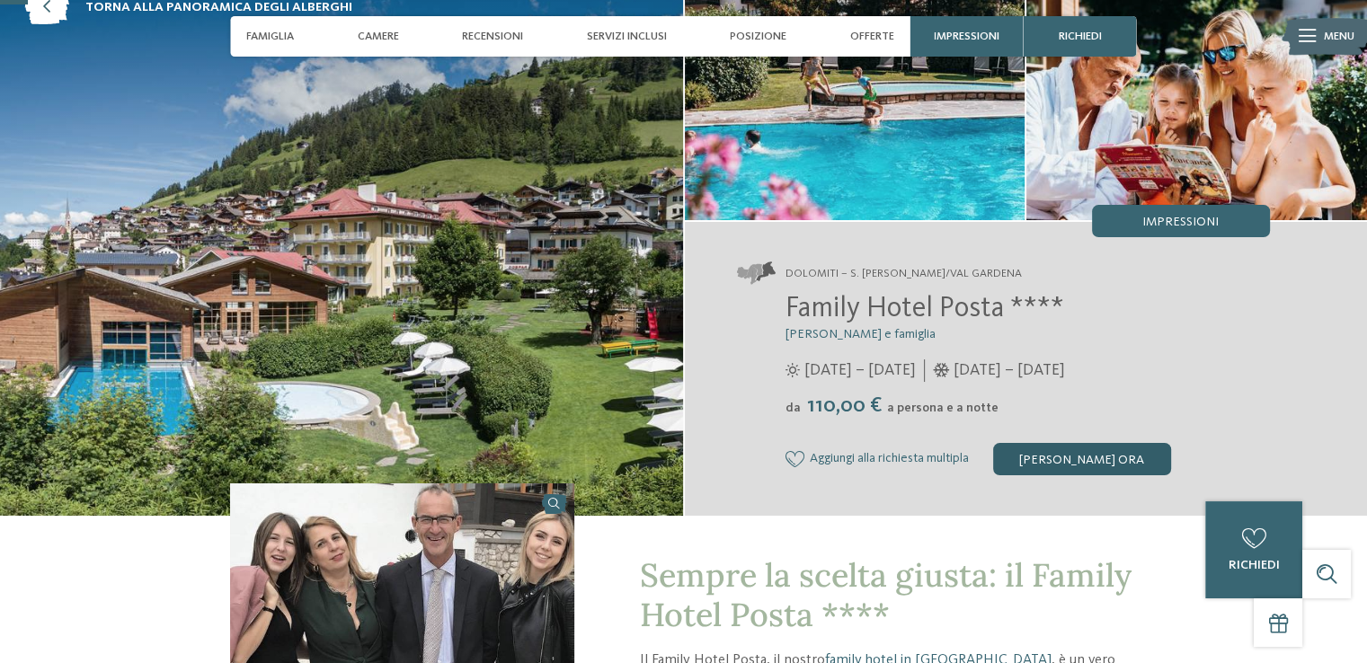
click at [1070, 452] on div "[PERSON_NAME] ora" at bounding box center [1082, 459] width 178 height 32
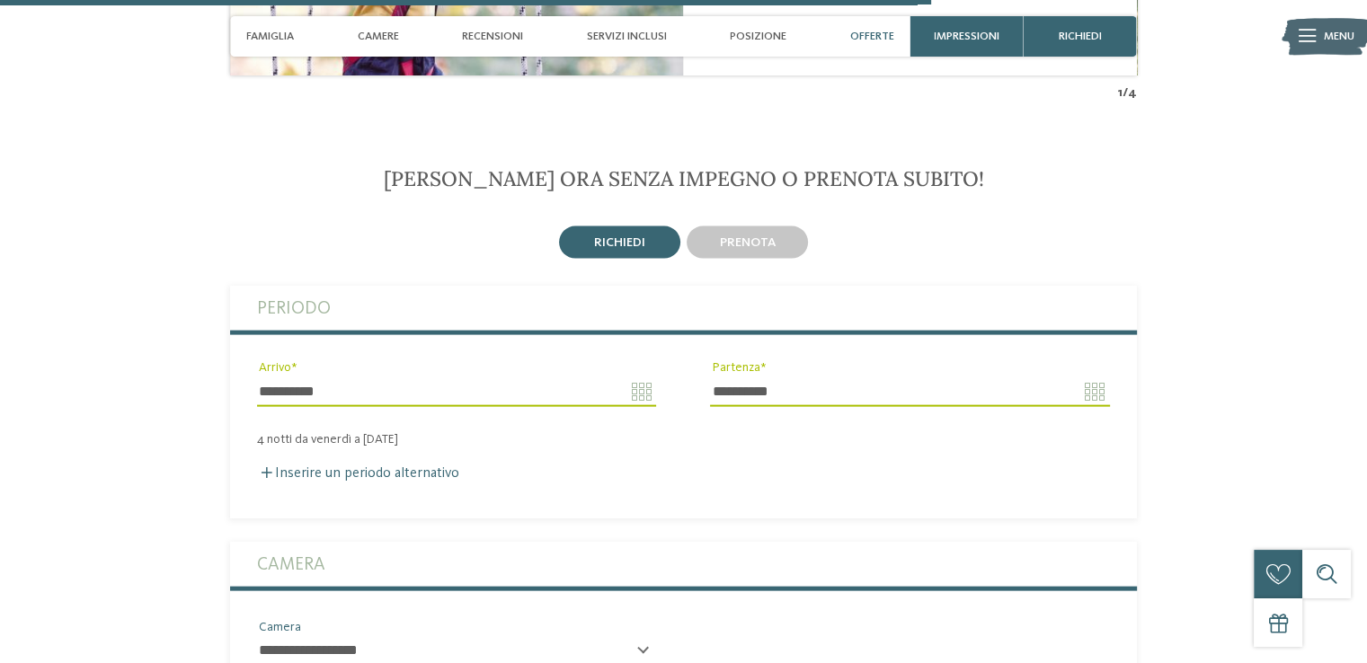
scroll to position [3846, 0]
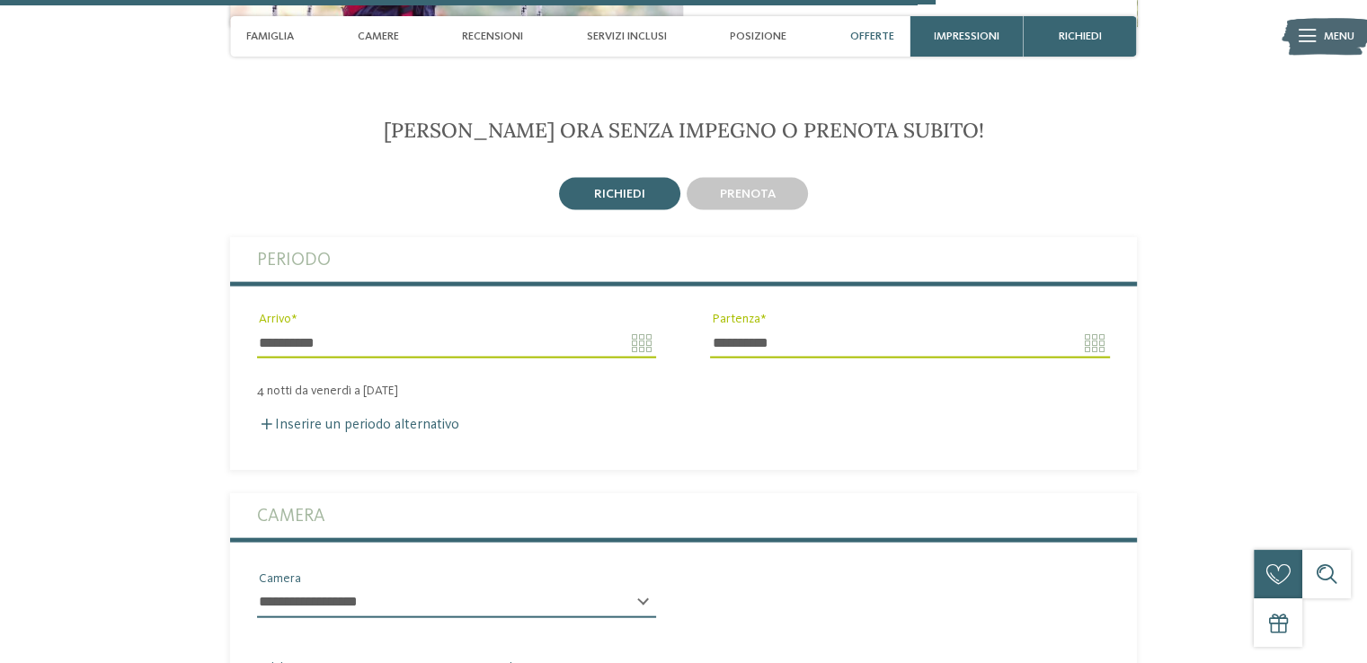
click at [636, 328] on input "**********" at bounding box center [456, 343] width 399 height 31
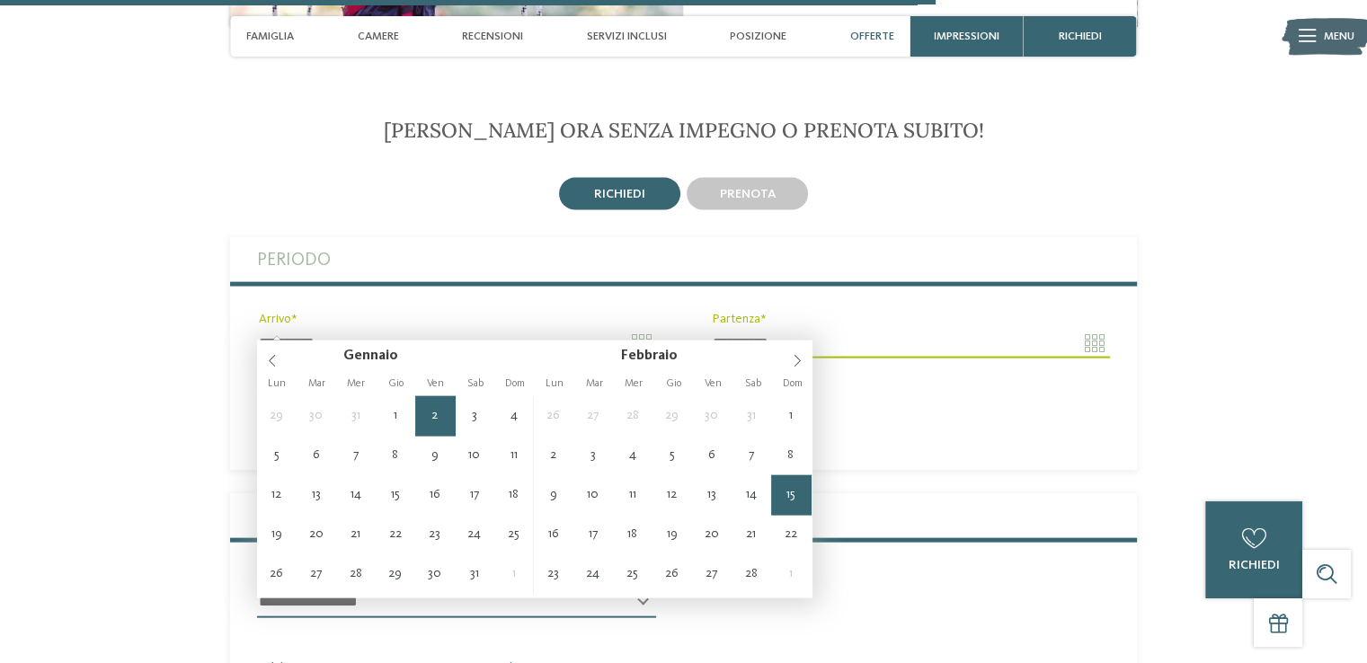
type input "**********"
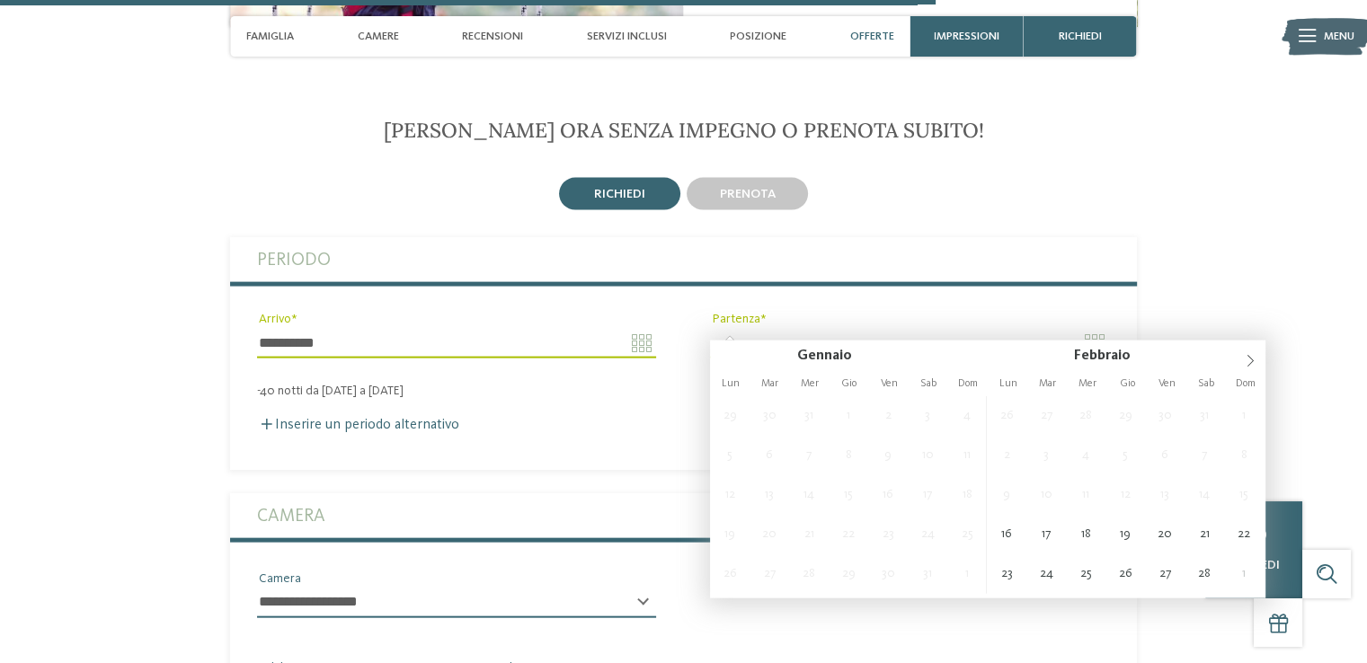
click at [756, 328] on input "Partenza" at bounding box center [909, 343] width 399 height 31
click at [1092, 328] on input "Partenza" at bounding box center [909, 343] width 399 height 31
click at [778, 328] on input "**********" at bounding box center [909, 343] width 399 height 31
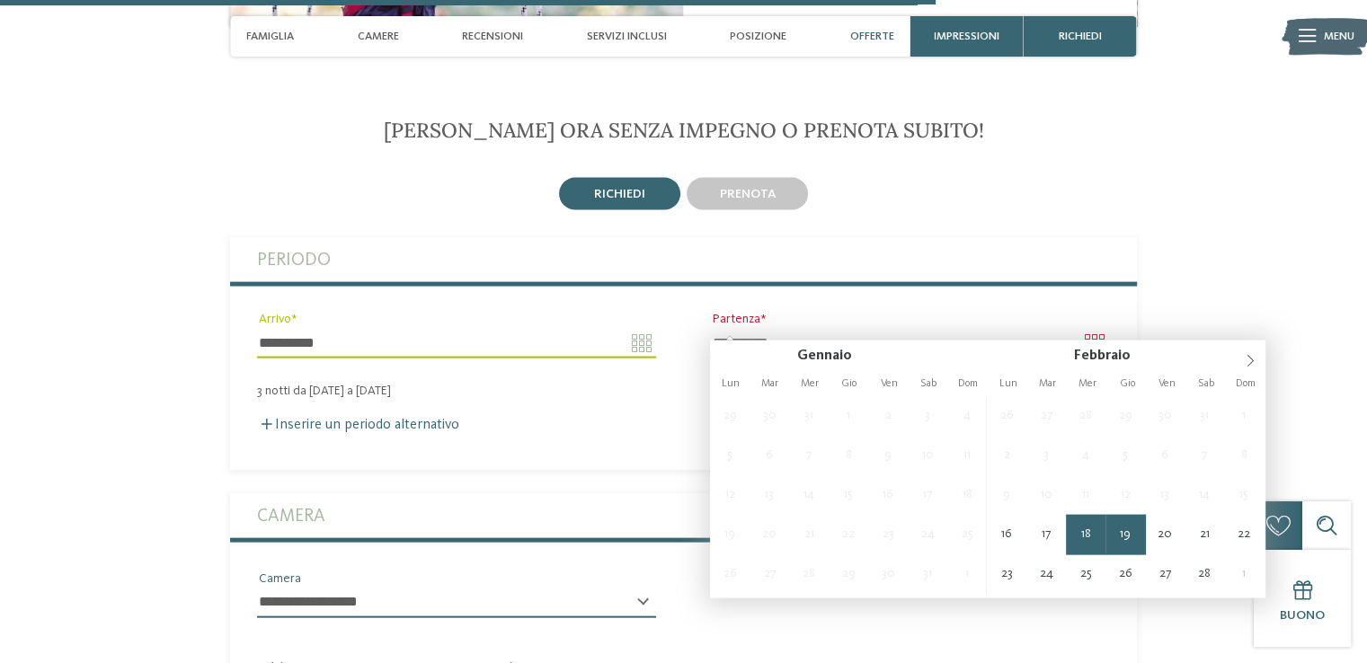
type input "**********"
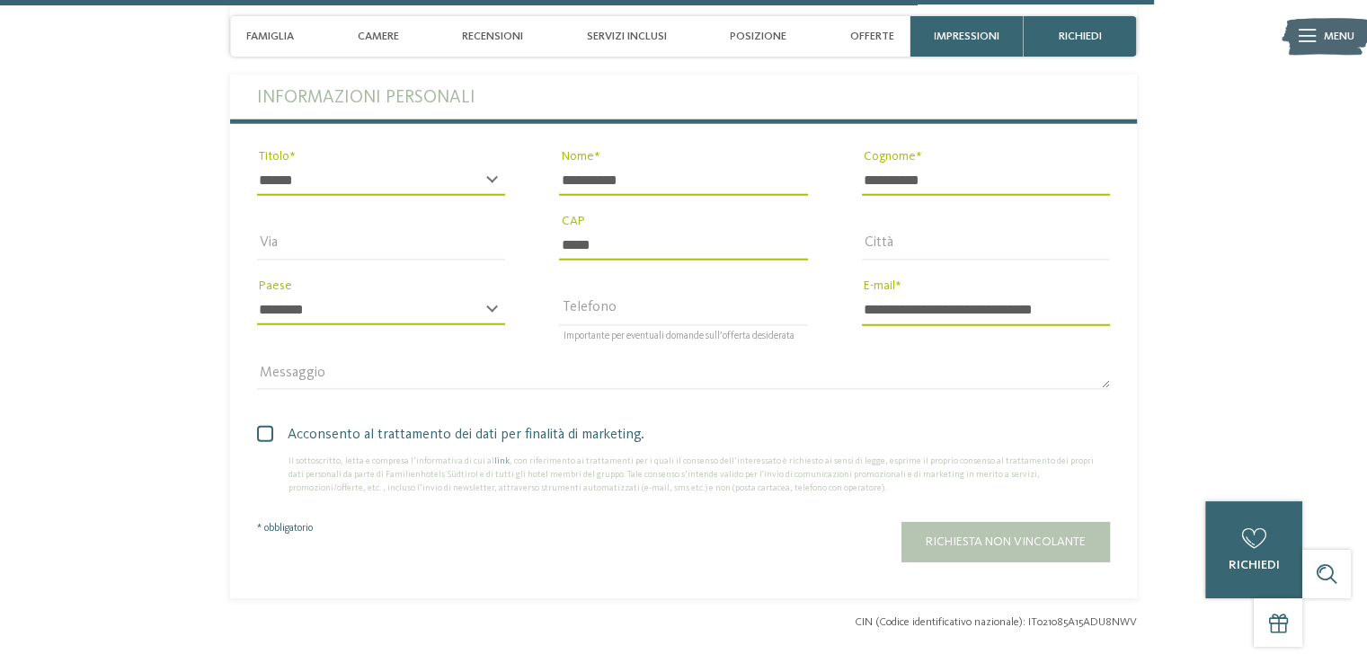
scroll to position [4744, 0]
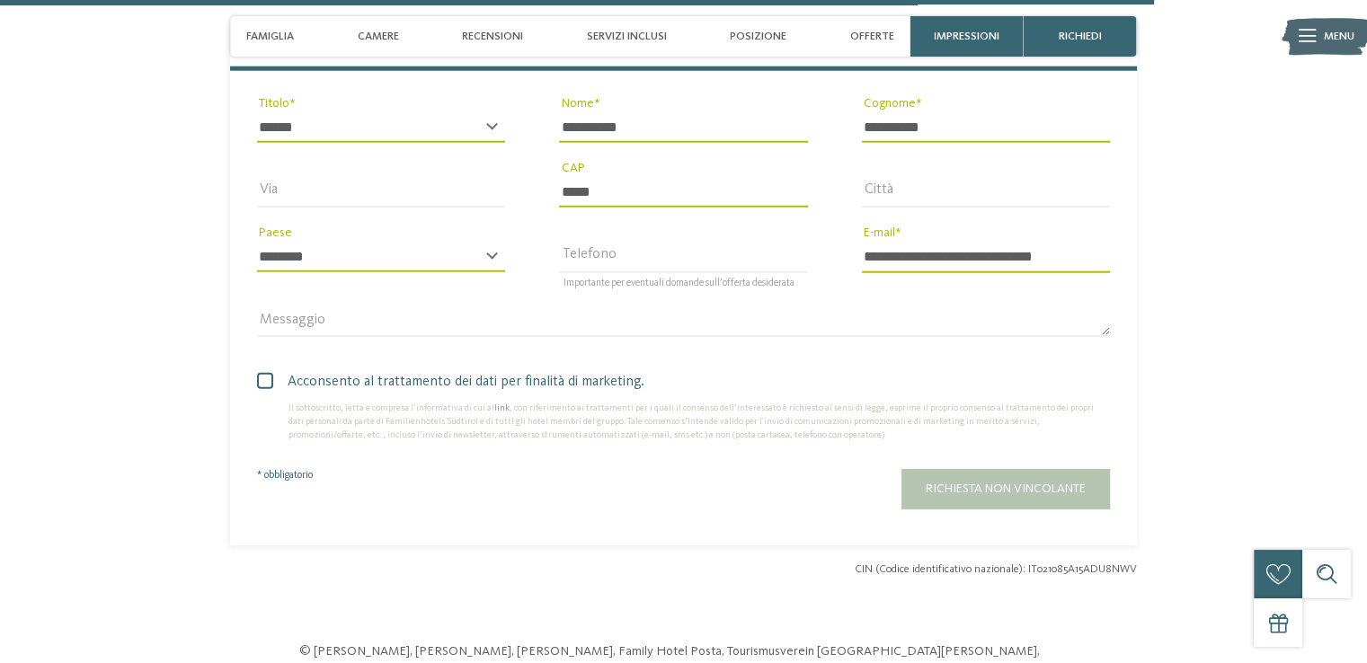
click at [1028, 476] on div "Richiesta non vincolante" at bounding box center [797, 489] width 627 height 40
click at [978, 469] on div "Richiesta non vincolante" at bounding box center [797, 489] width 627 height 40
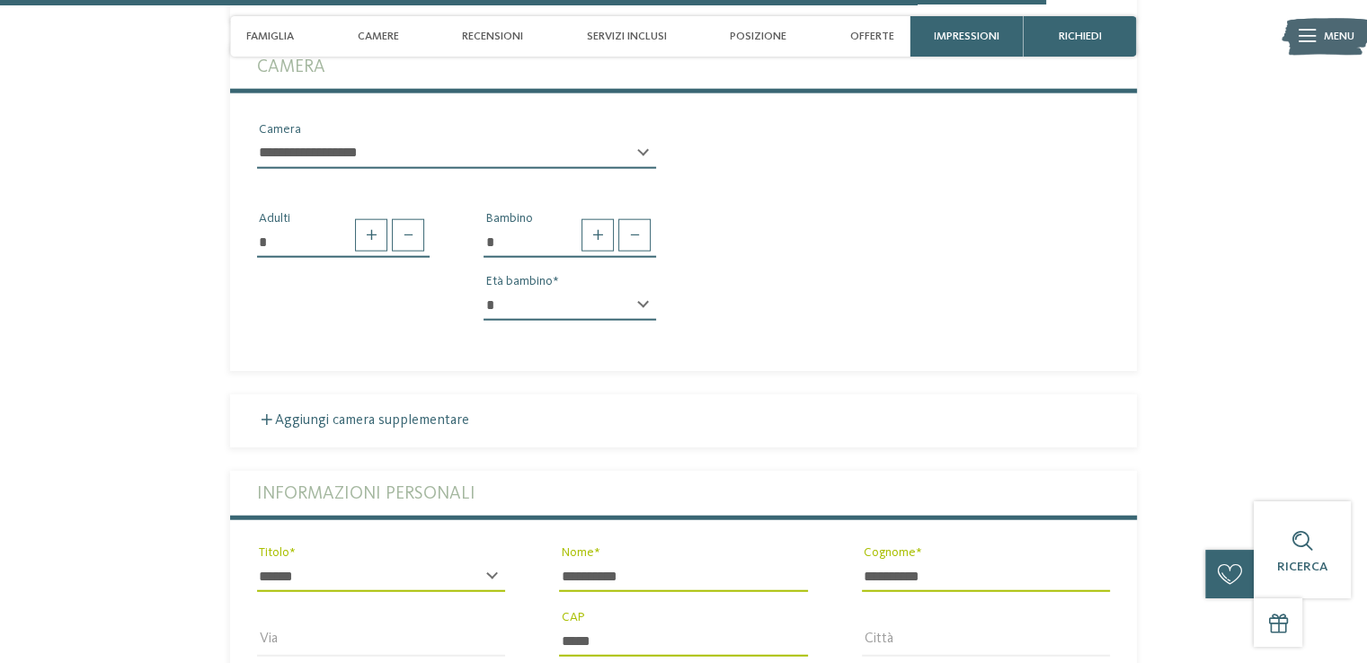
scroll to position [4655, 0]
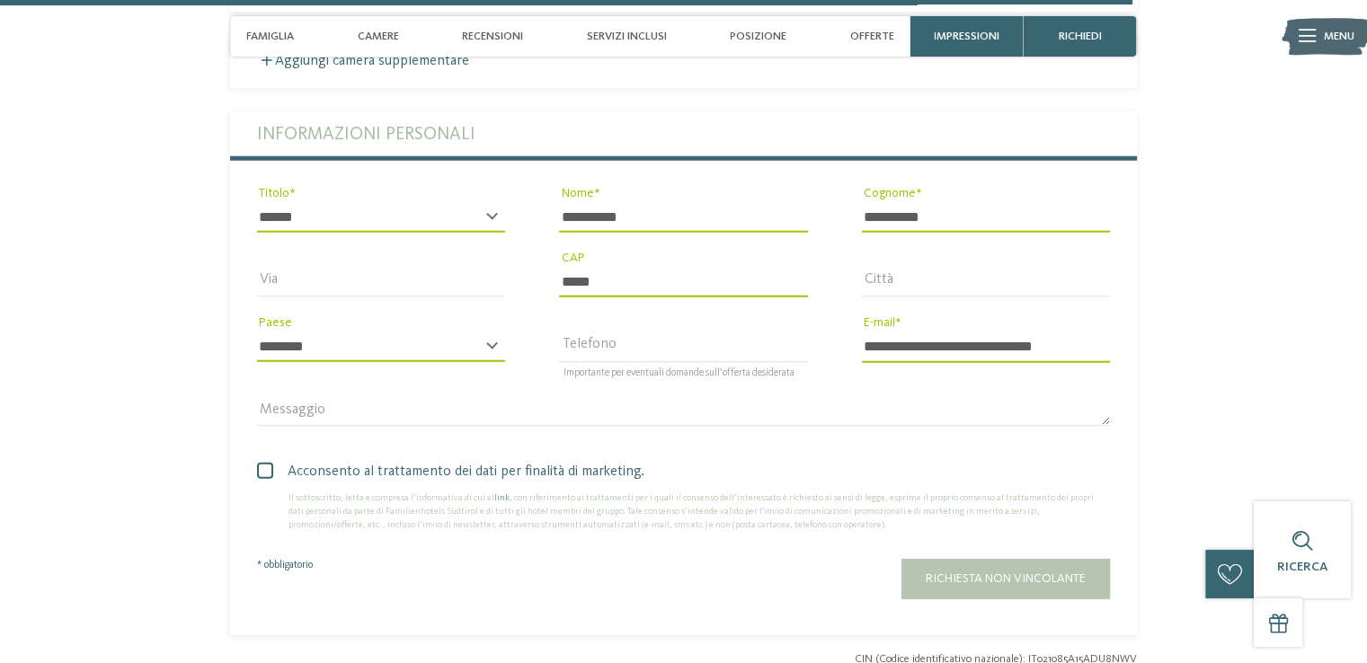
click at [983, 565] on div "Richiesta non vincolante" at bounding box center [797, 579] width 627 height 40
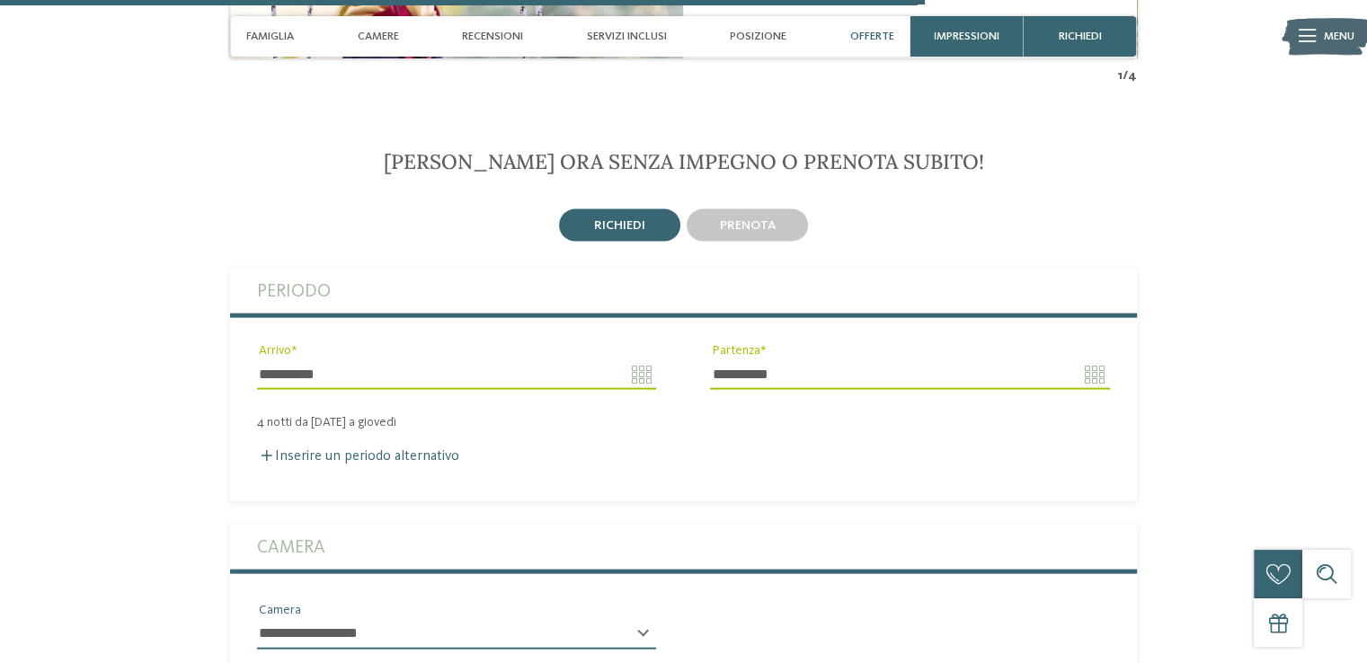
scroll to position [3846, 0]
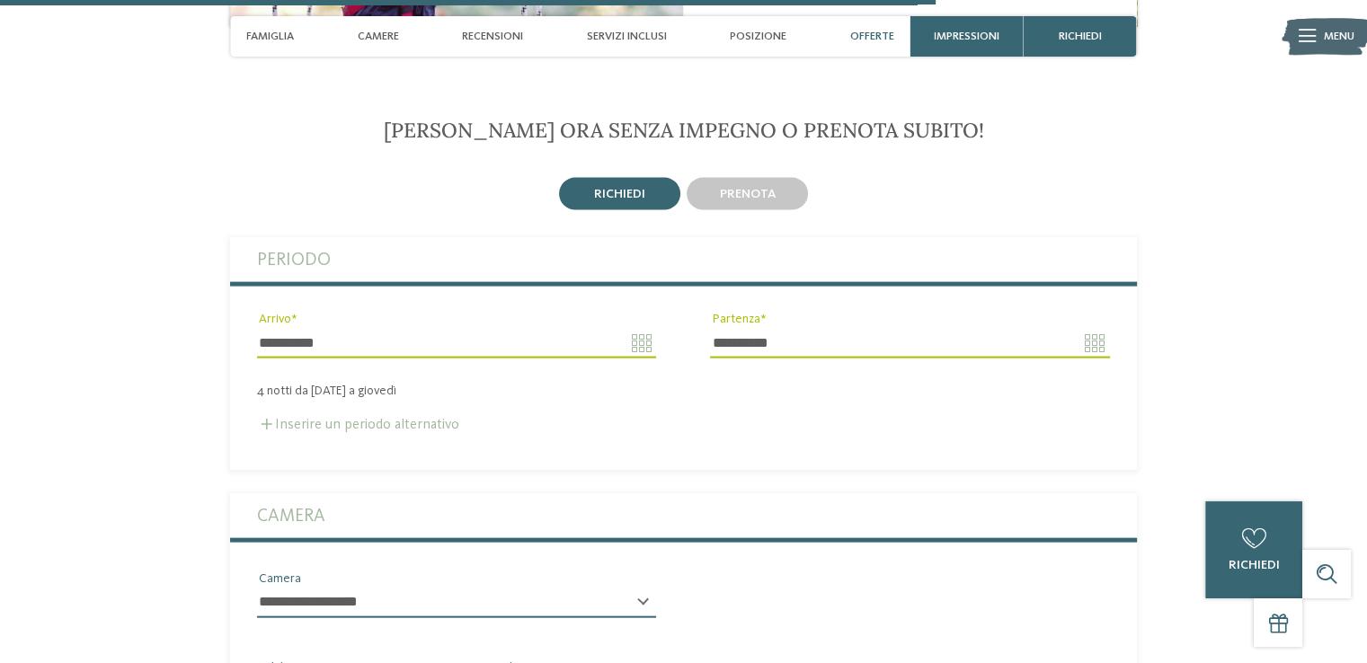
click at [406, 418] on label "Inserire un periodo alternativo" at bounding box center [358, 425] width 202 height 14
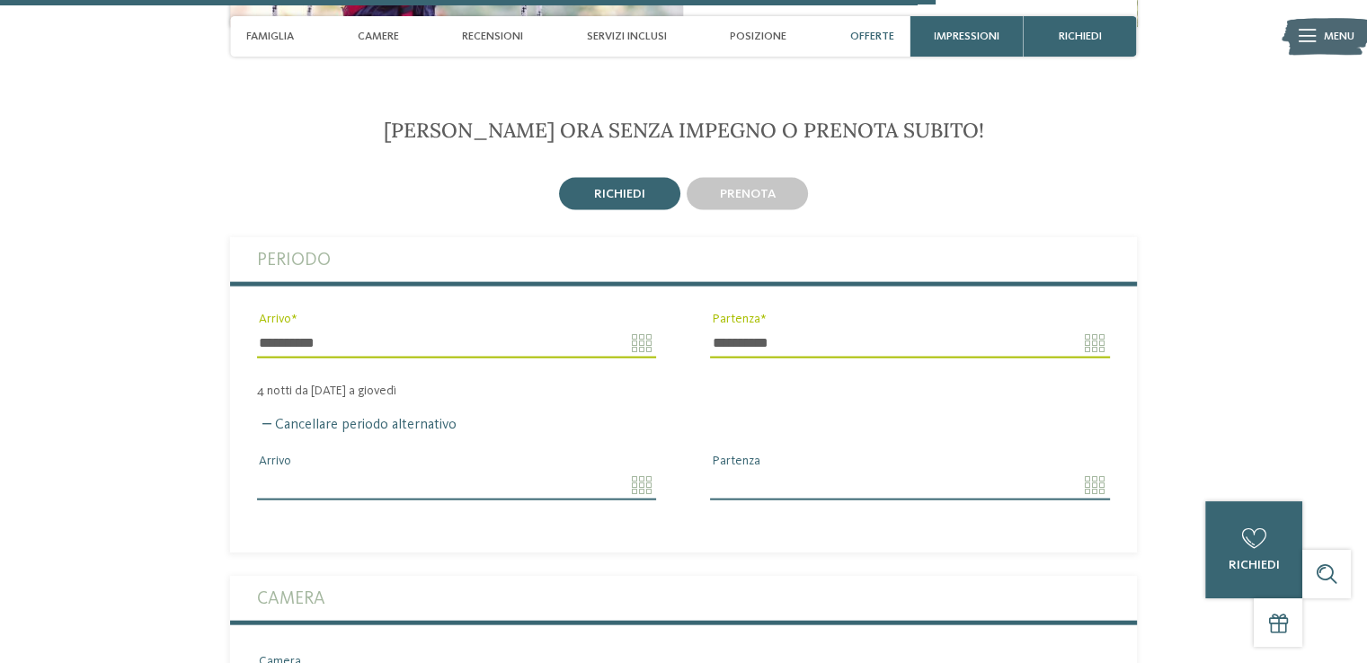
click at [475, 472] on input "Arrivo" at bounding box center [456, 485] width 399 height 31
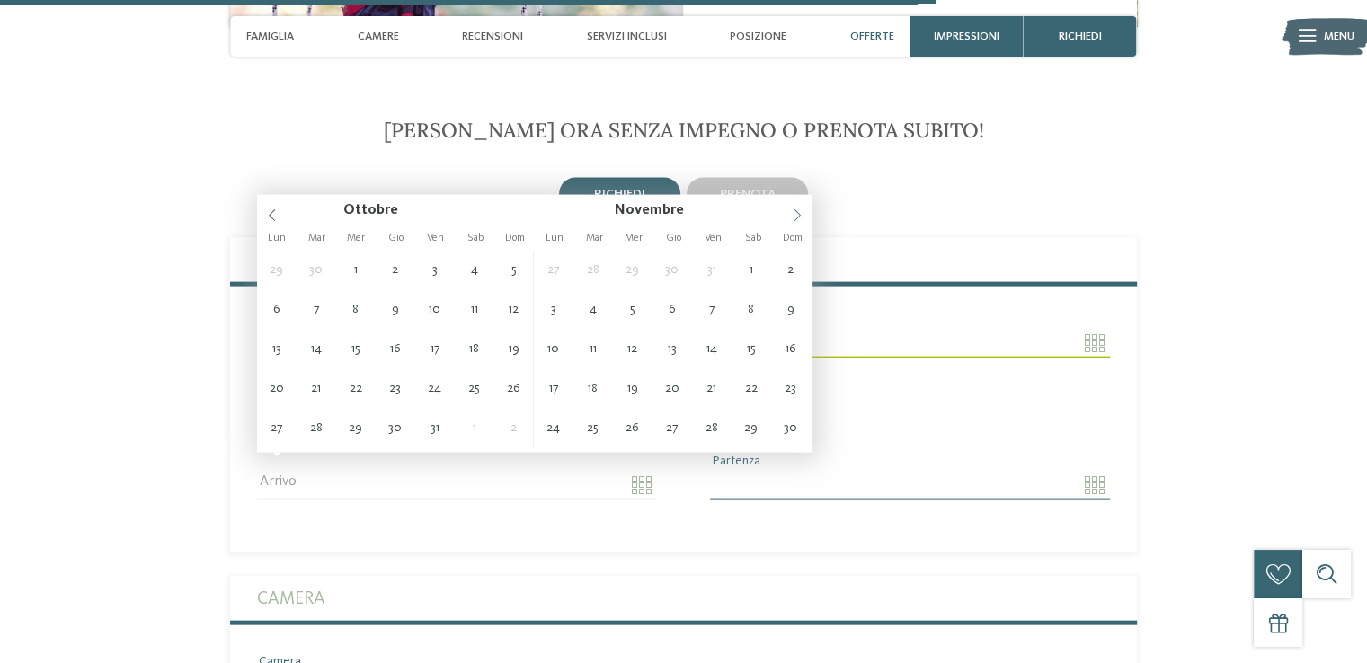
click at [796, 219] on icon at bounding box center [797, 215] width 13 height 13
type input "****"
click at [796, 219] on icon at bounding box center [797, 215] width 13 height 13
type input "****"
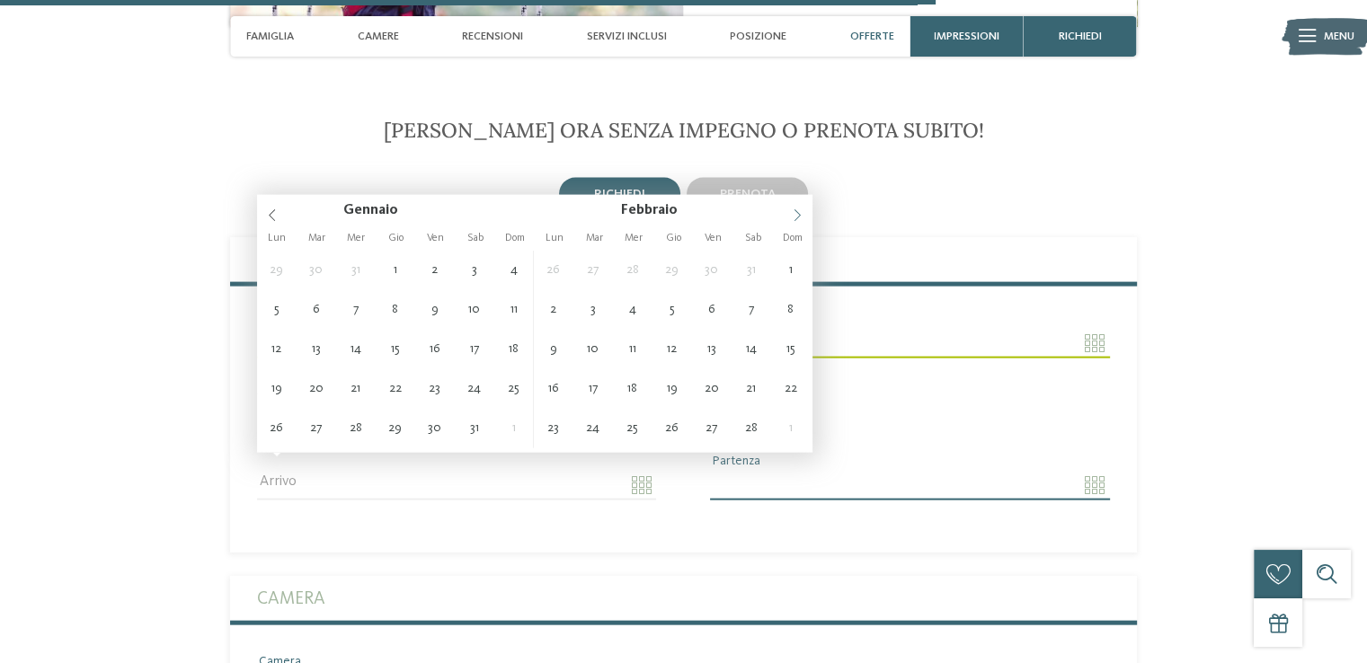
click at [796, 219] on icon at bounding box center [797, 215] width 13 height 13
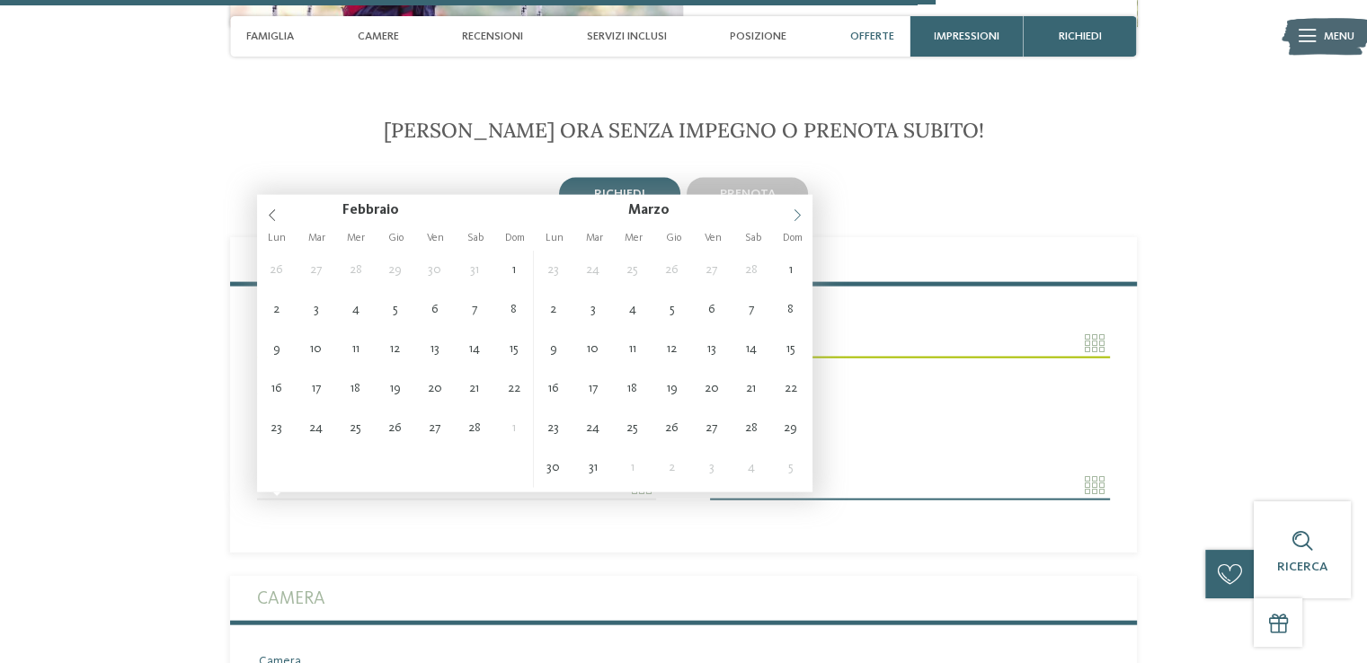
click at [796, 219] on icon at bounding box center [797, 215] width 13 height 13
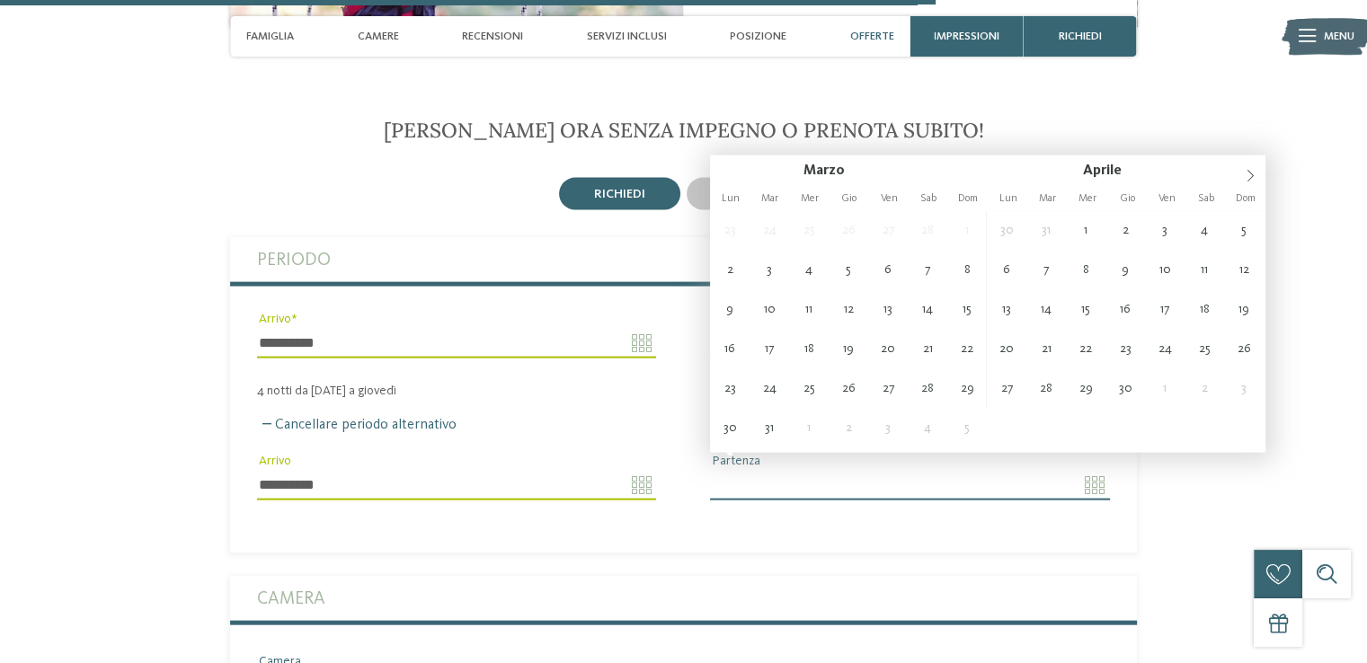
click at [611, 417] on div "Cancellare periodo alternativo" at bounding box center [683, 425] width 853 height 17
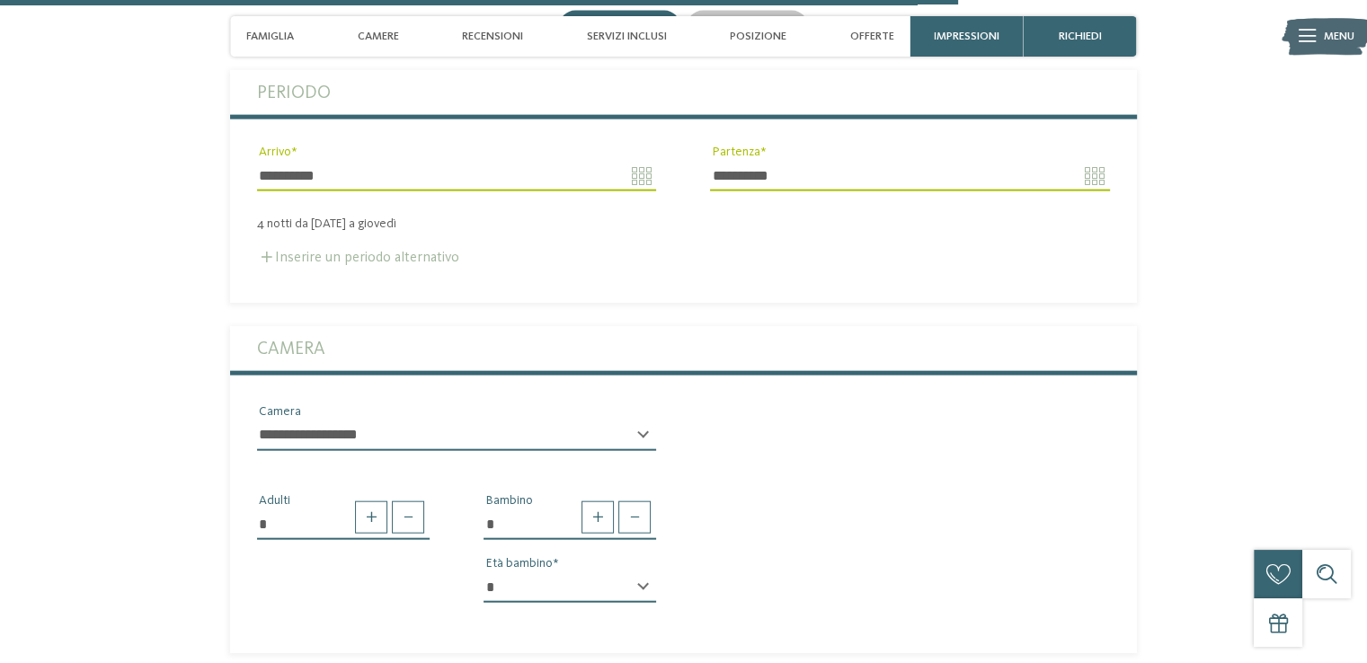
scroll to position [3935, 0]
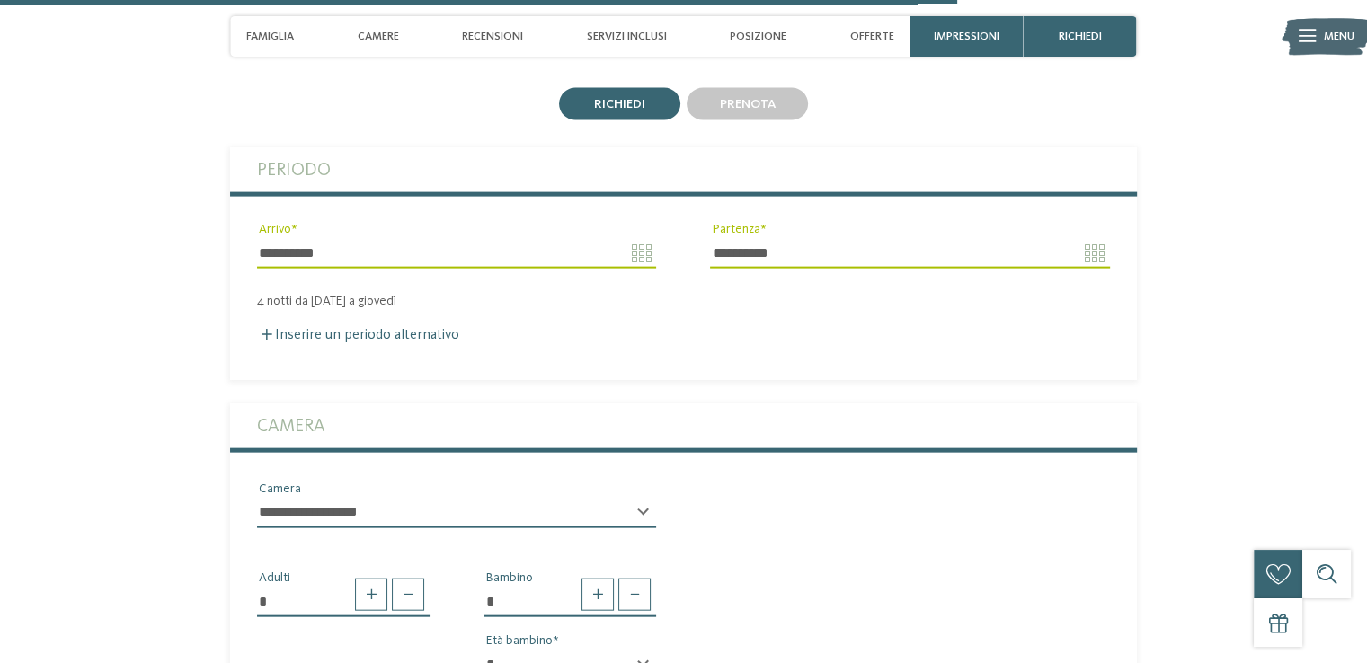
click at [394, 327] on div "Inserire un periodo alternativo" at bounding box center [683, 335] width 853 height 17
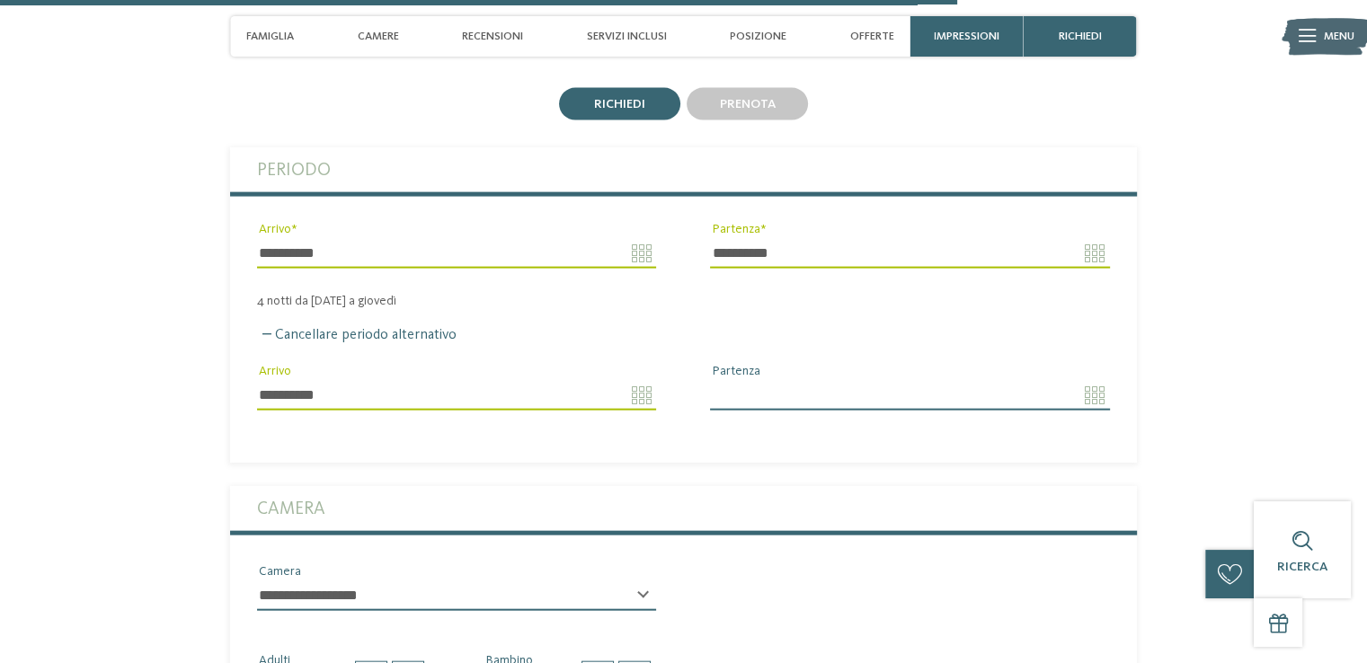
click at [643, 380] on input "**********" at bounding box center [456, 395] width 399 height 31
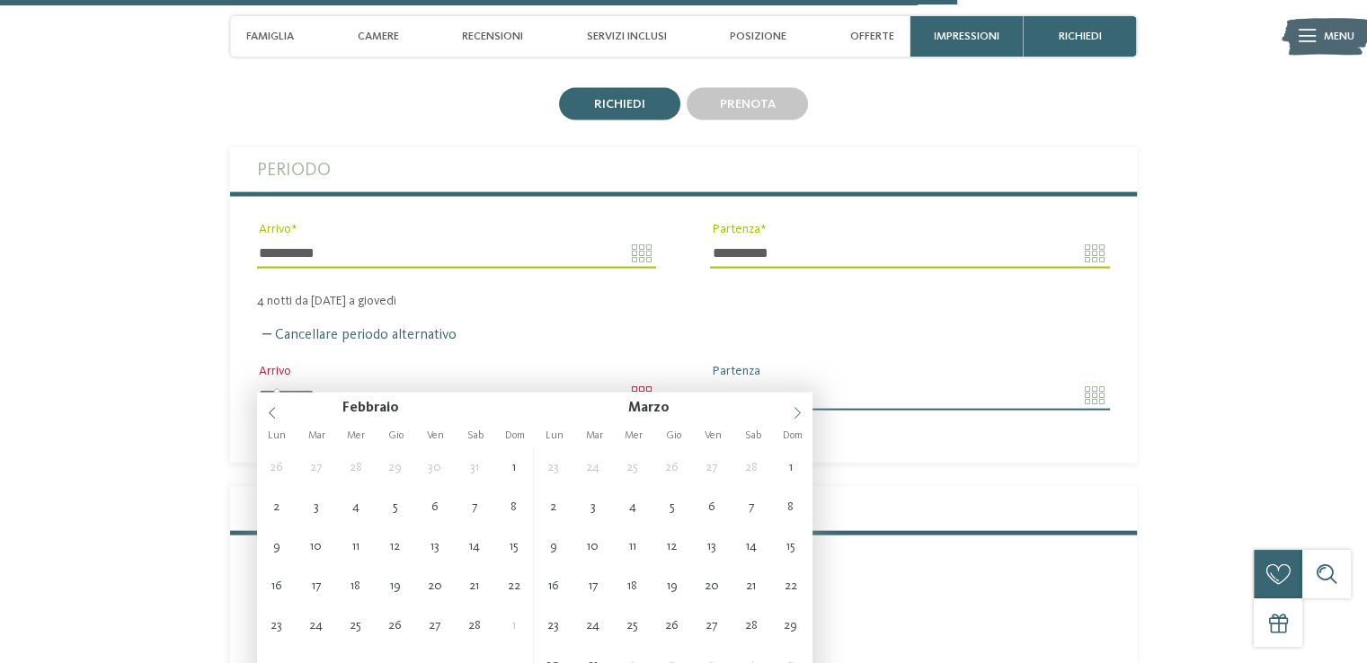
click at [798, 414] on icon at bounding box center [798, 414] width 6 height 12
type input "**********"
type input "****"
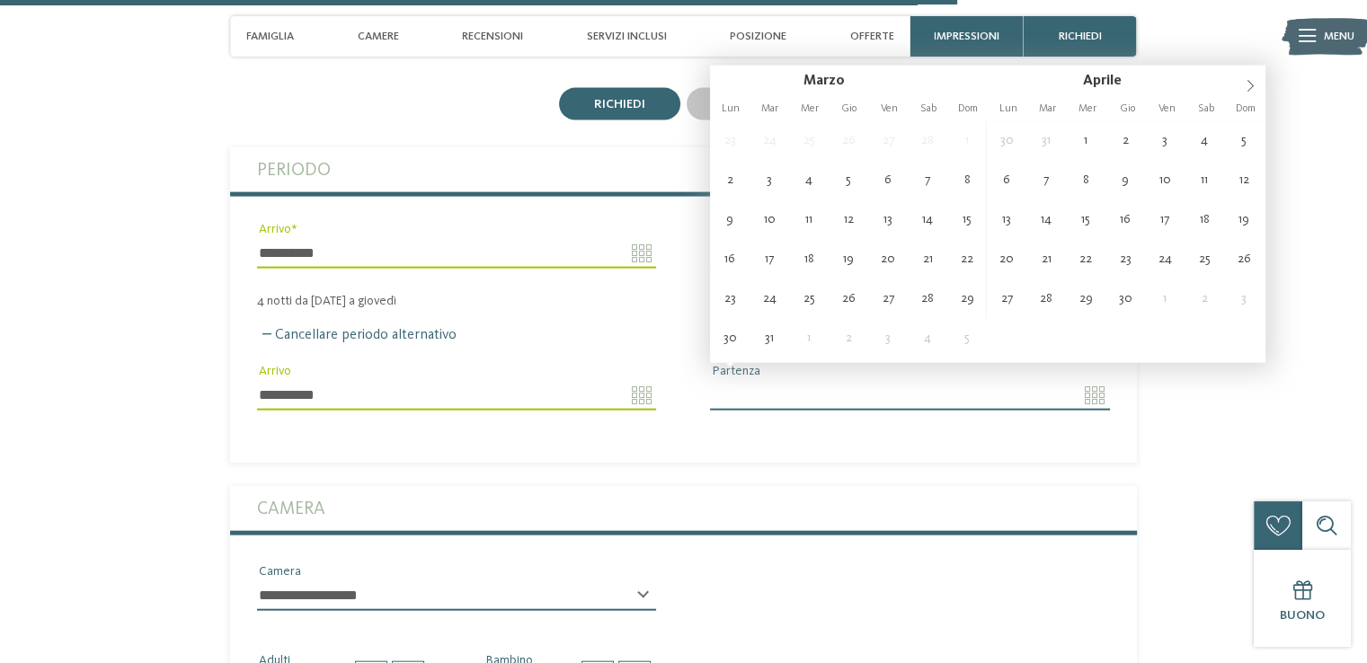
click at [786, 486] on label "Camera" at bounding box center [683, 508] width 853 height 45
click at [1097, 380] on input "Partenza" at bounding box center [909, 395] width 399 height 31
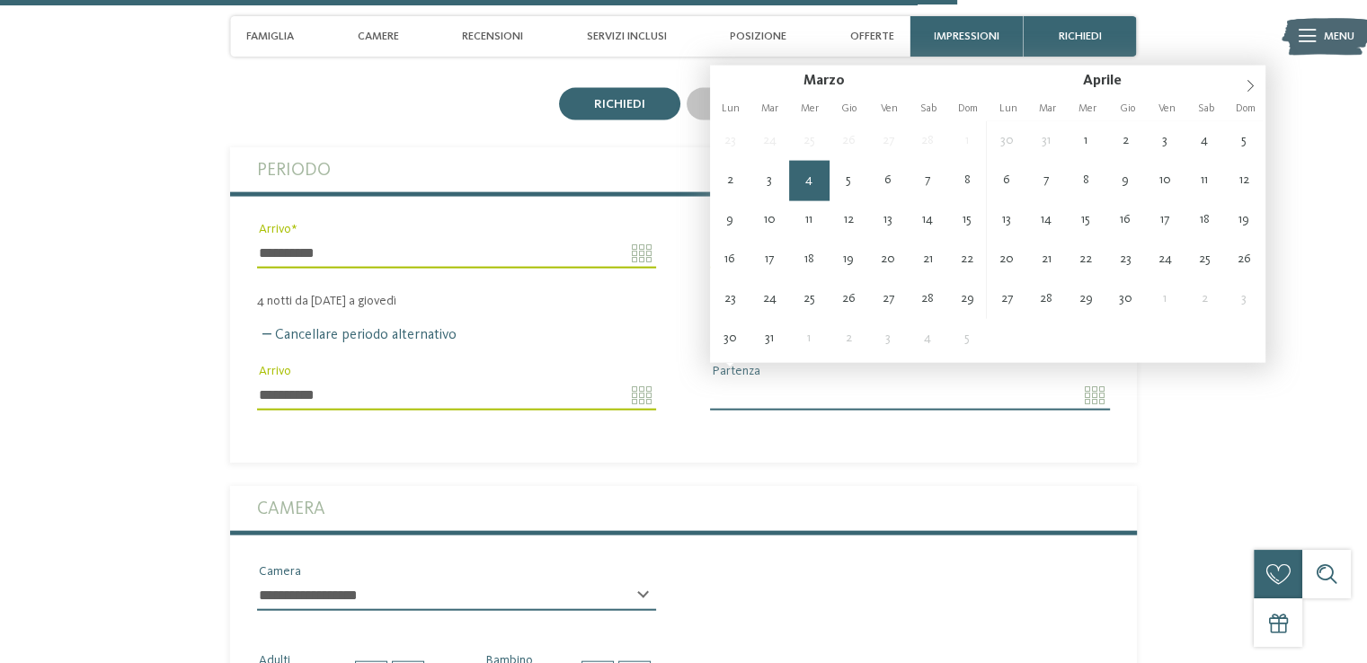
type input "**********"
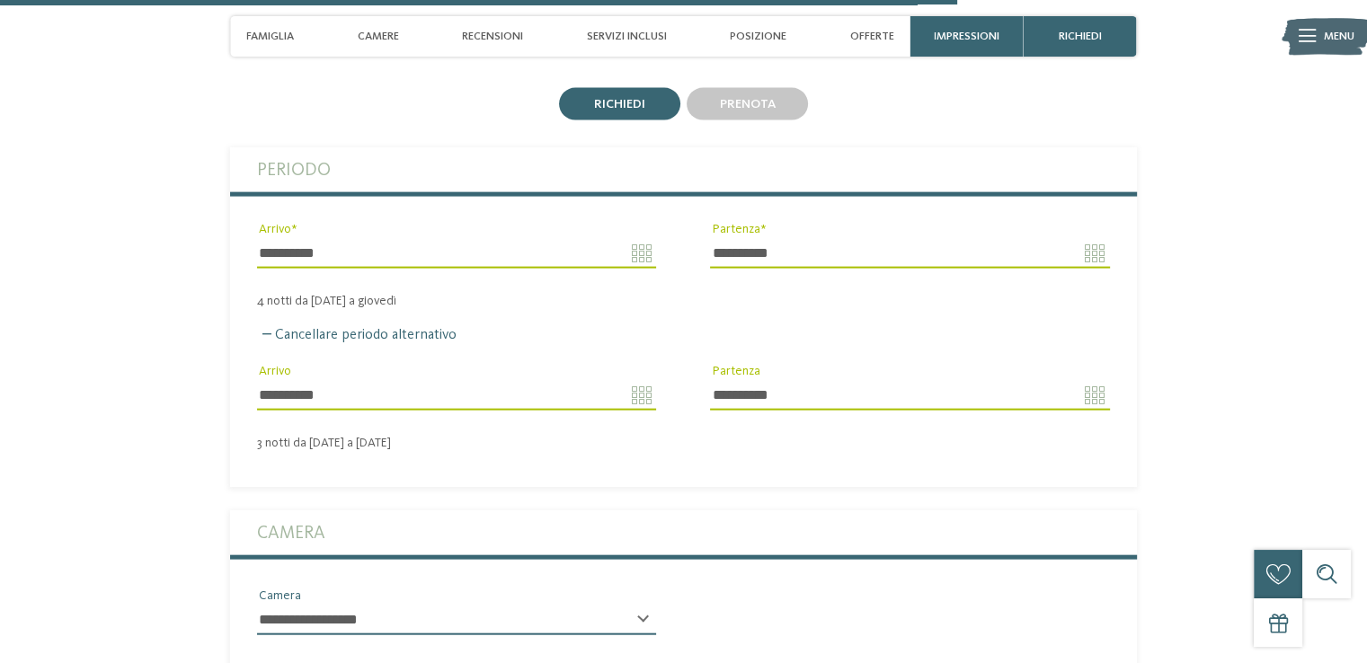
click at [829, 436] on div "3 notti da [DATE] a [DATE]" at bounding box center [683, 443] width 907 height 15
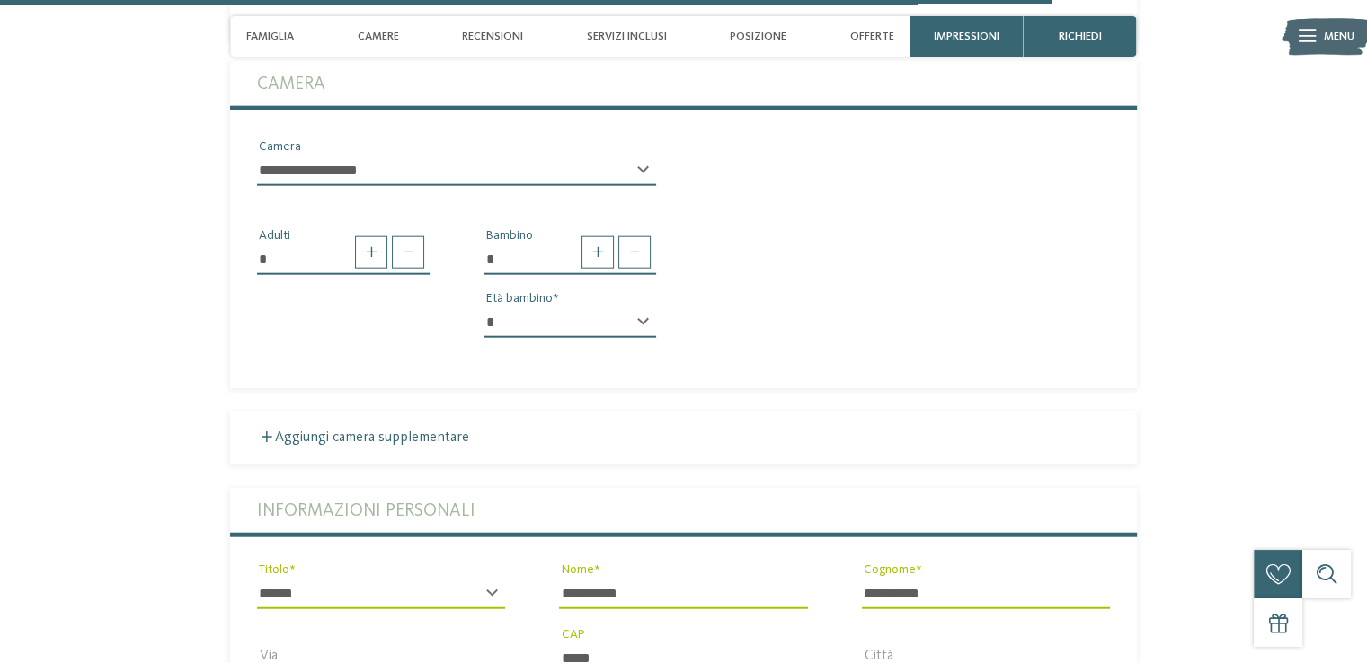
scroll to position [4565, 0]
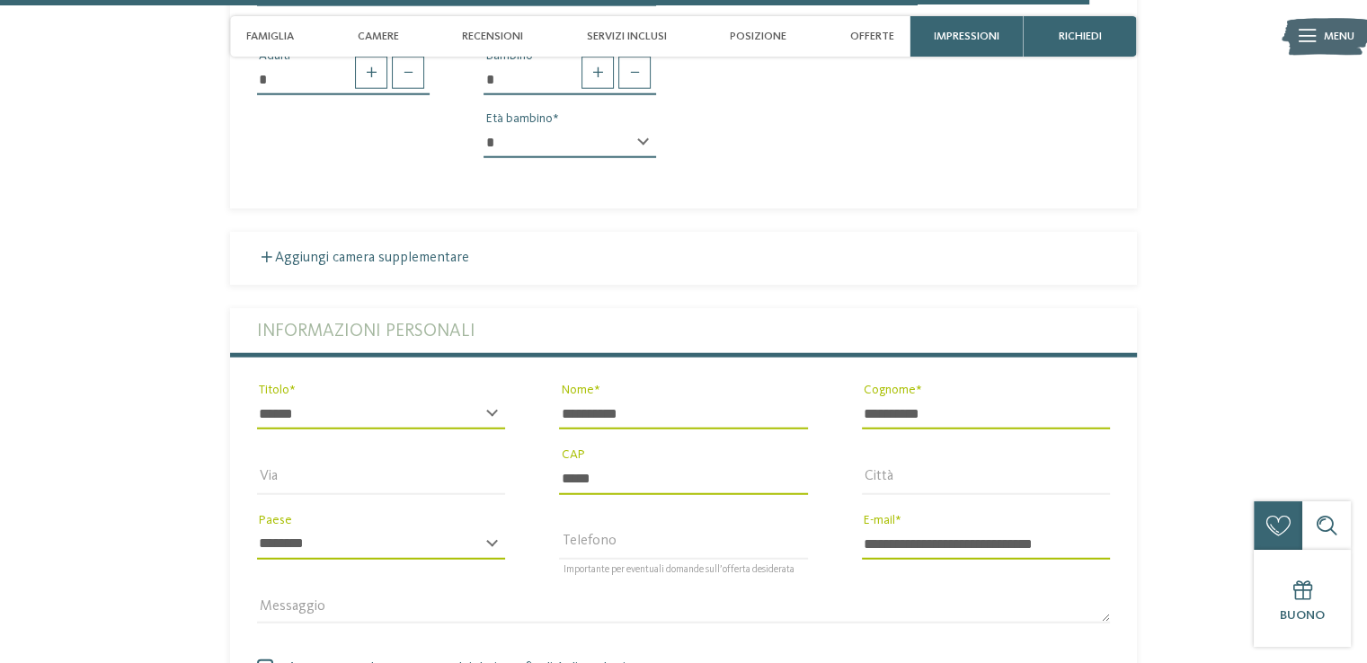
click at [672, 464] on input "*****" at bounding box center [683, 479] width 248 height 31
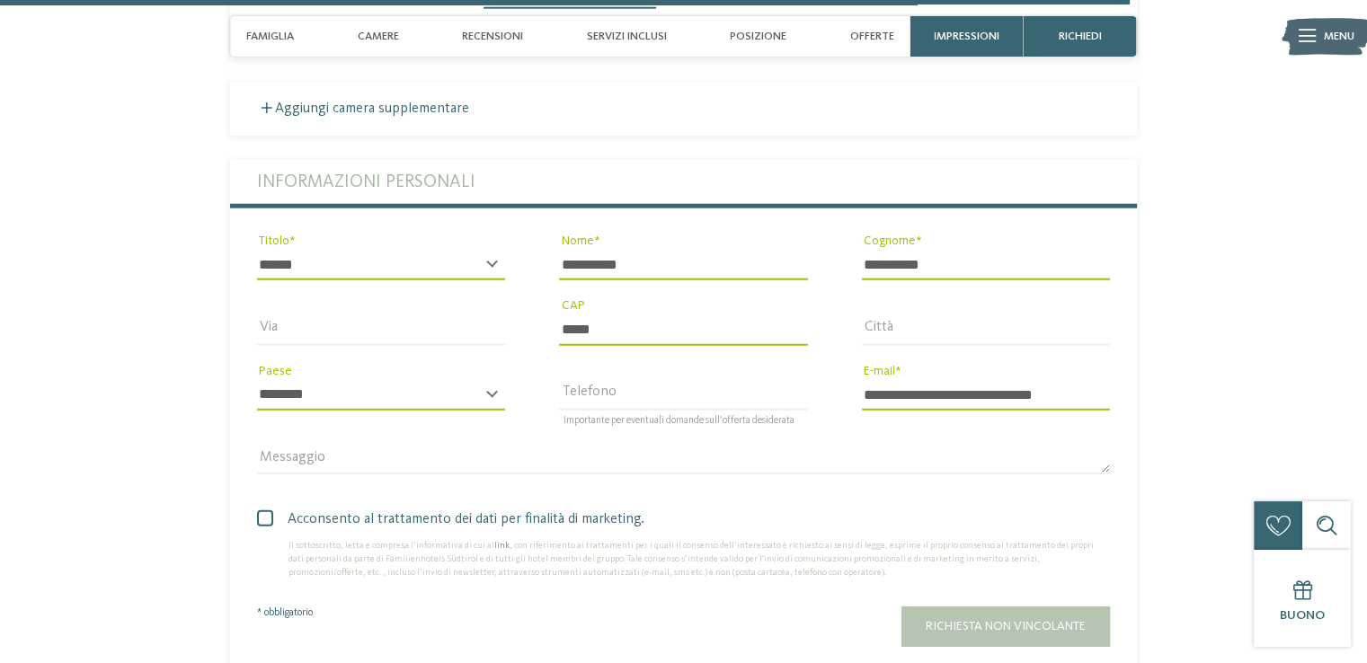
scroll to position [4744, 0]
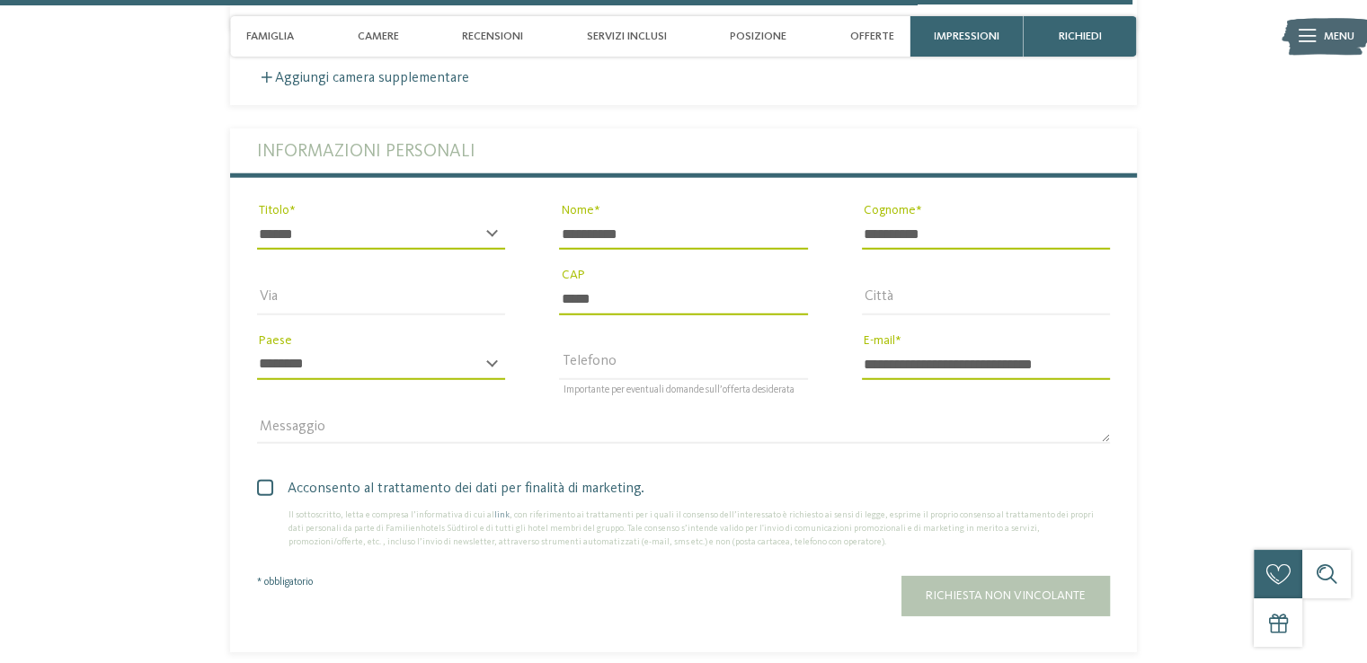
click at [1079, 350] on input "**********" at bounding box center [986, 365] width 248 height 31
click at [658, 350] on input "Telefono" at bounding box center [683, 365] width 248 height 31
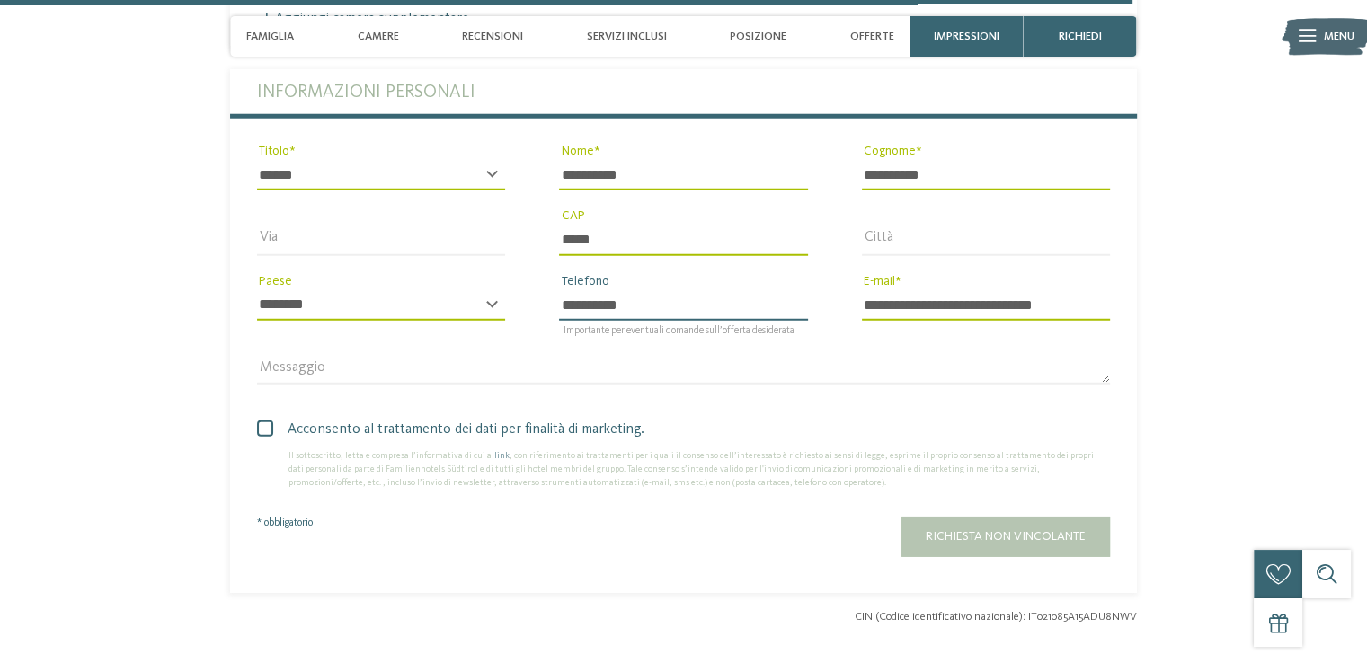
scroll to position [4834, 0]
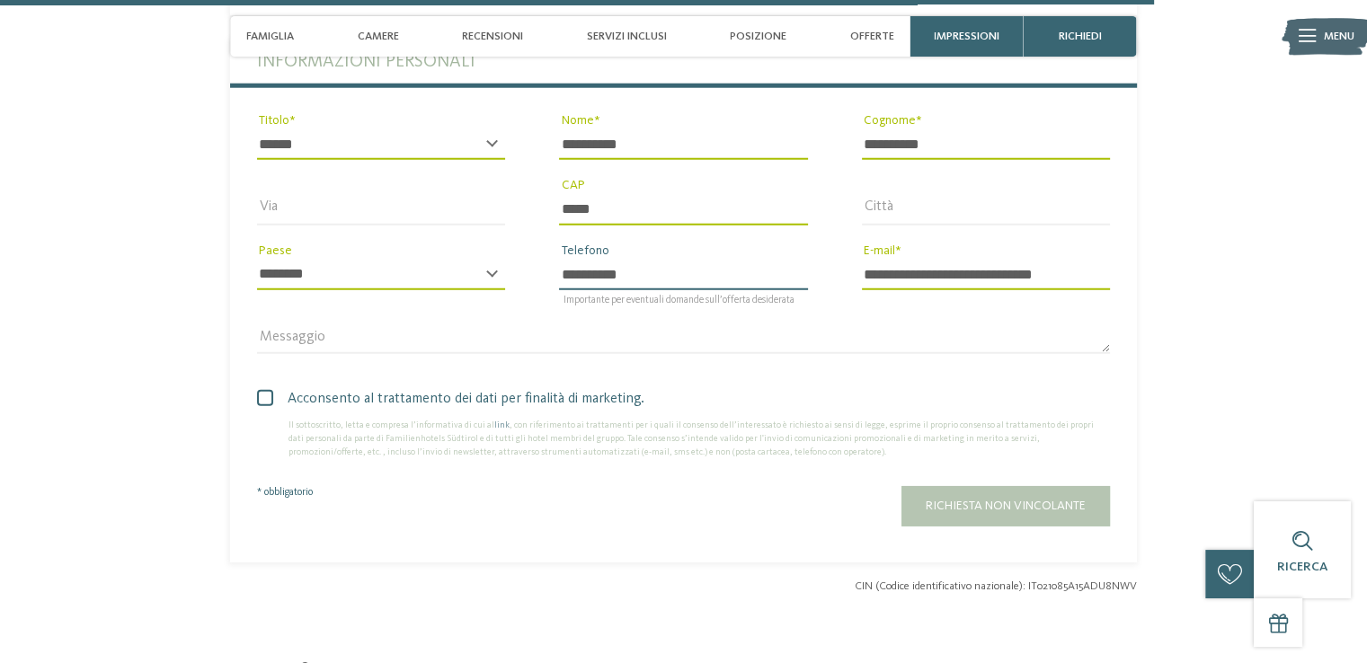
type input "**********"
click at [0, 0] on span at bounding box center [0, 0] width 0 height 0
click at [268, 390] on span at bounding box center [265, 398] width 16 height 16
click at [299, 487] on span "* obbligatorio" at bounding box center [285, 492] width 56 height 11
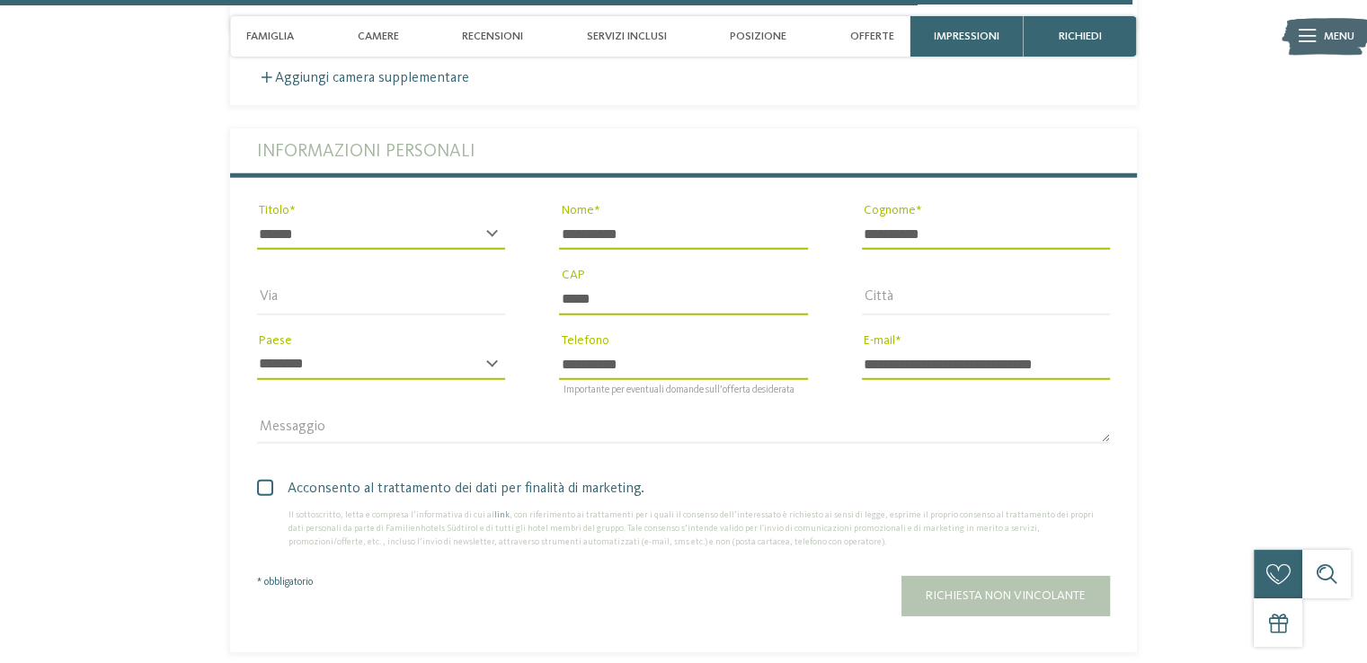
click at [960, 582] on div "Richiesta non vincolante" at bounding box center [797, 596] width 627 height 40
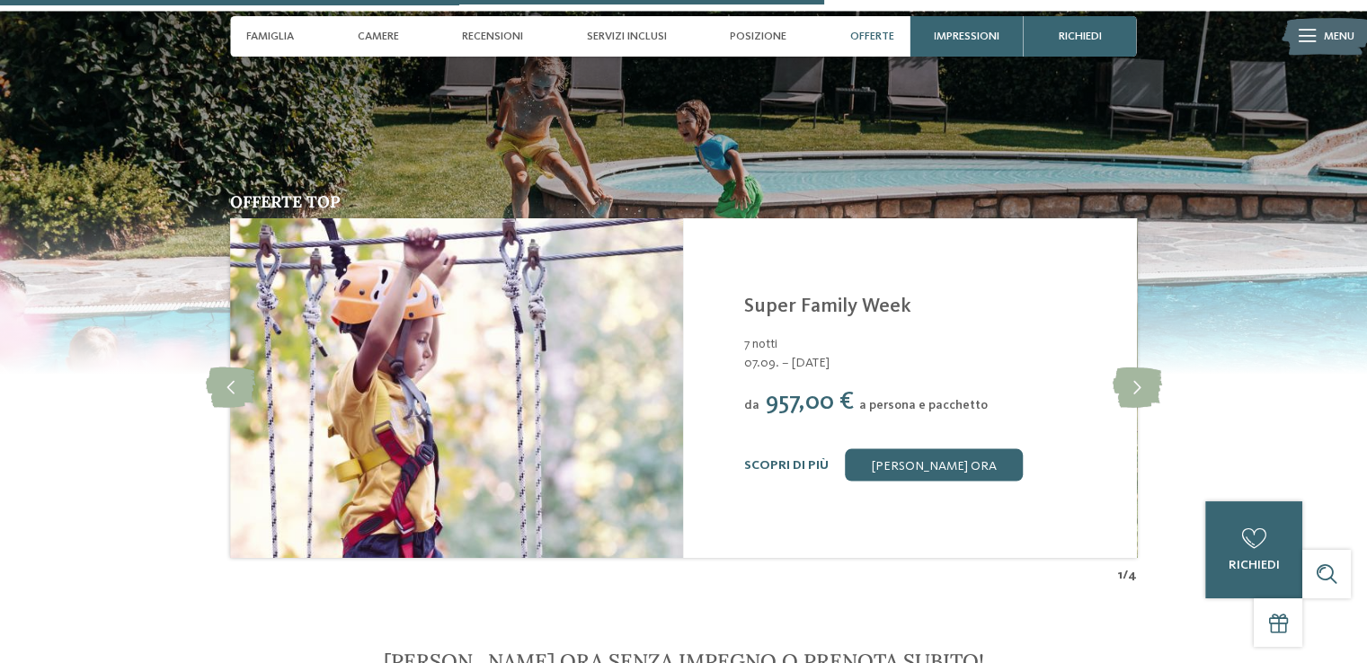
scroll to position [3306, 0]
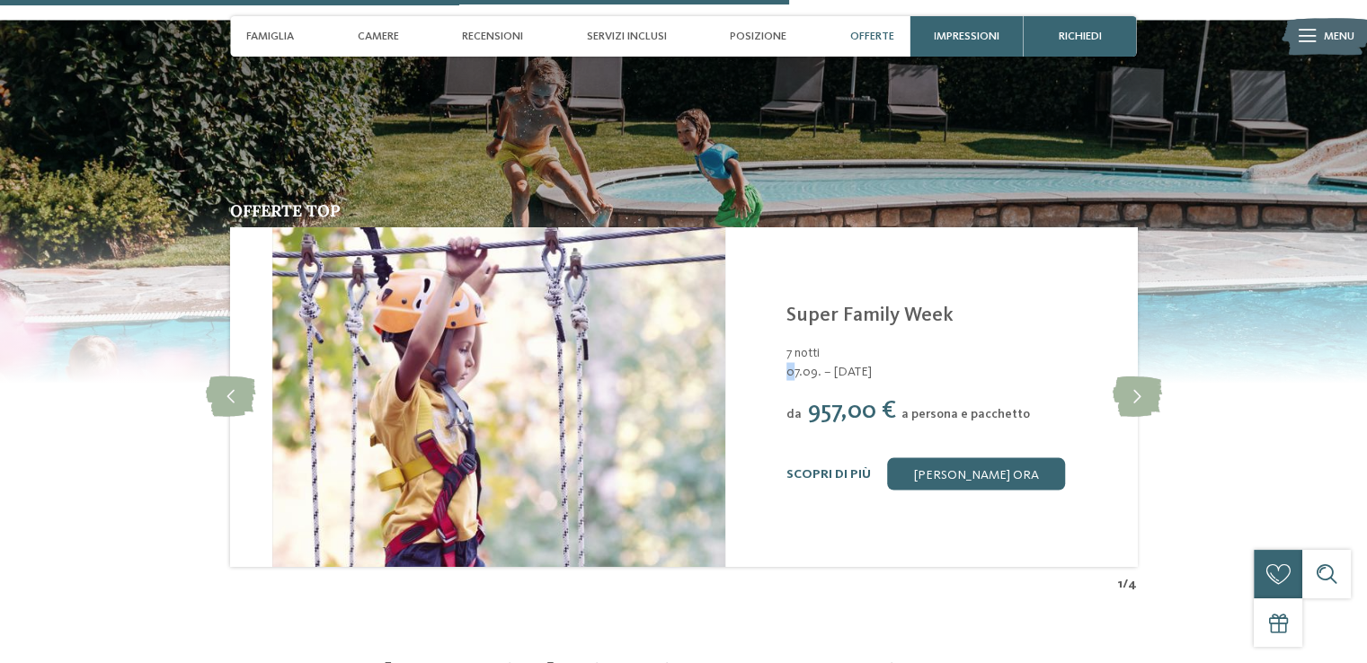
drag, startPoint x: 748, startPoint y: 351, endPoint x: 757, endPoint y: 349, distance: 9.4
click at [787, 362] on span "07.09. – [DATE]" at bounding box center [973, 371] width 372 height 18
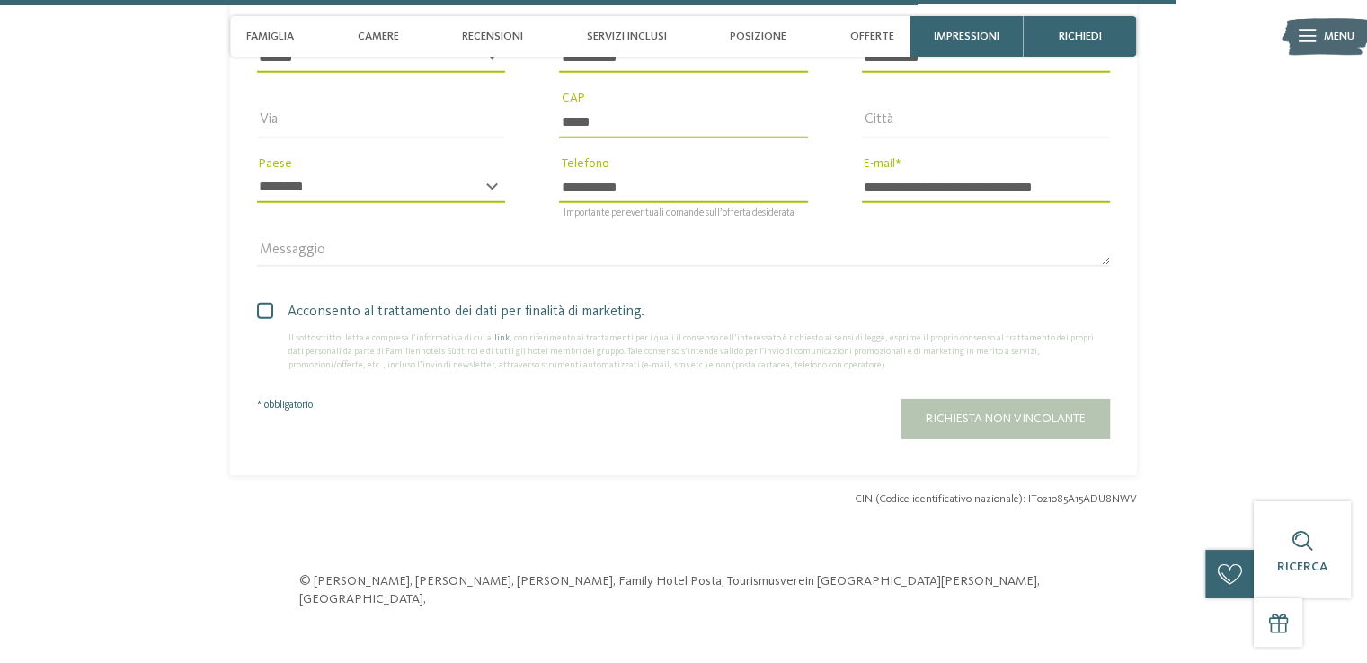
scroll to position [4924, 0]
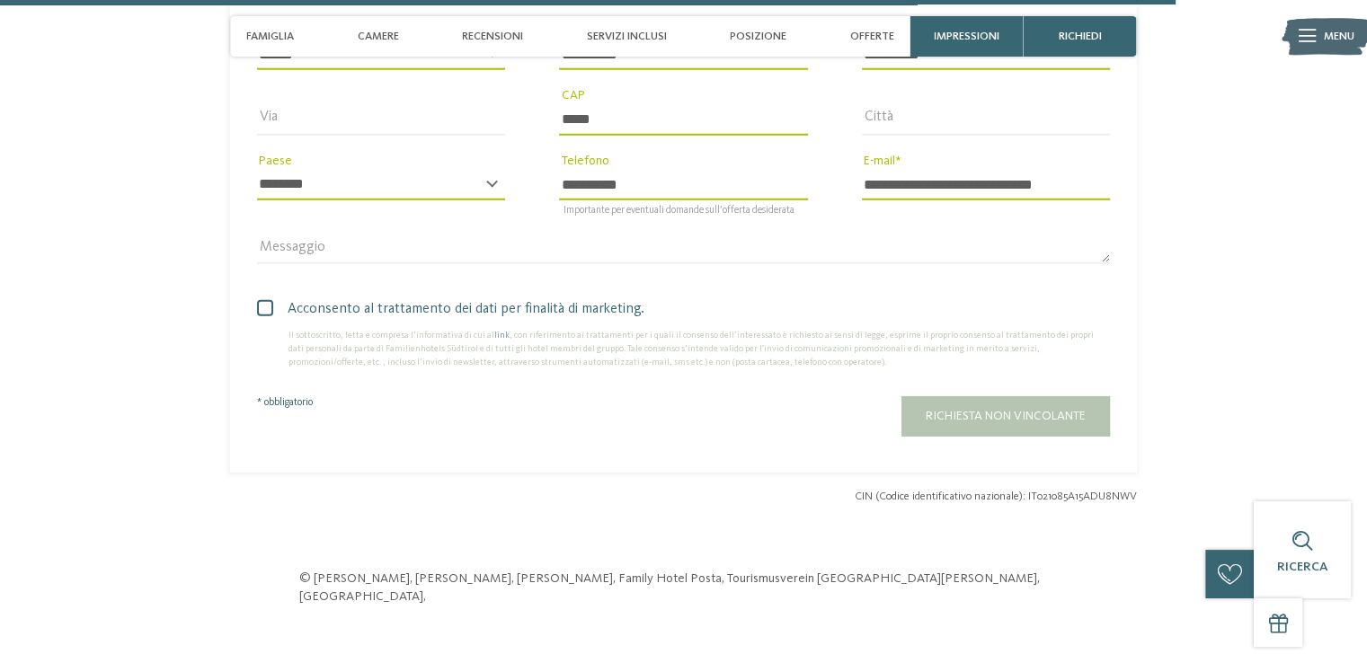
click at [1032, 397] on div "Richiesta non vincolante" at bounding box center [797, 416] width 627 height 40
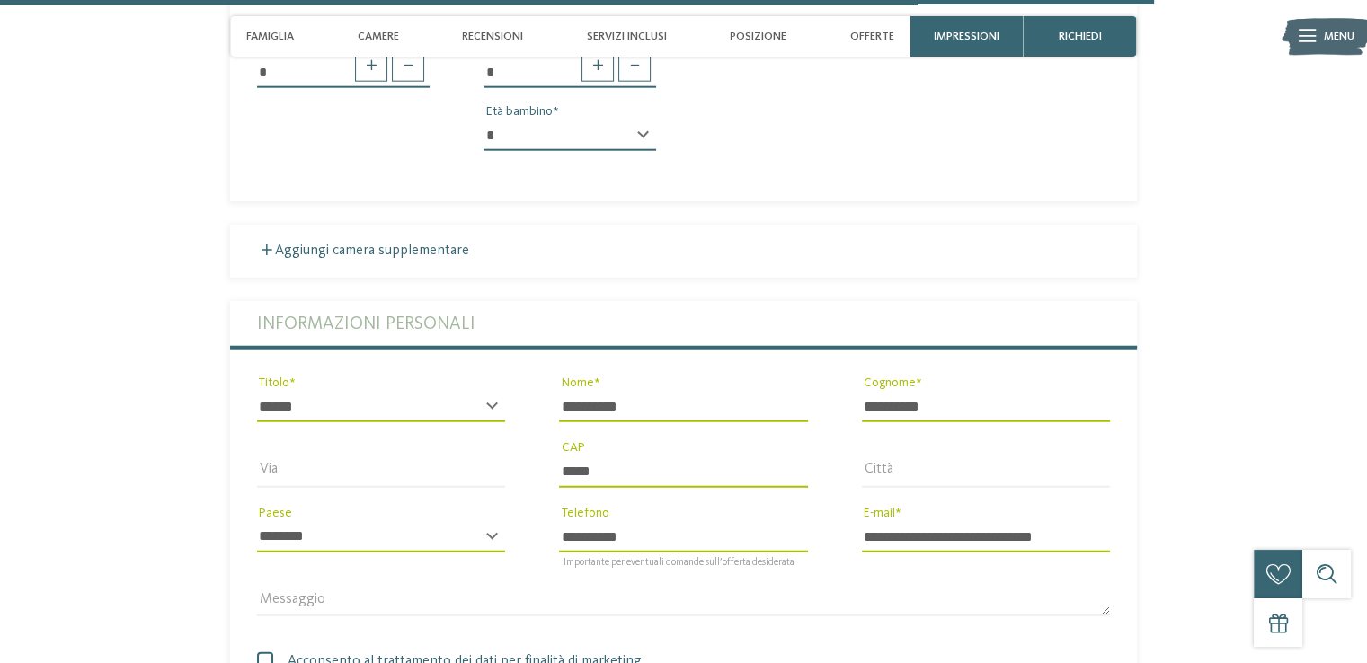
scroll to position [4834, 0]
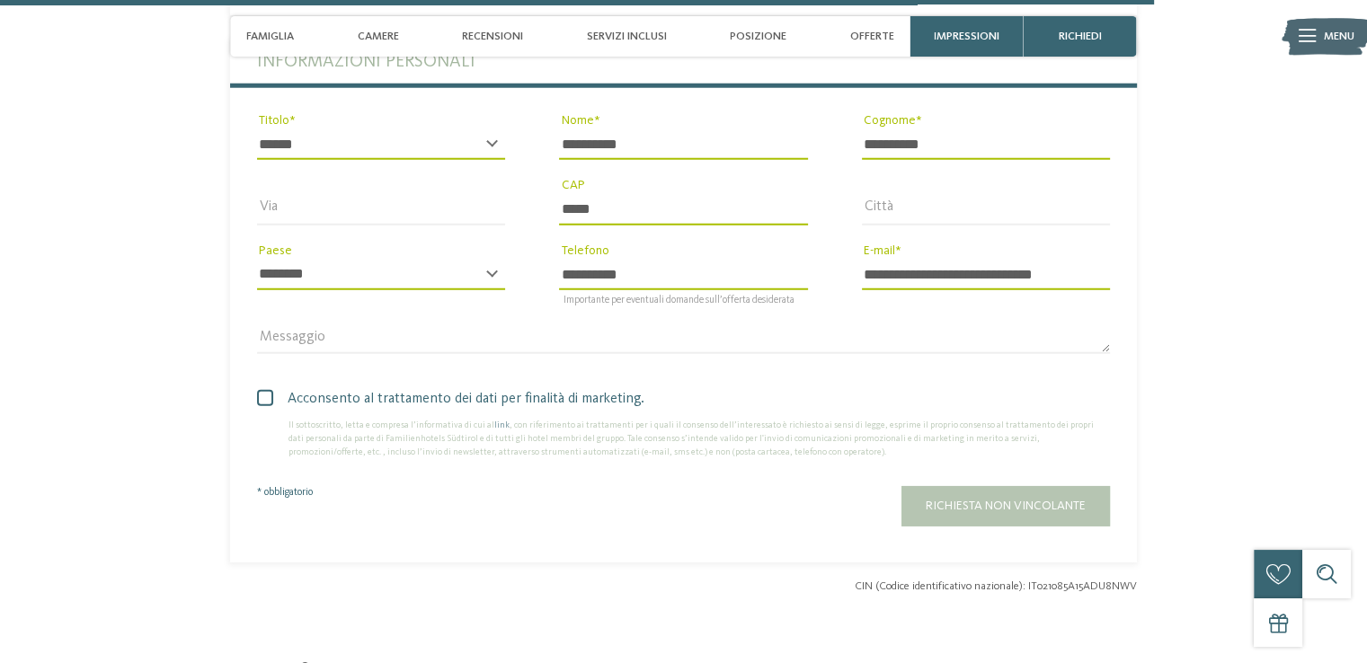
click at [0, 0] on span at bounding box center [0, 0] width 0 height 0
click at [262, 390] on span at bounding box center [265, 398] width 16 height 16
click at [957, 486] on div "Richiesta non vincolante" at bounding box center [797, 506] width 627 height 40
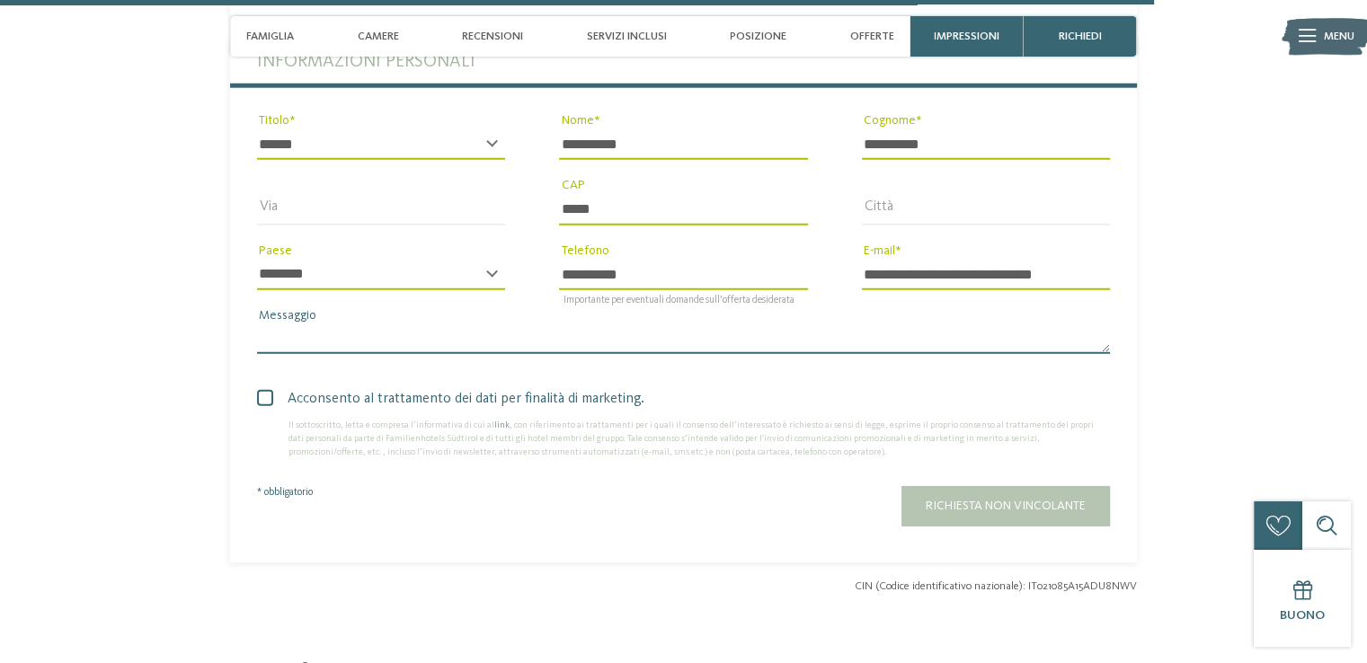
click at [325, 325] on textarea "Messaggio" at bounding box center [683, 340] width 853 height 31
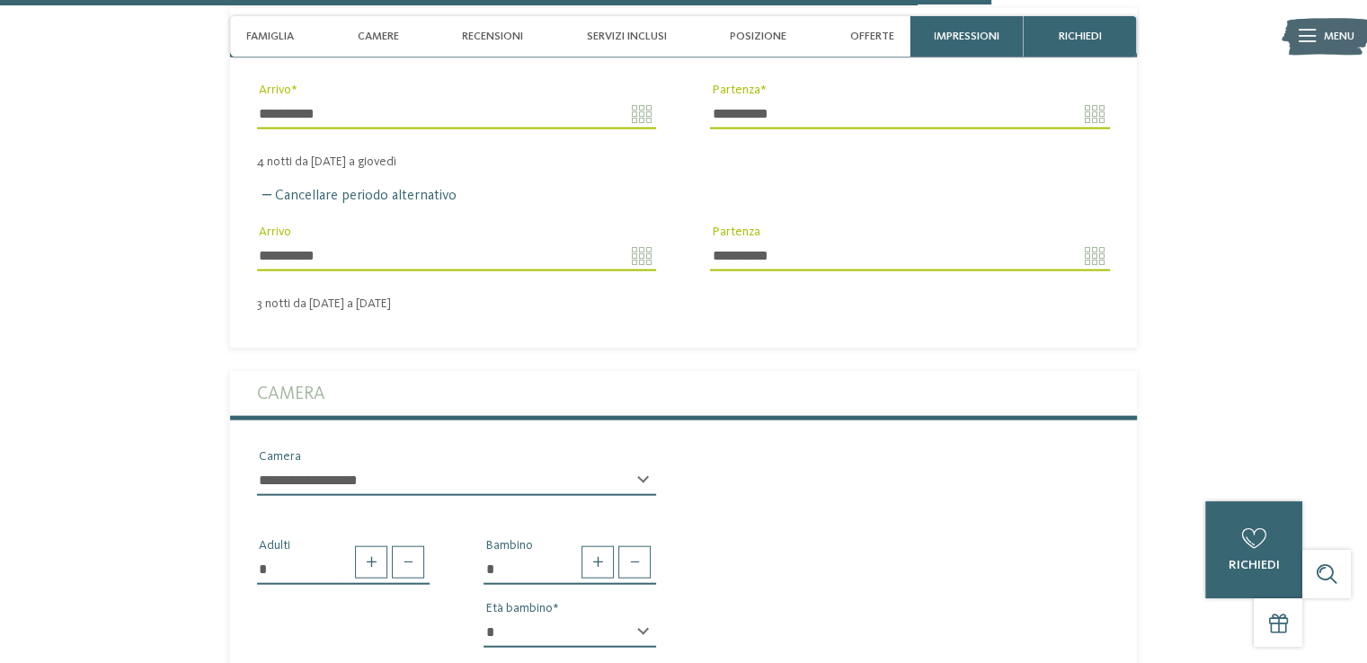
scroll to position [4025, 0]
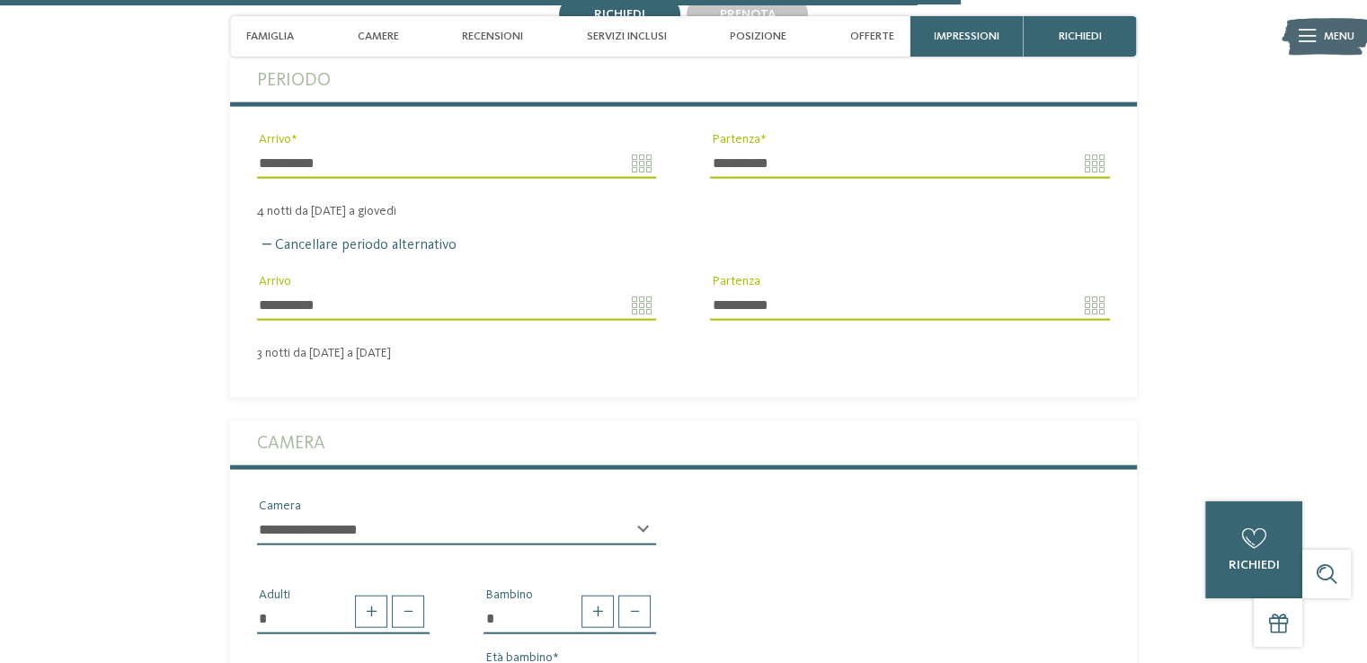
click at [378, 515] on select "**********" at bounding box center [456, 530] width 399 height 31
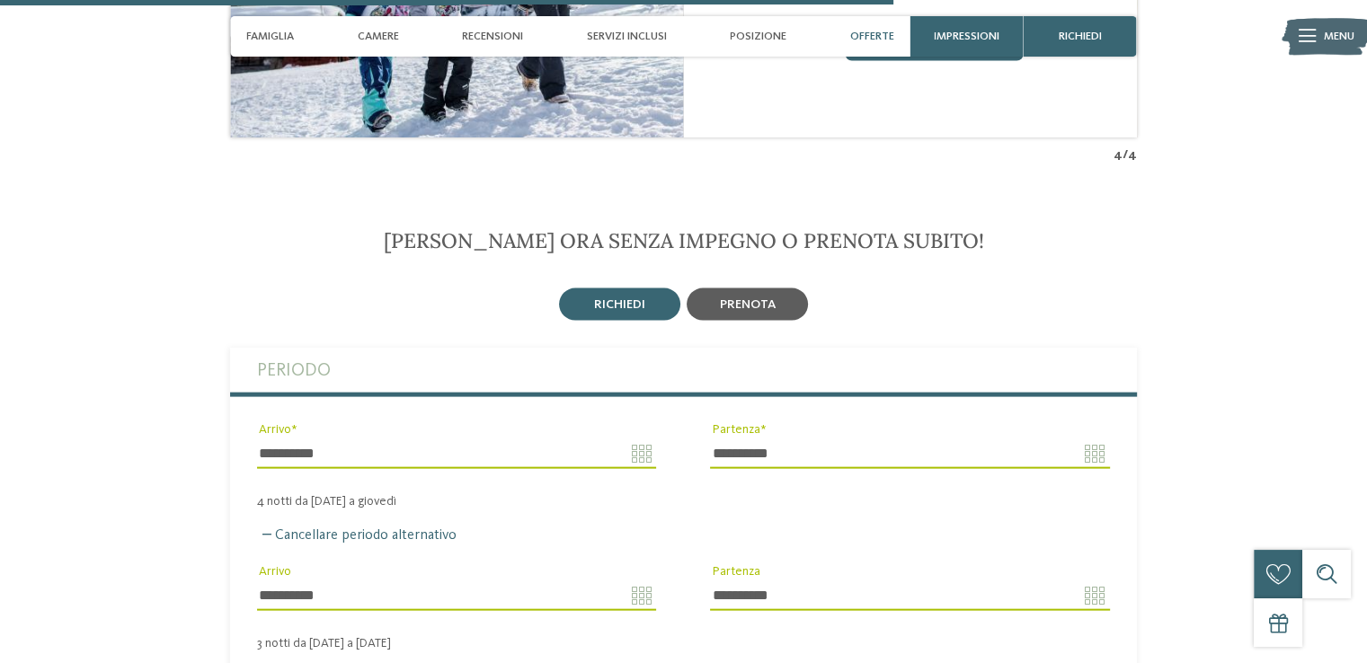
scroll to position [3756, 0]
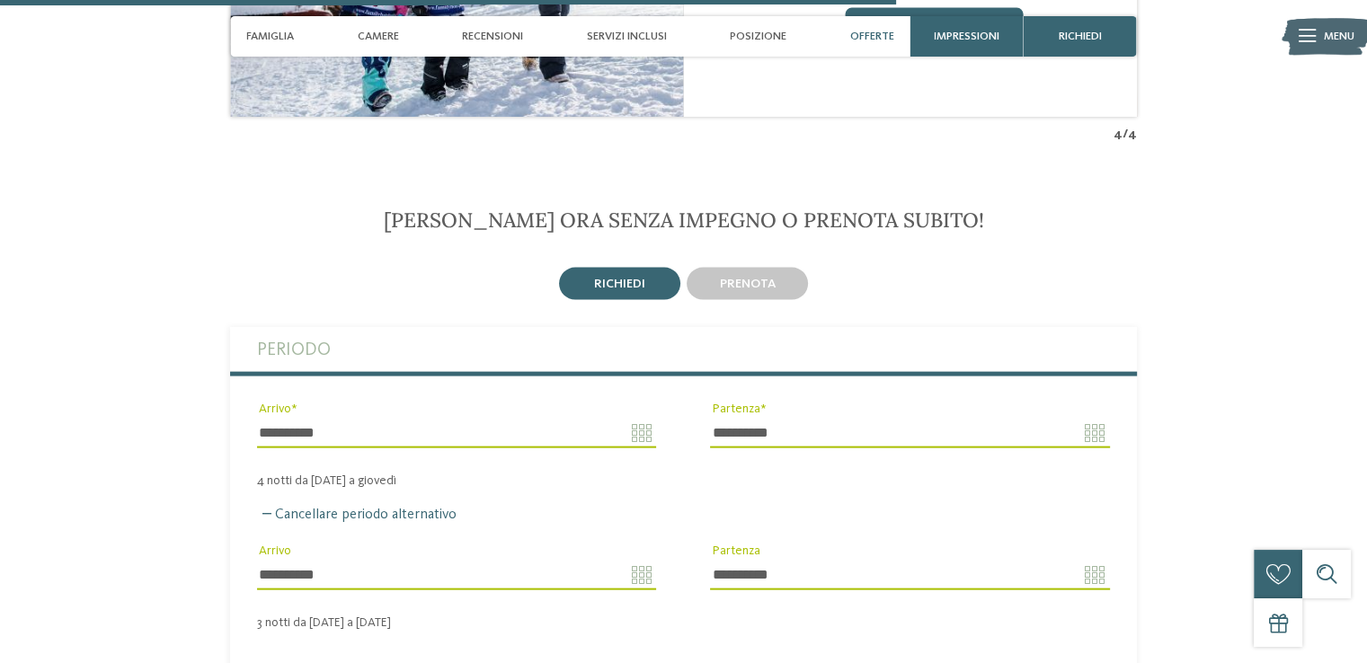
click at [618, 278] on span "richiedi" at bounding box center [619, 284] width 51 height 13
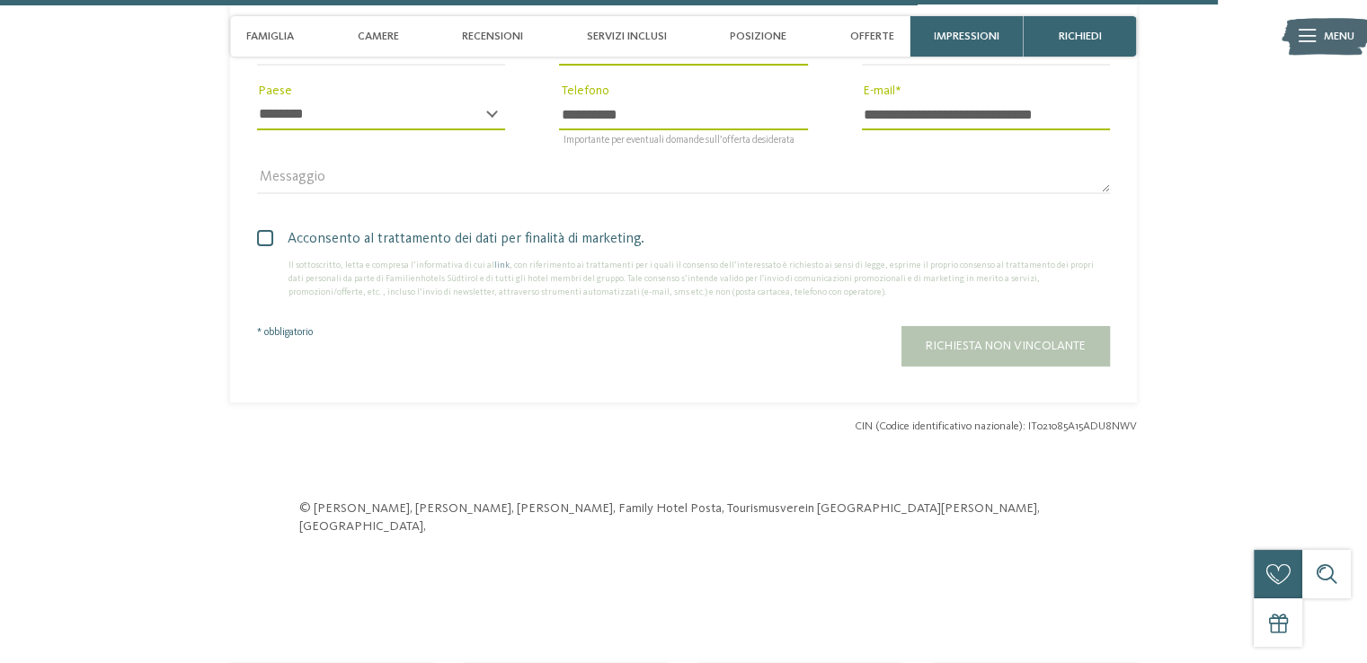
scroll to position [5104, 0]
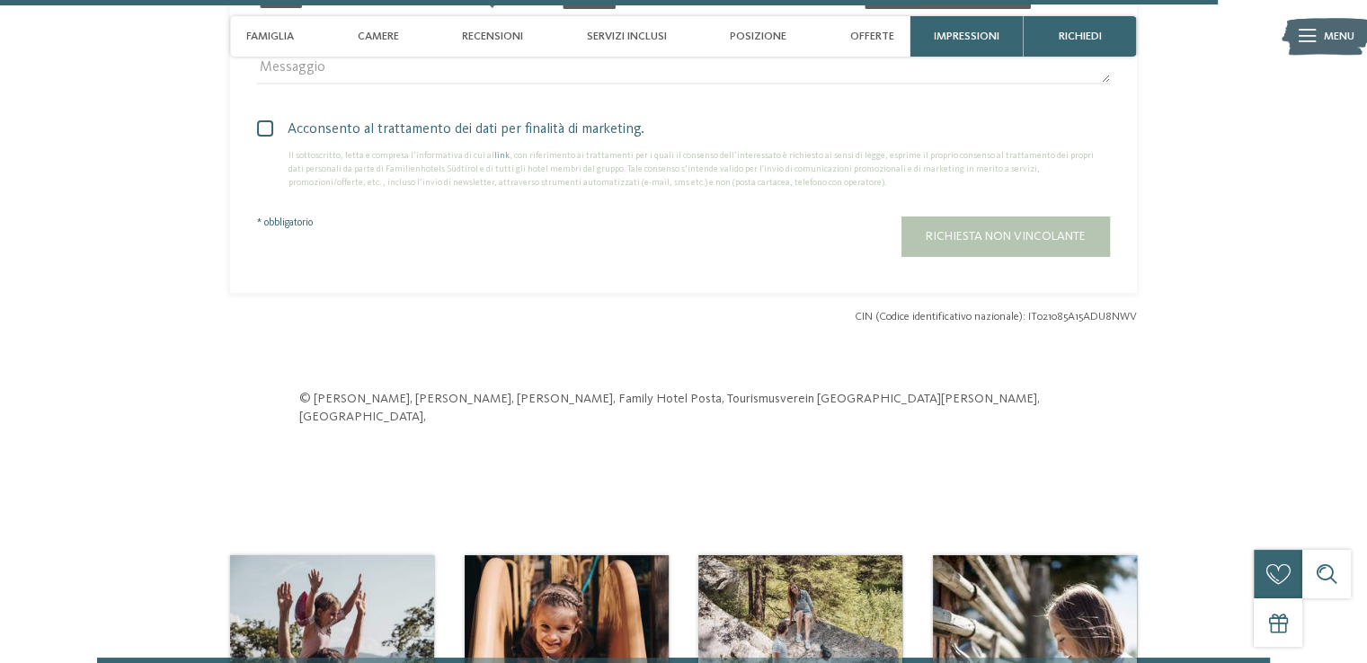
click at [949, 217] on div "Richiesta non vincolante" at bounding box center [797, 237] width 627 height 40
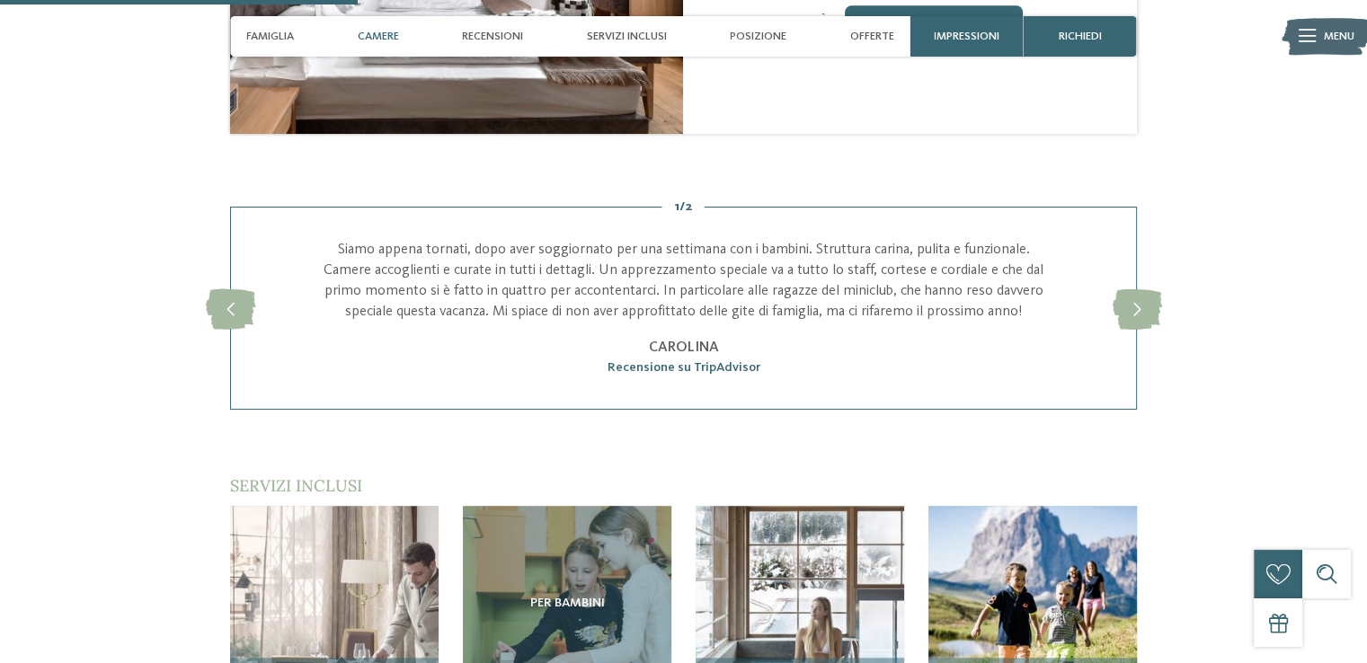
scroll to position [964, 0]
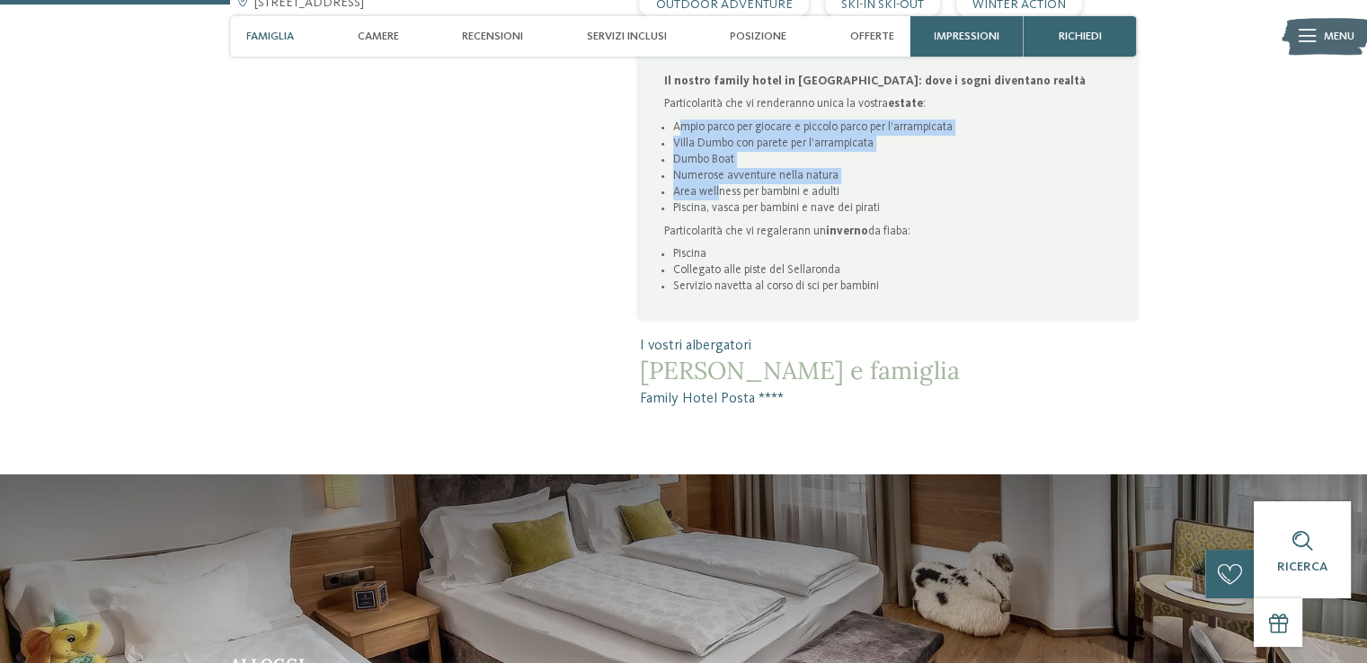
drag, startPoint x: 681, startPoint y: 99, endPoint x: 718, endPoint y: 176, distance: 85.6
click at [718, 176] on ul "[PERSON_NAME] parco per giocare e piccolo parco per l’arrampicata [GEOGRAPHIC_D…" at bounding box center [888, 169] width 449 height 98
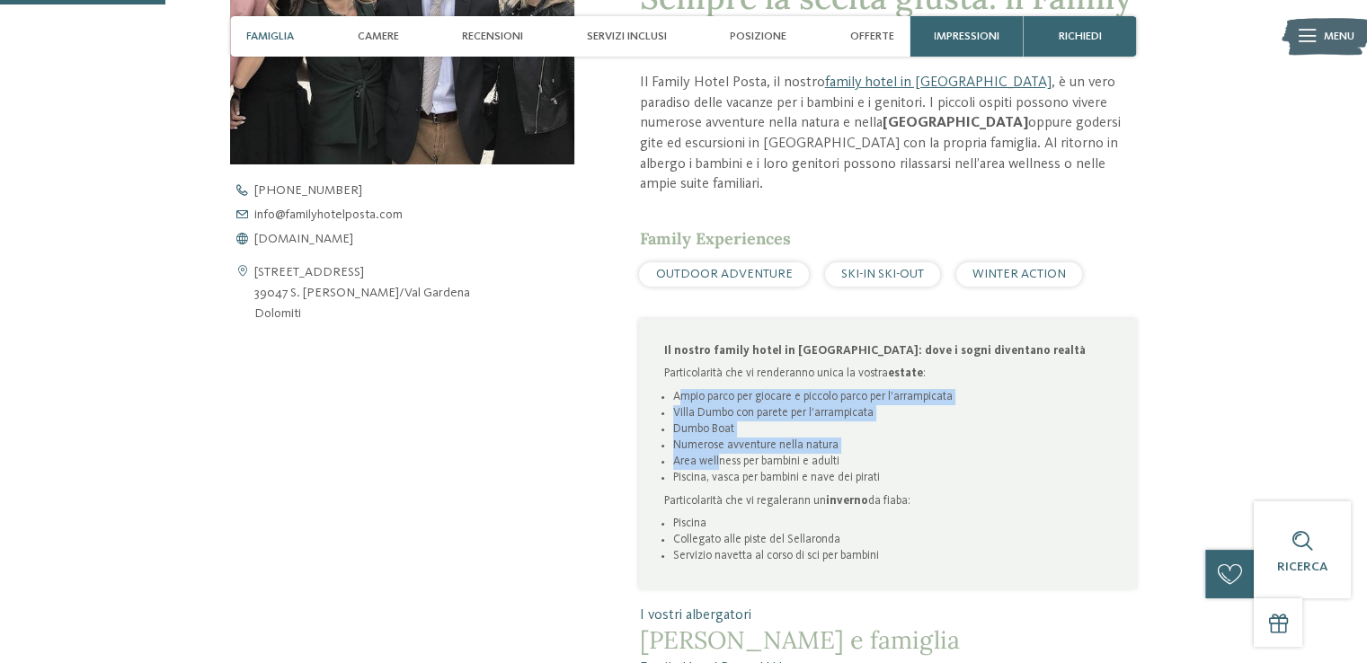
scroll to position [694, 0]
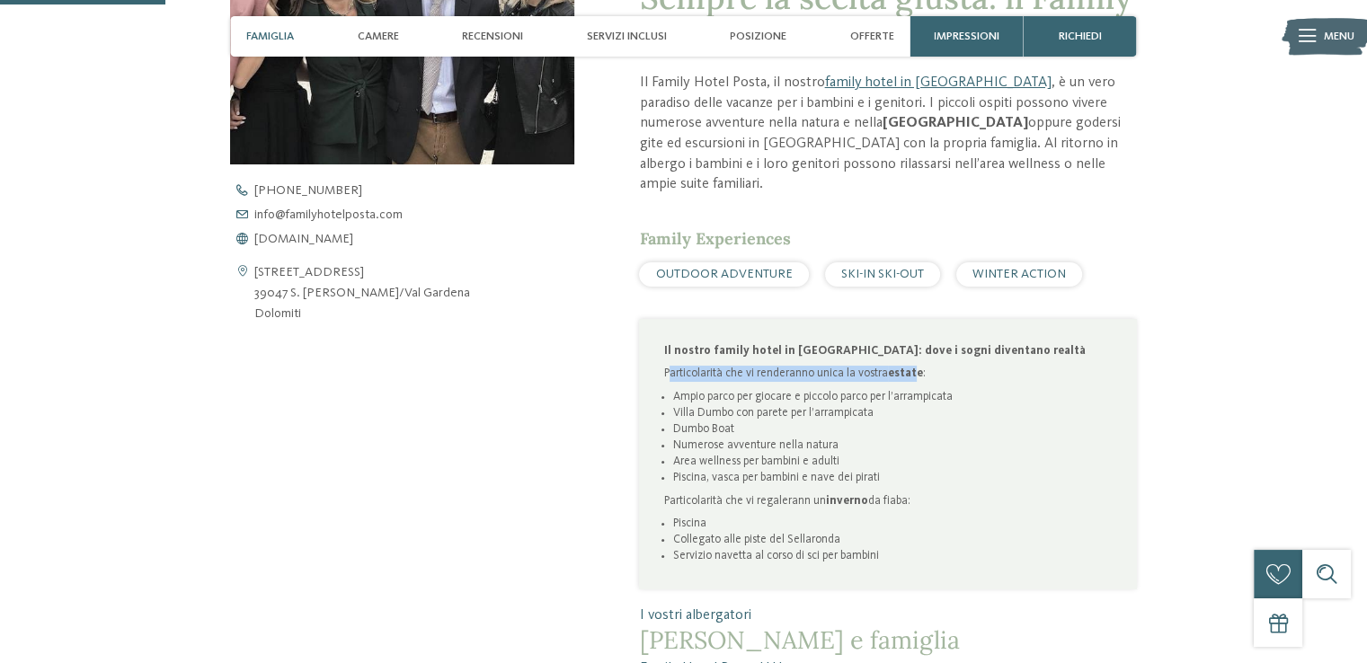
drag, startPoint x: 671, startPoint y: 353, endPoint x: 913, endPoint y: 352, distance: 242.7
click at [913, 366] on p "Particolarità che vi renderanno unica la vostra estate :" at bounding box center [888, 374] width 449 height 16
click at [850, 454] on li "Area wellness per bambini e adulti" at bounding box center [893, 462] width 440 height 16
drag, startPoint x: 684, startPoint y: 507, endPoint x: 919, endPoint y: 538, distance: 236.6
click at [919, 538] on ul "Piscina Collegato alle piste del Sellaronda Servizio navetta al corso di sci pe…" at bounding box center [888, 540] width 449 height 49
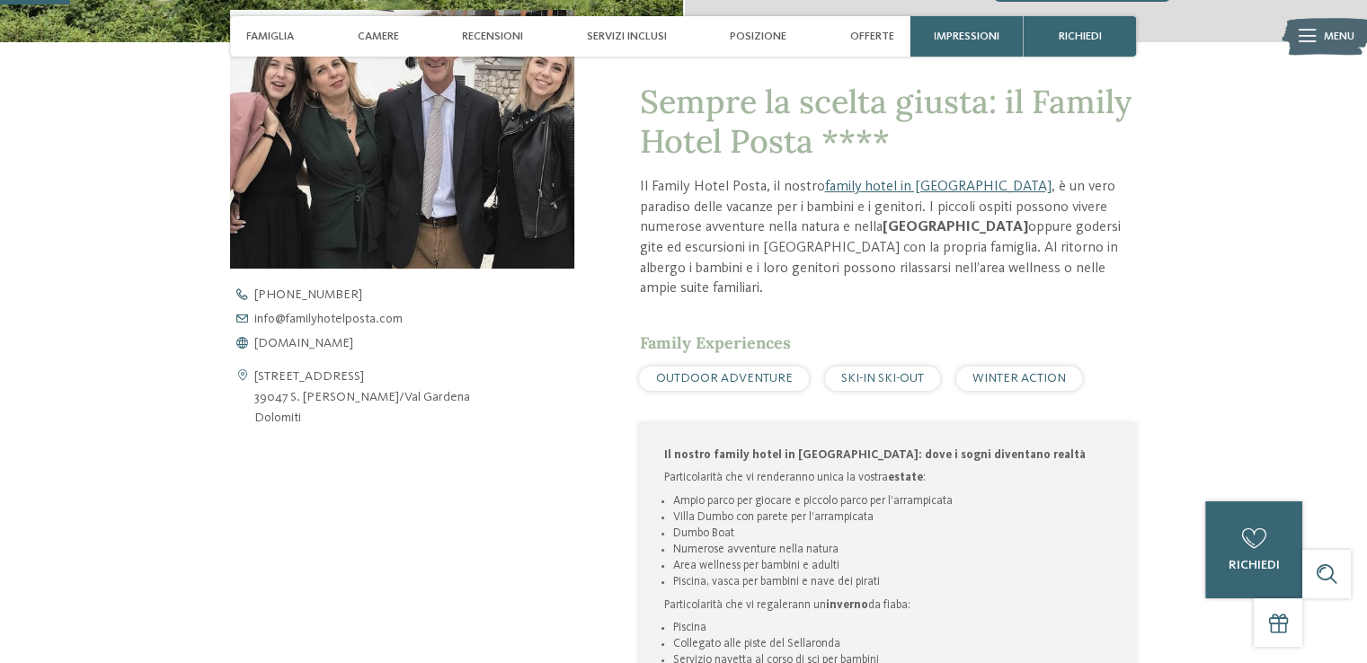
scroll to position [155, 0]
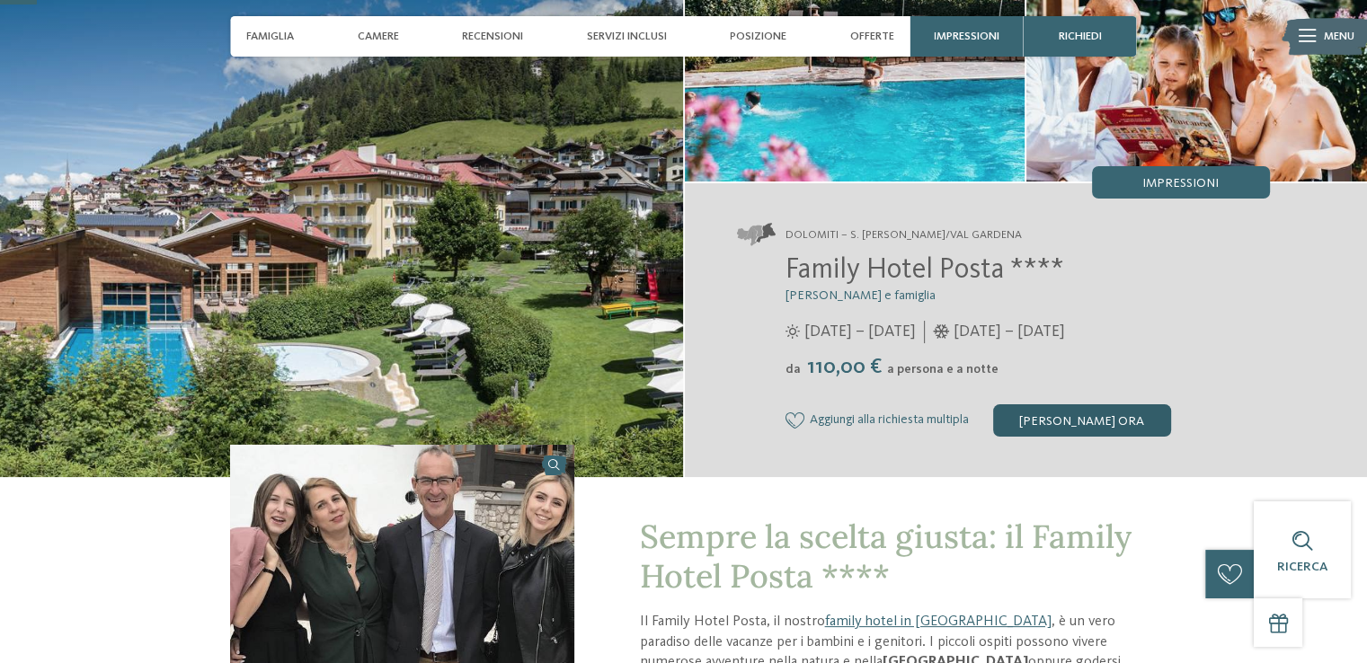
click at [1057, 426] on div "[PERSON_NAME] ora" at bounding box center [1082, 421] width 178 height 32
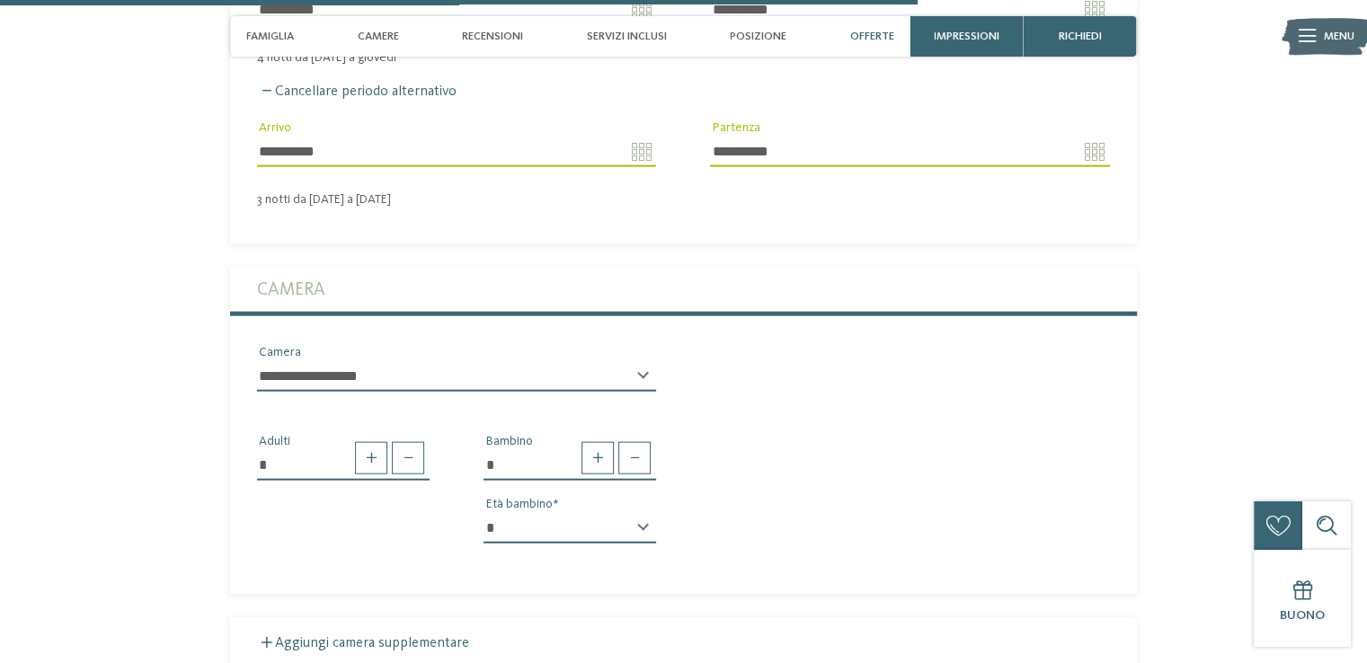
scroll to position [3846, 0]
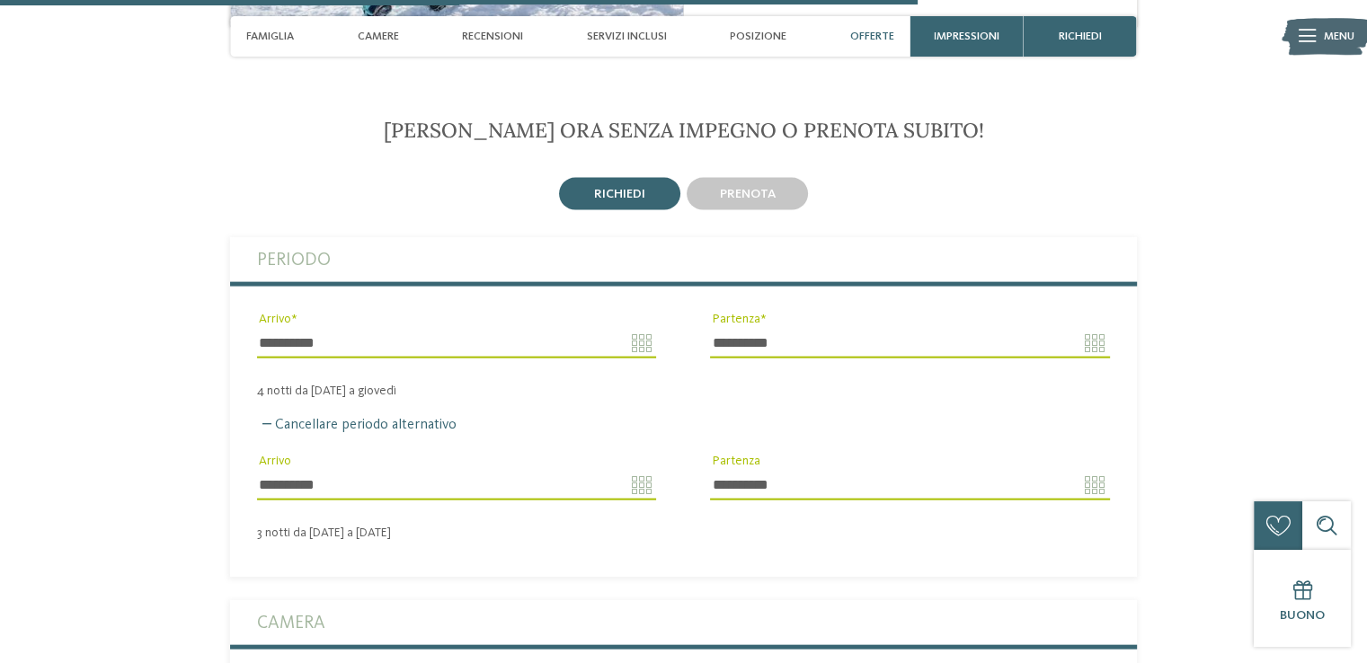
click at [597, 178] on div "richiedi" at bounding box center [619, 194] width 121 height 32
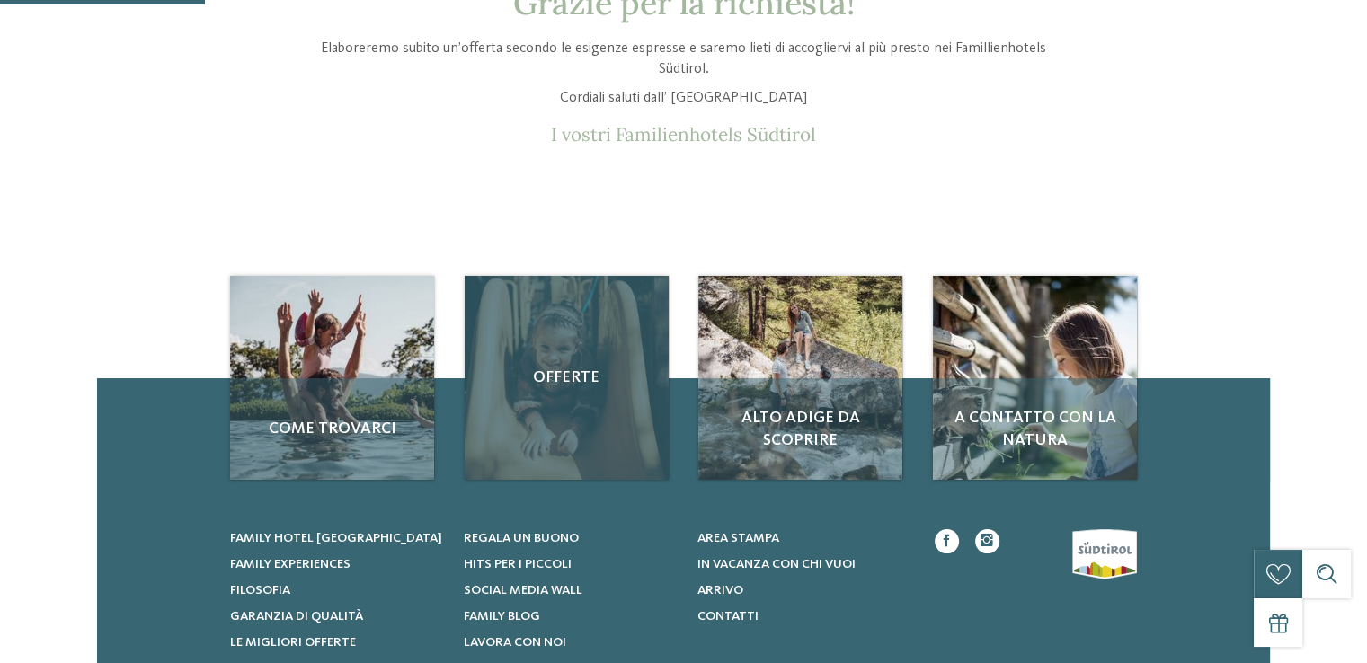
scroll to position [180, 0]
